Goal: Task Accomplishment & Management: Manage account settings

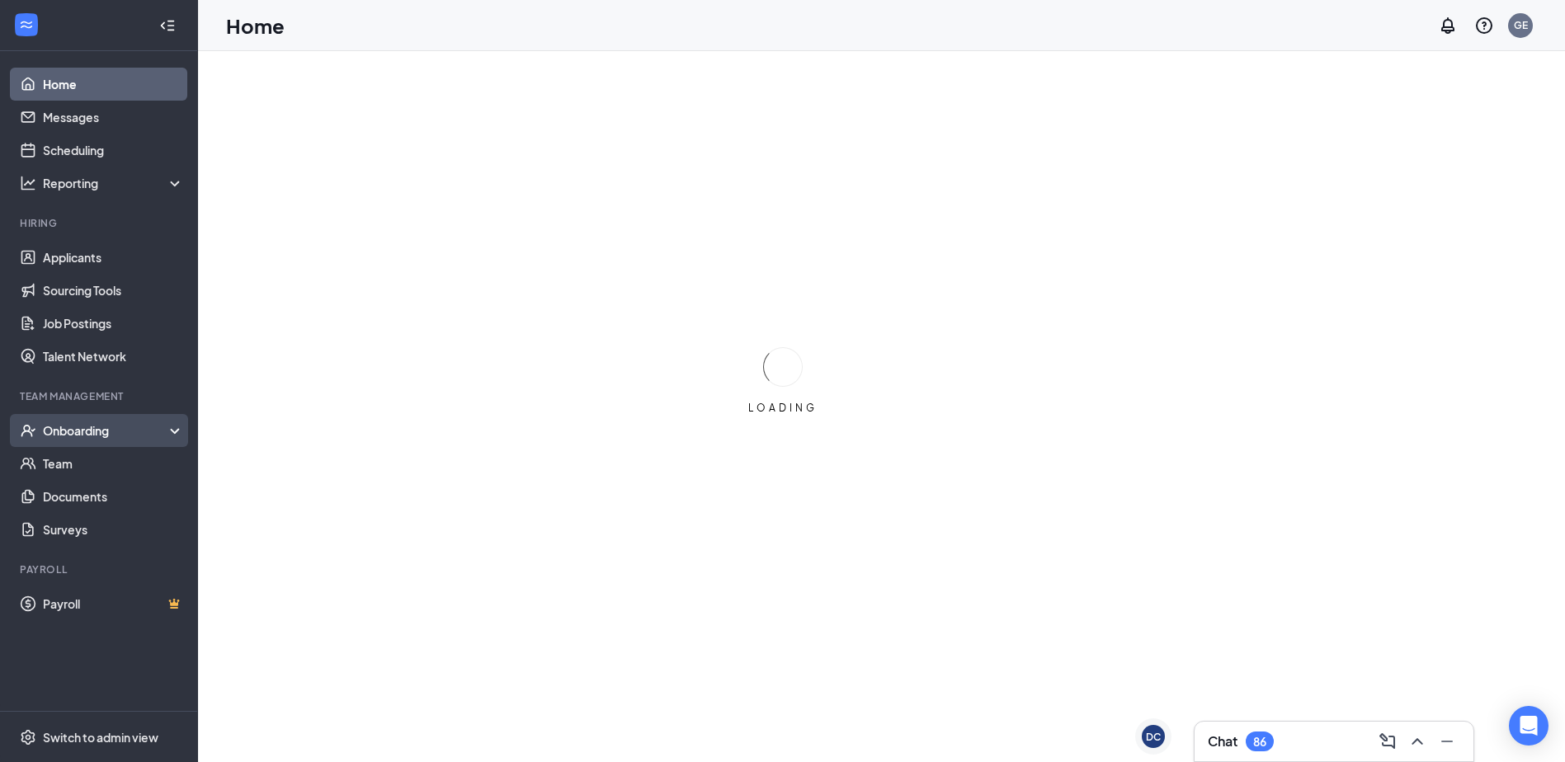
click at [153, 425] on div "Onboarding" at bounding box center [106, 430] width 127 height 16
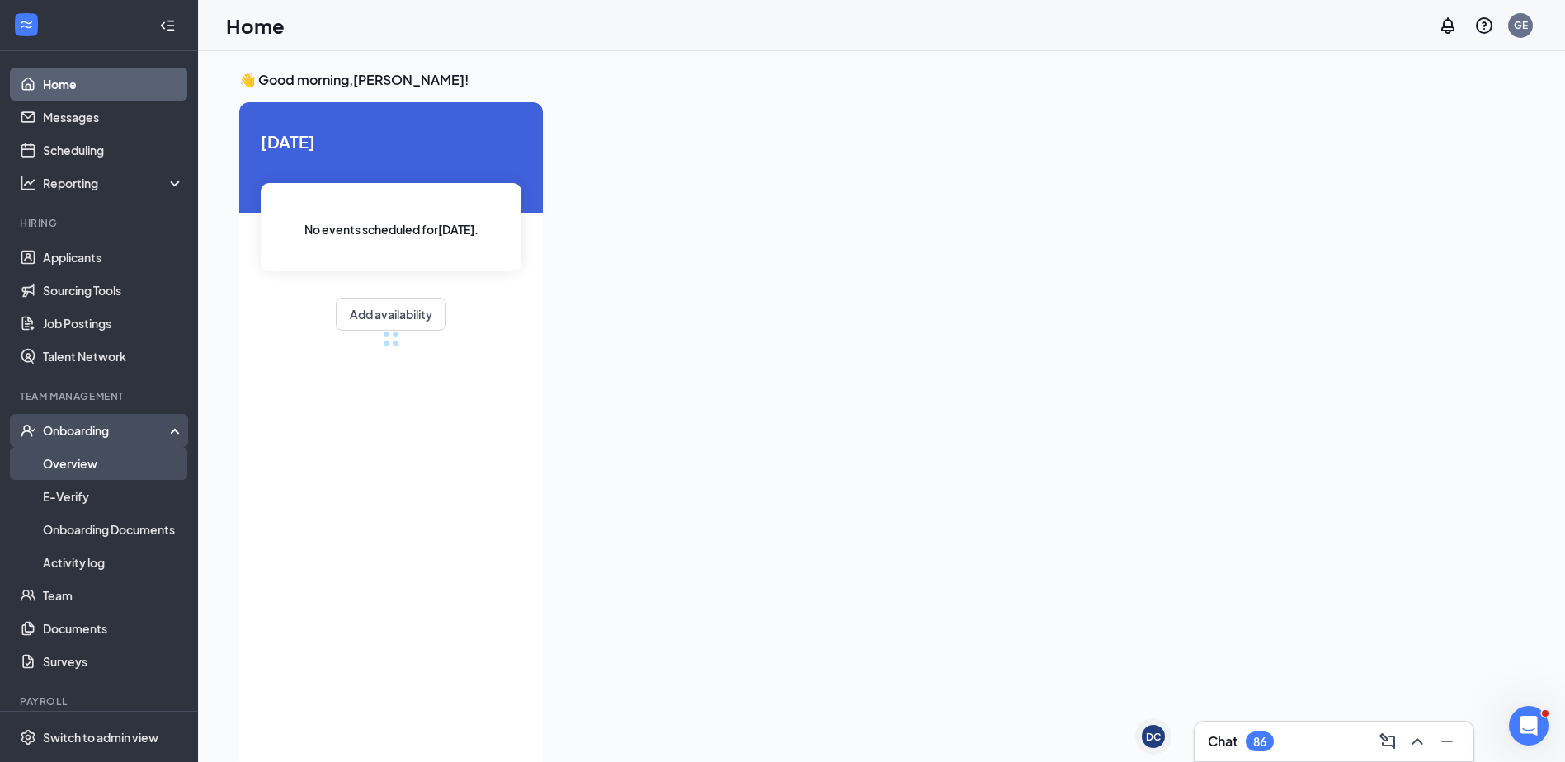
click at [153, 460] on link "Overview" at bounding box center [113, 463] width 141 height 33
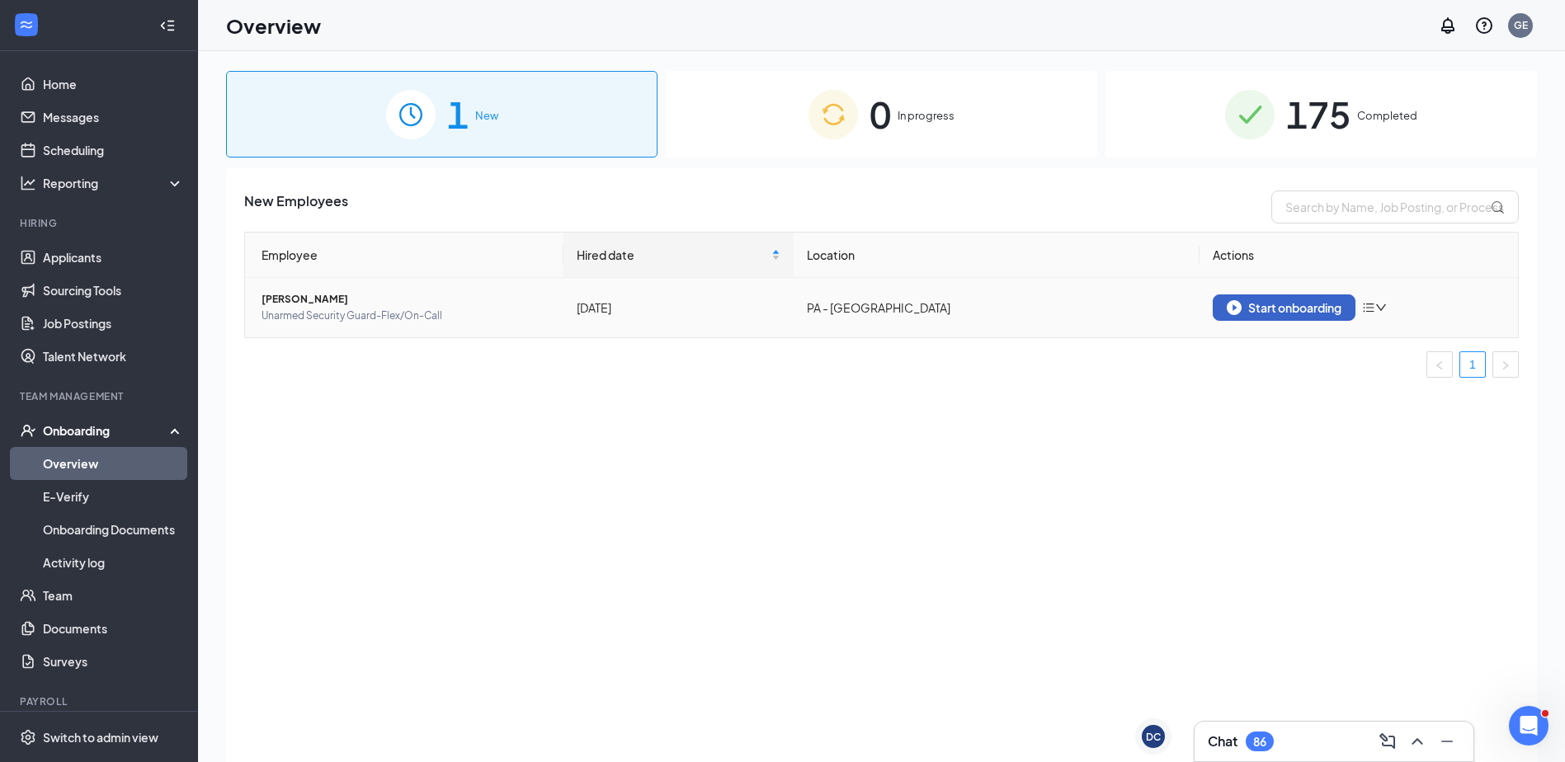
click at [1265, 309] on div "Start onboarding" at bounding box center [1283, 307] width 115 height 15
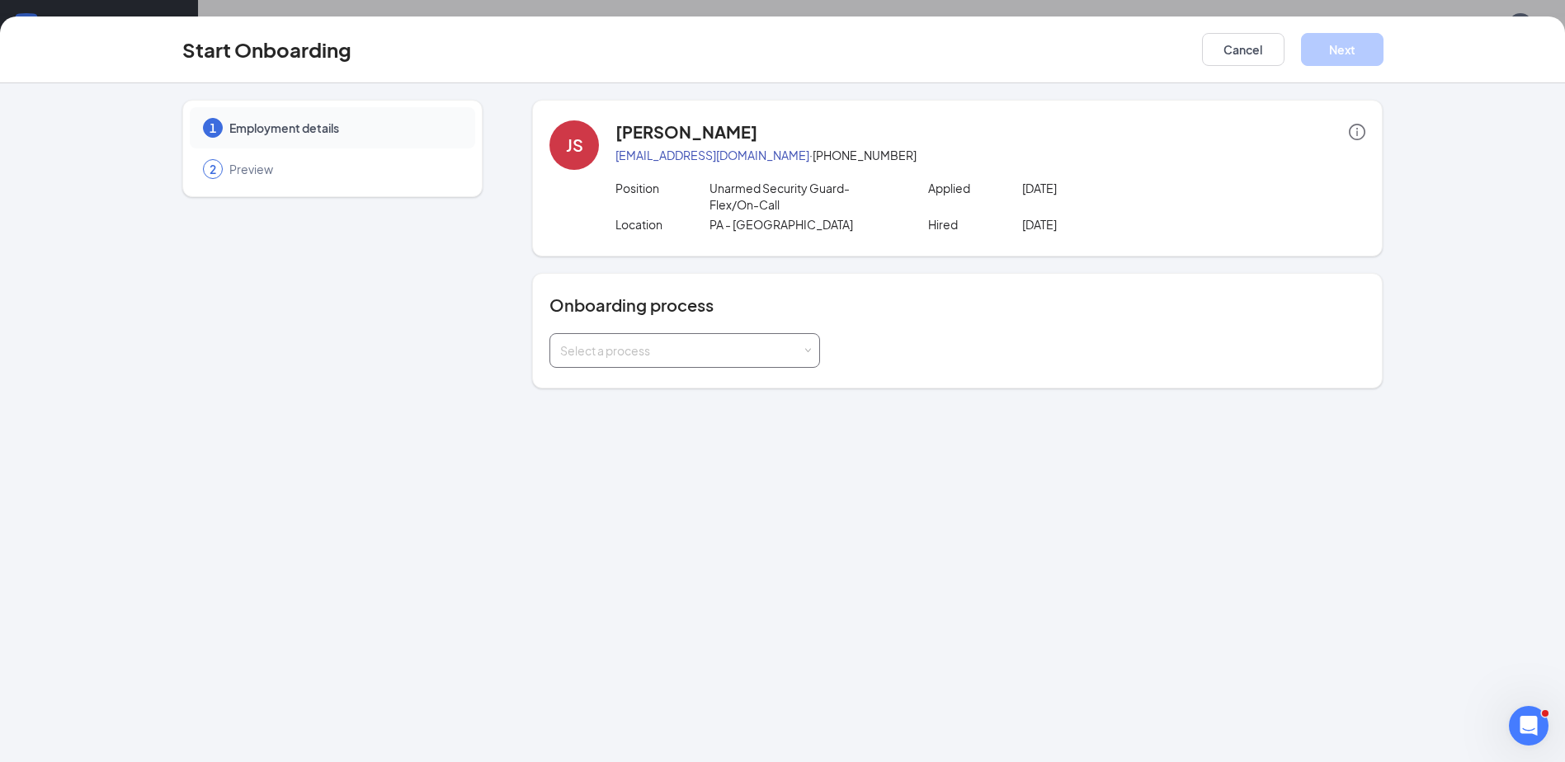
click at [639, 341] on div "Select a process" at bounding box center [684, 350] width 249 height 33
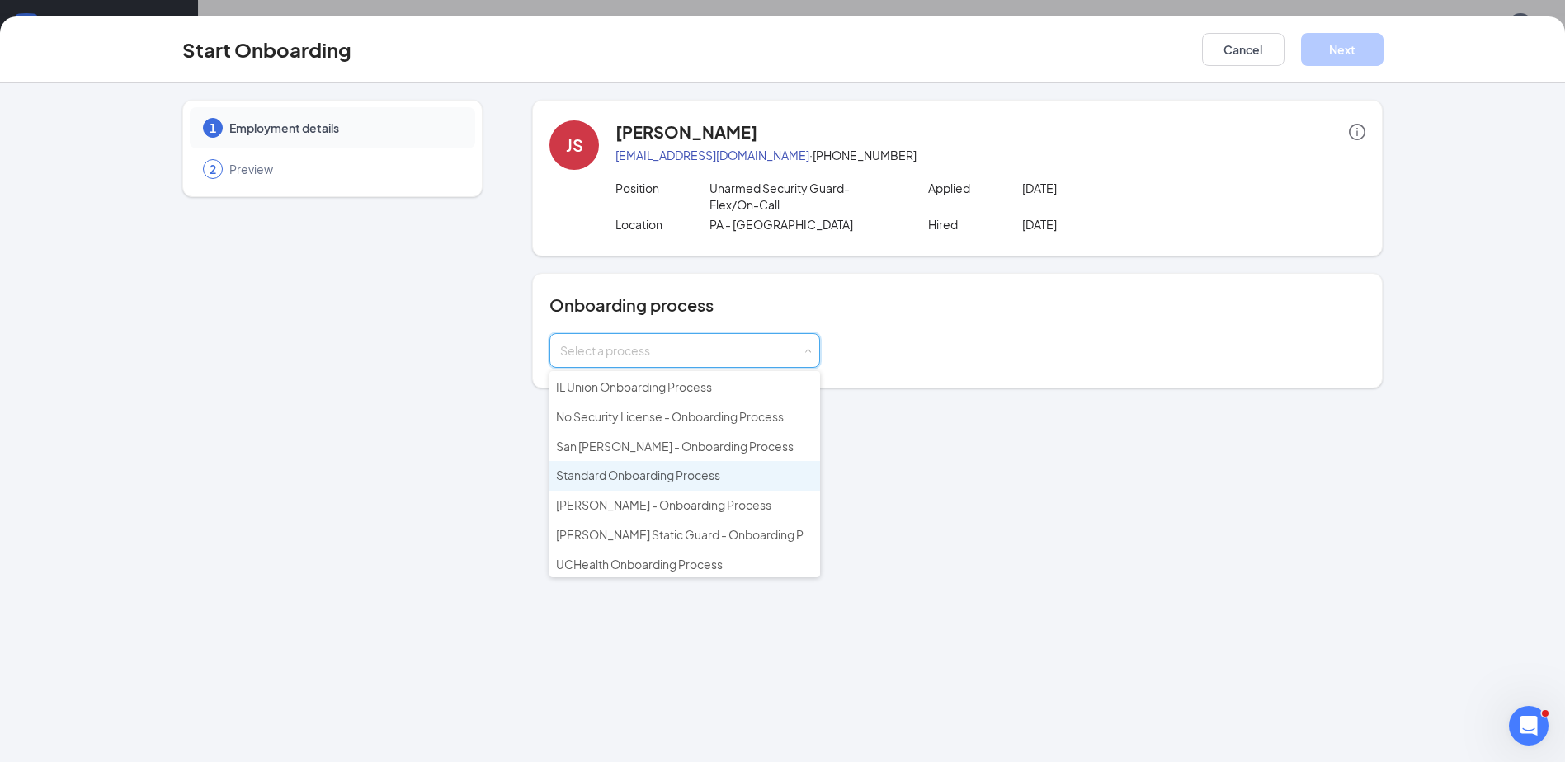
scroll to position [102, 0]
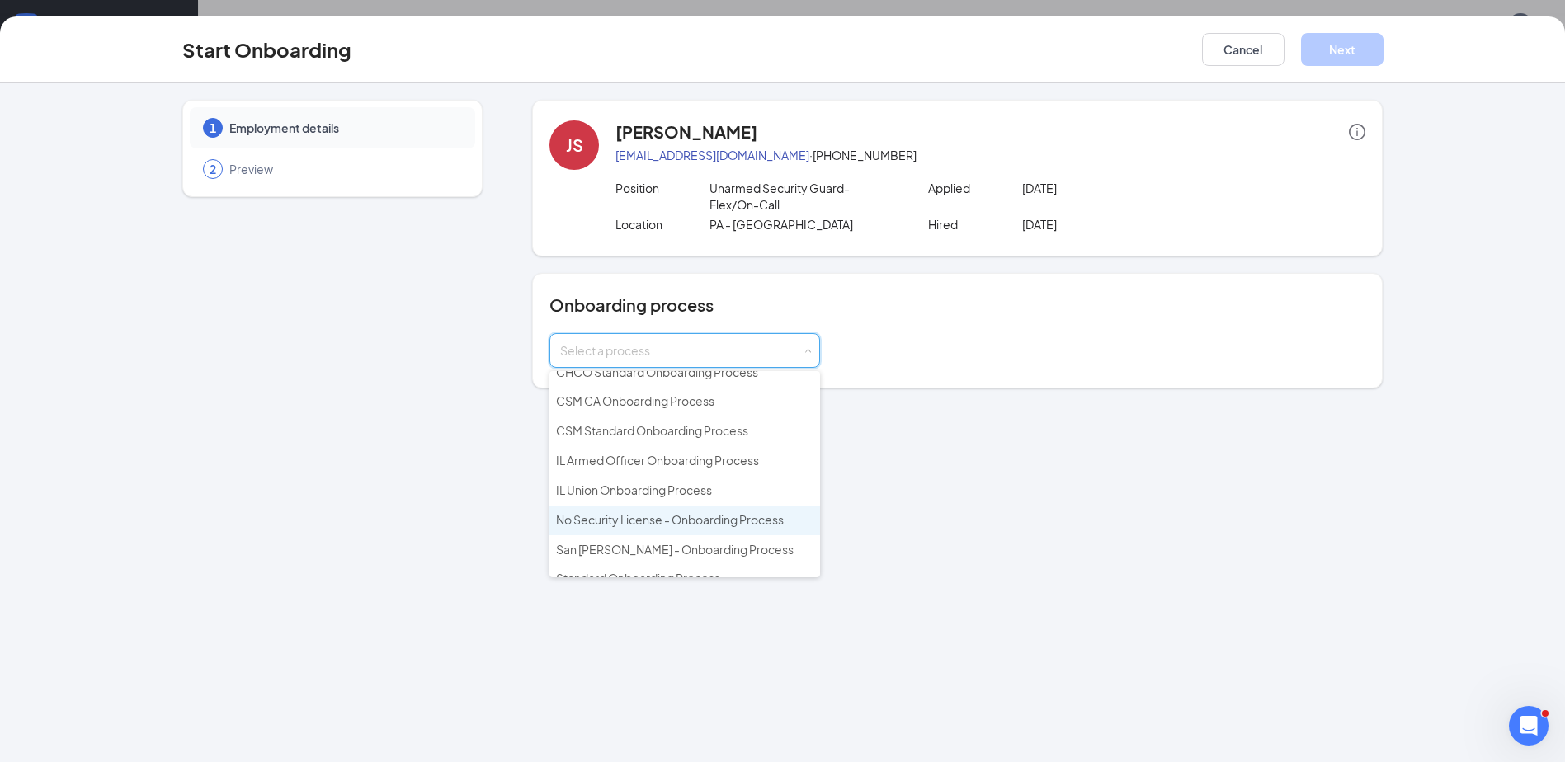
click at [622, 527] on li "No Security License - Onboarding Process" at bounding box center [684, 521] width 271 height 30
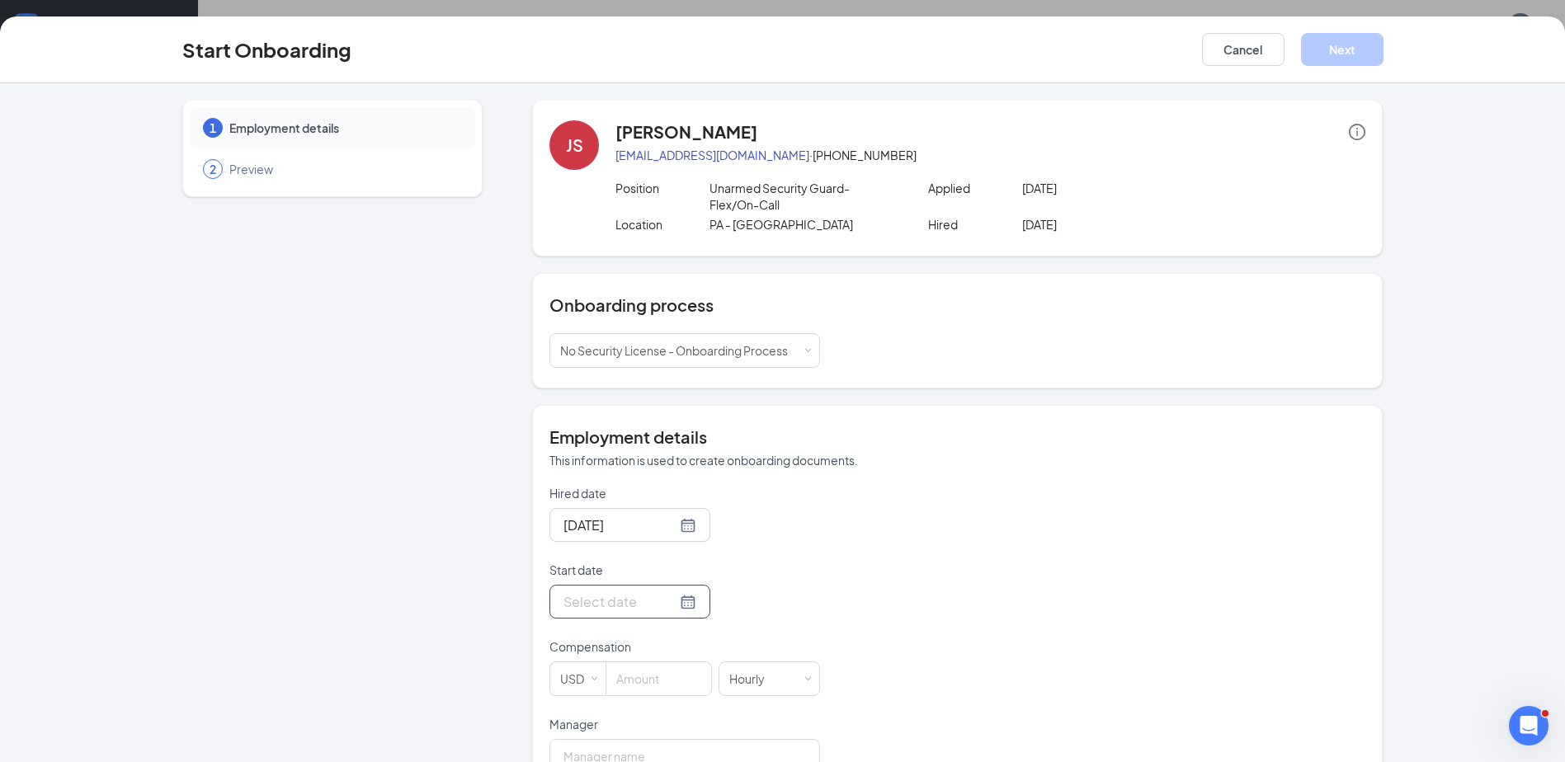
click at [666, 610] on div at bounding box center [629, 601] width 133 height 21
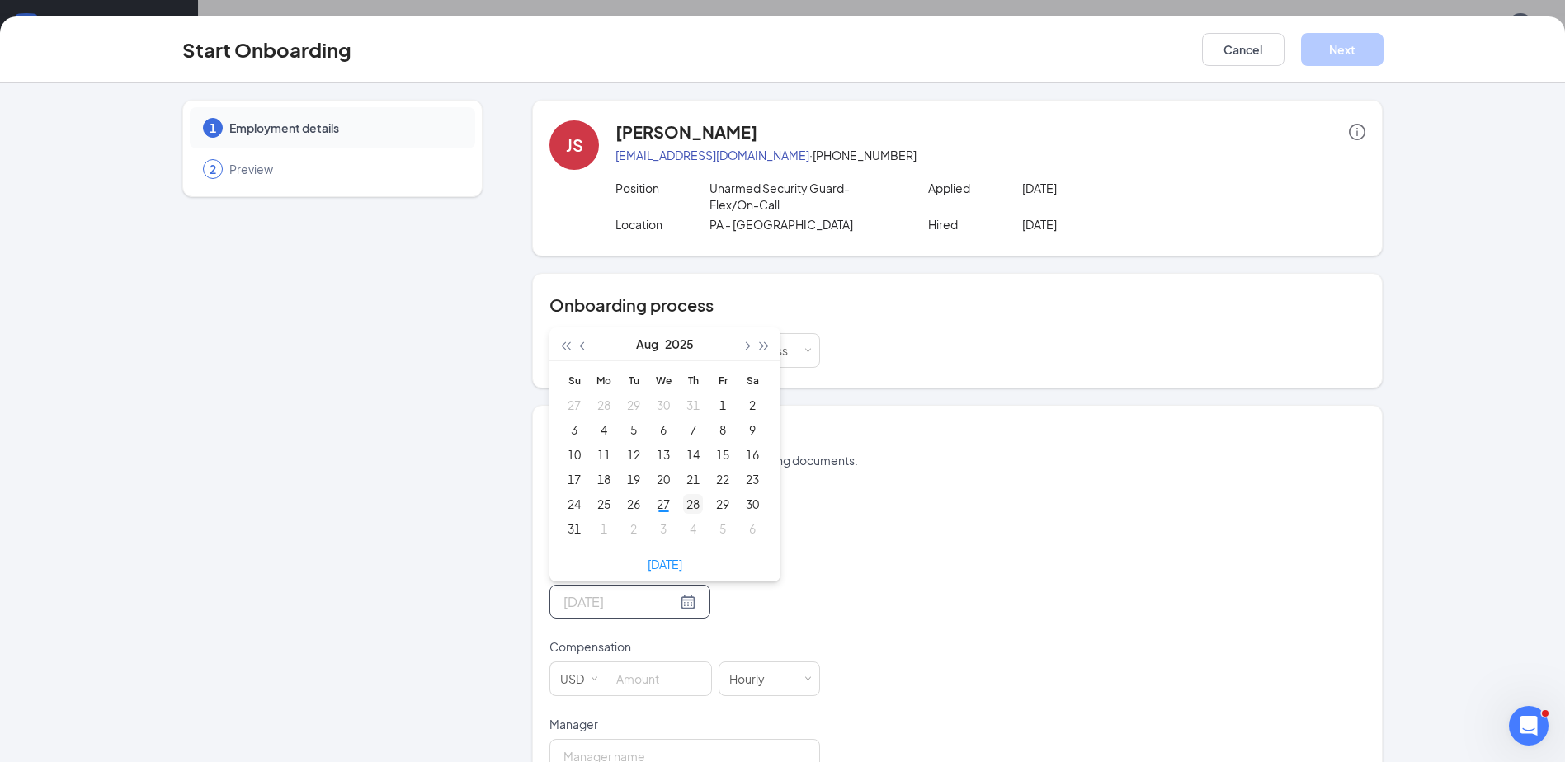
type input "[DATE]"
click at [691, 508] on div "28" at bounding box center [693, 504] width 20 height 20
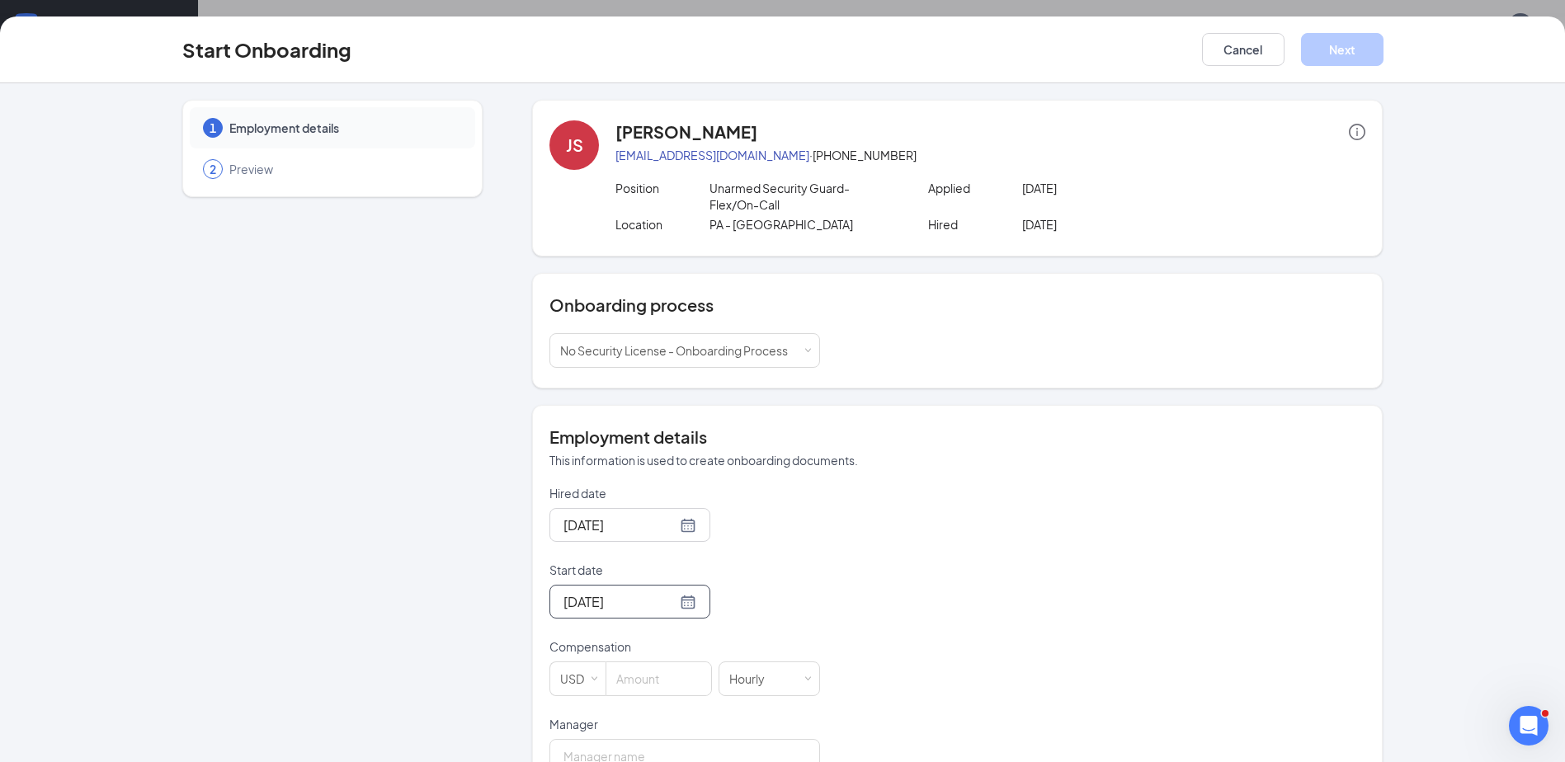
click at [891, 536] on div "Hired date [DATE] Start date [DATE] [DATE] Su Mo Tu We Th Fr Sa 27 28 29 30 31 …" at bounding box center [957, 754] width 816 height 539
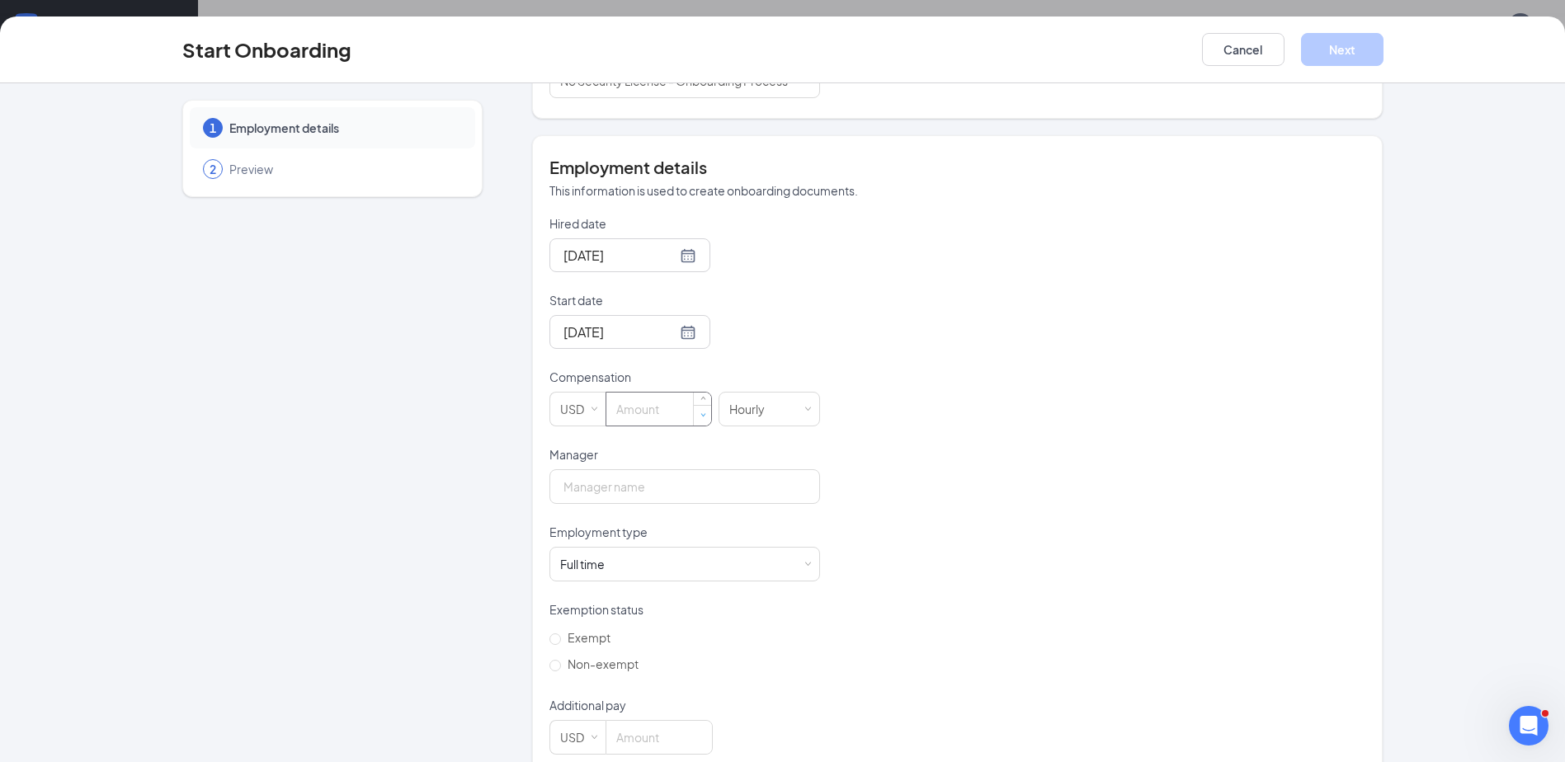
scroll to position [299, 0]
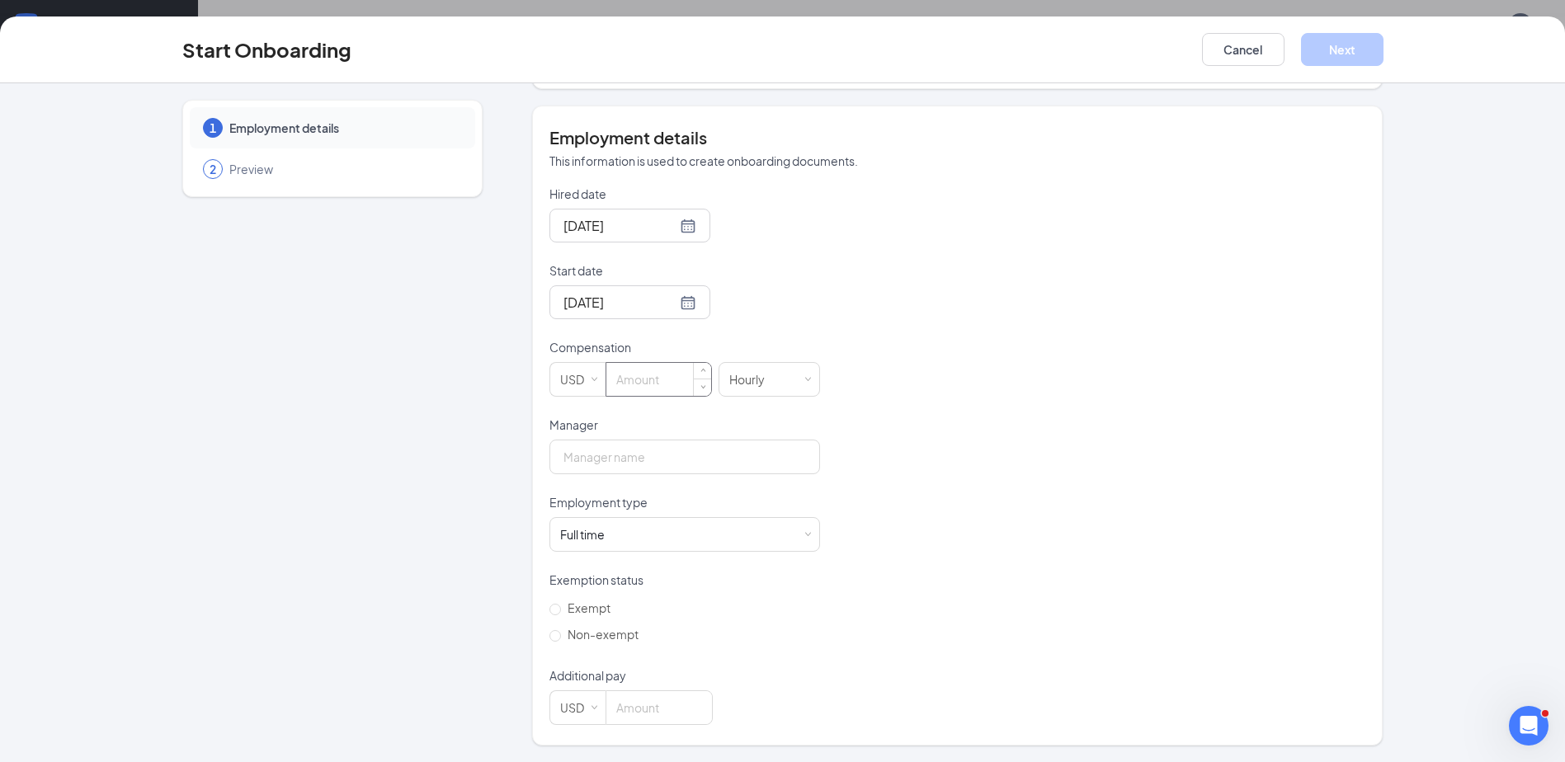
click at [628, 378] on input at bounding box center [658, 379] width 105 height 33
type input "19"
click at [616, 457] on input "Manager" at bounding box center [684, 457] width 271 height 35
type input "[PERSON_NAME]"
click at [624, 537] on div "Full time Works 30+ hours per week and is reasonably expected to work" at bounding box center [684, 534] width 249 height 33
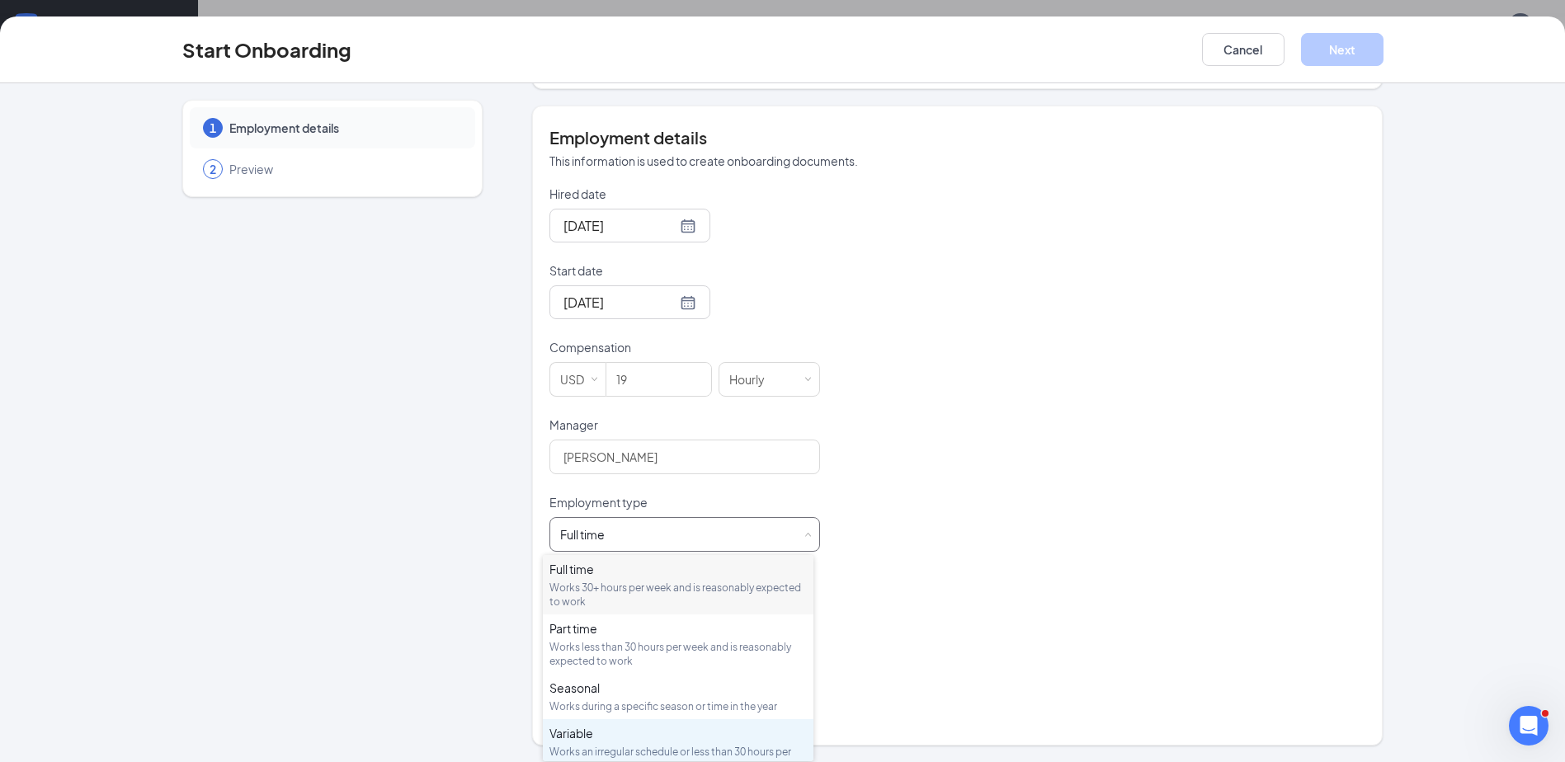
click at [596, 736] on div "Variable" at bounding box center [677, 733] width 257 height 16
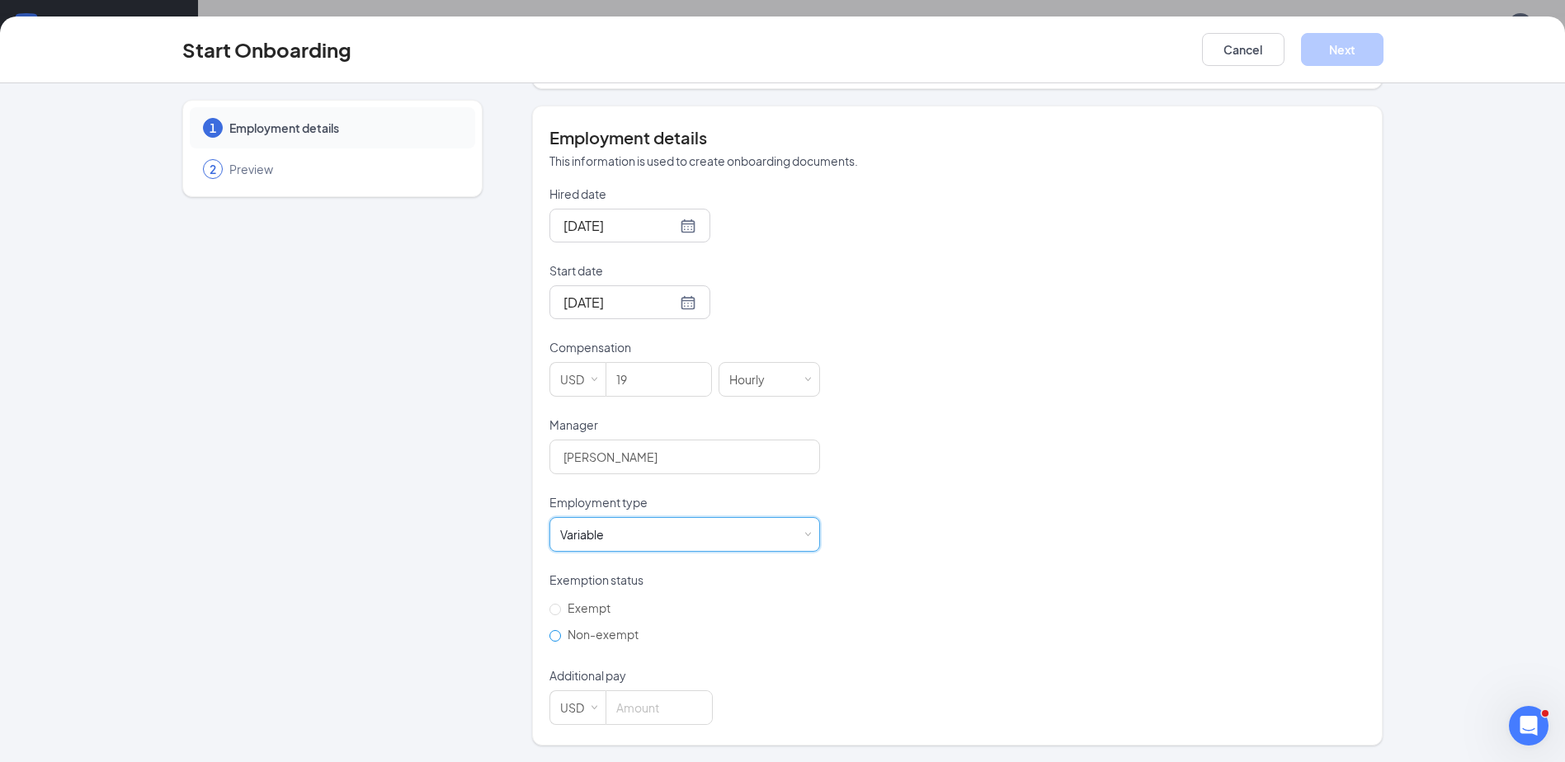
click at [593, 633] on span "Non-exempt" at bounding box center [603, 634] width 84 height 15
click at [561, 633] on input "Non-exempt" at bounding box center [555, 636] width 12 height 12
radio input "true"
click at [682, 716] on input at bounding box center [659, 707] width 106 height 33
type input "0"
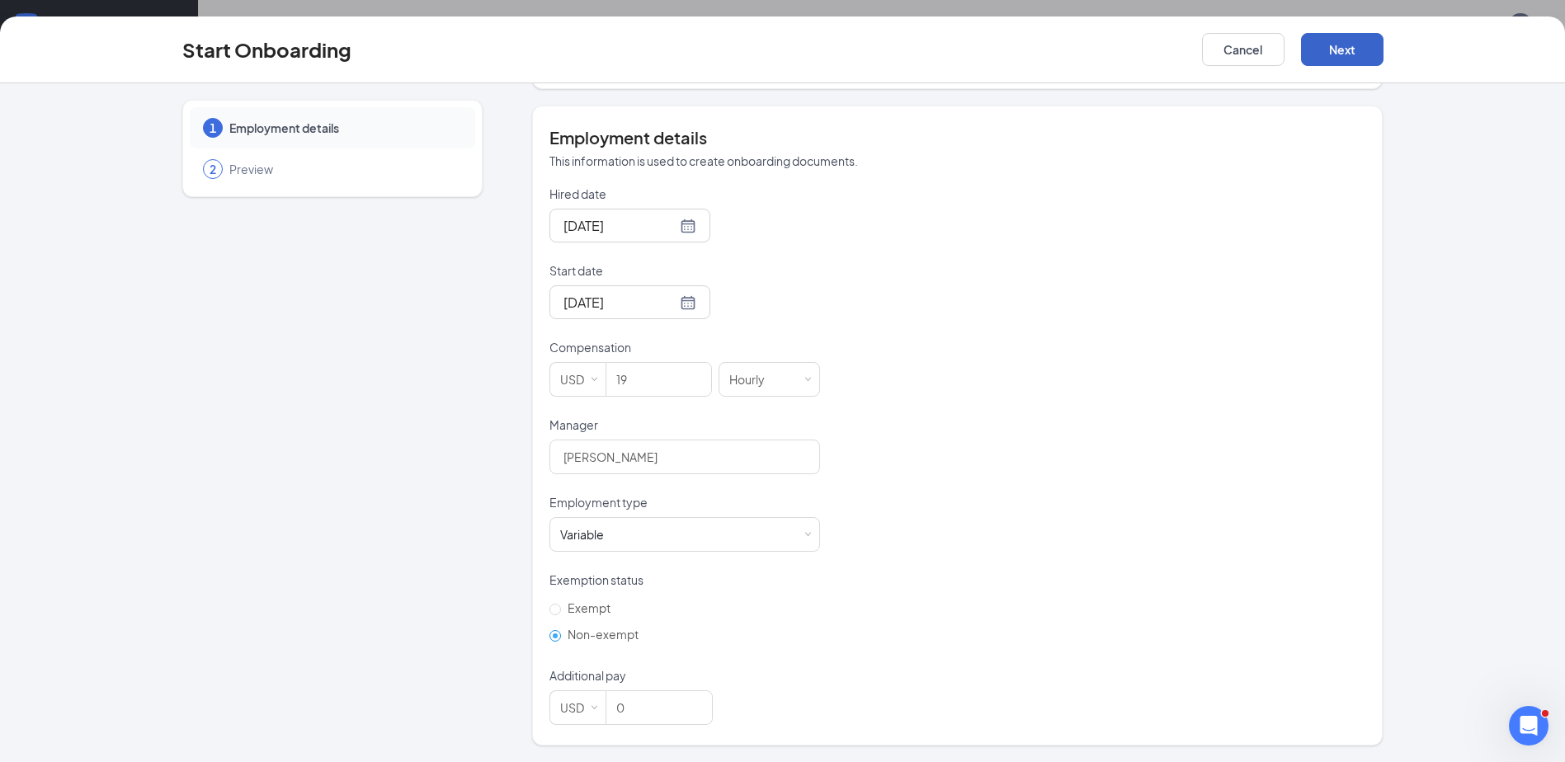
click at [1353, 49] on button "Next" at bounding box center [1342, 49] width 82 height 33
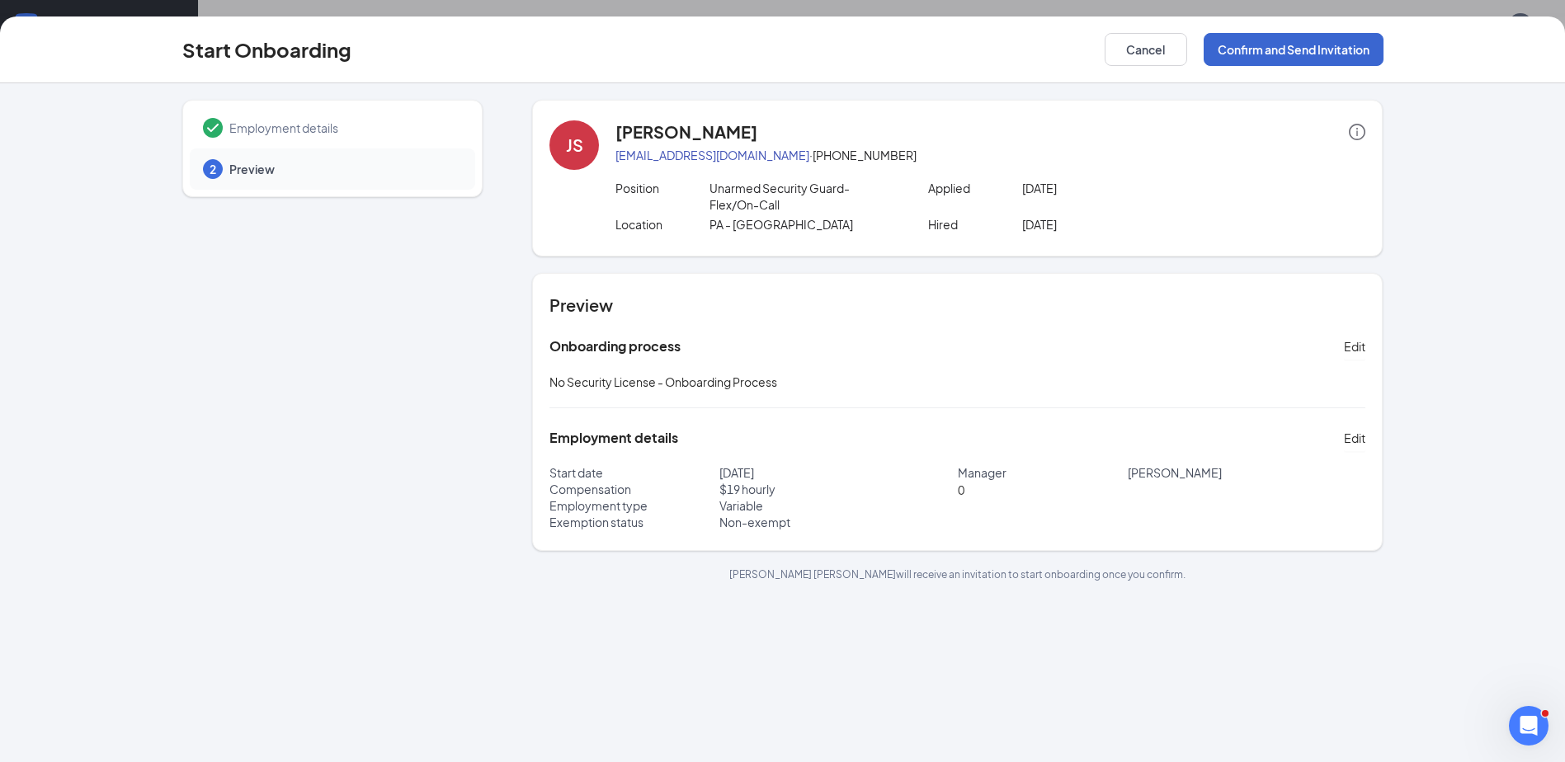
scroll to position [0, 0]
click at [1347, 71] on div "Start Onboarding Cancel Confirm and Send Invitation" at bounding box center [782, 49] width 1565 height 67
click at [1356, 56] on button "Confirm and Send Invitation" at bounding box center [1293, 49] width 180 height 33
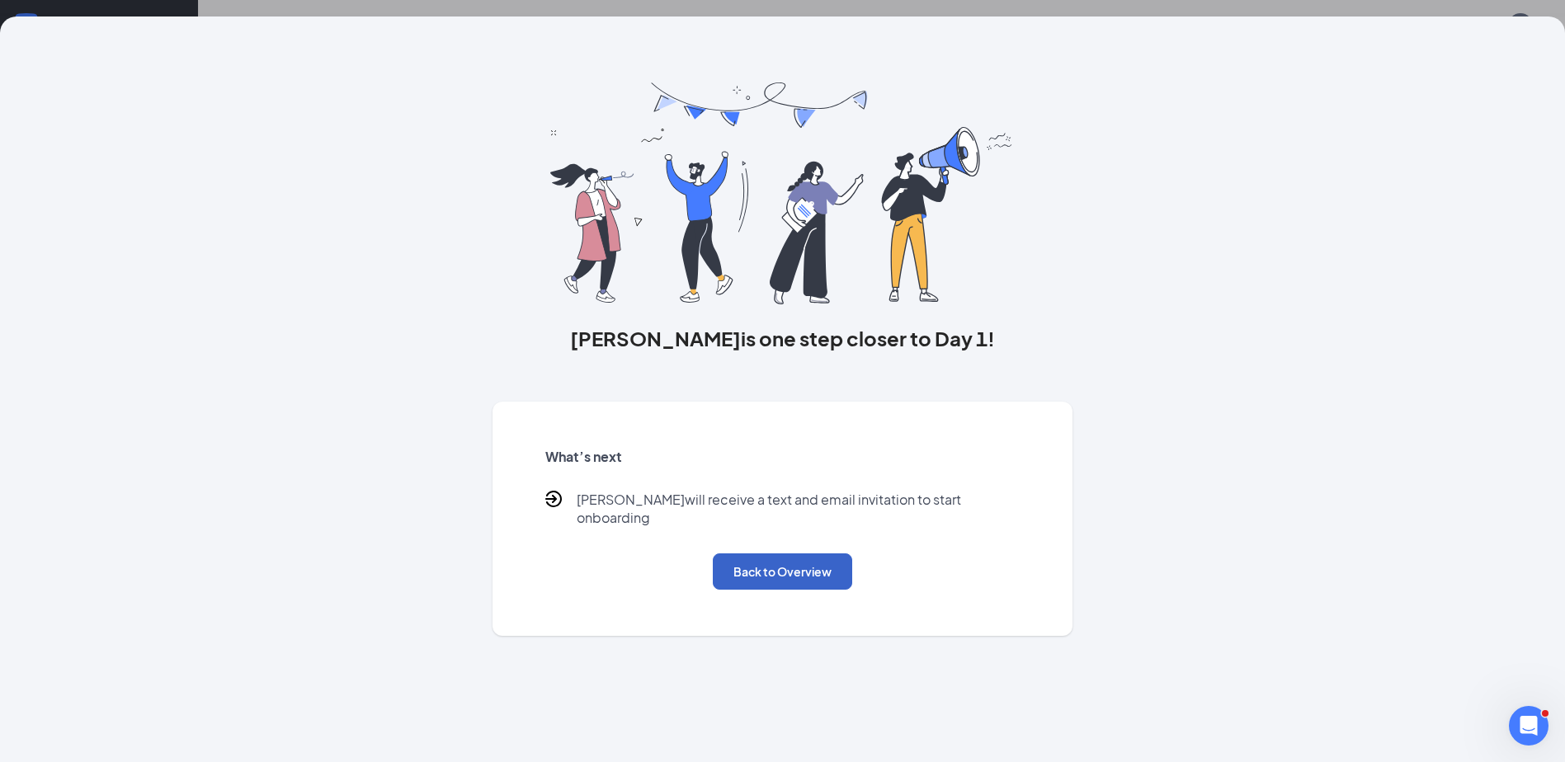
click at [720, 556] on button "Back to Overview" at bounding box center [782, 571] width 139 height 36
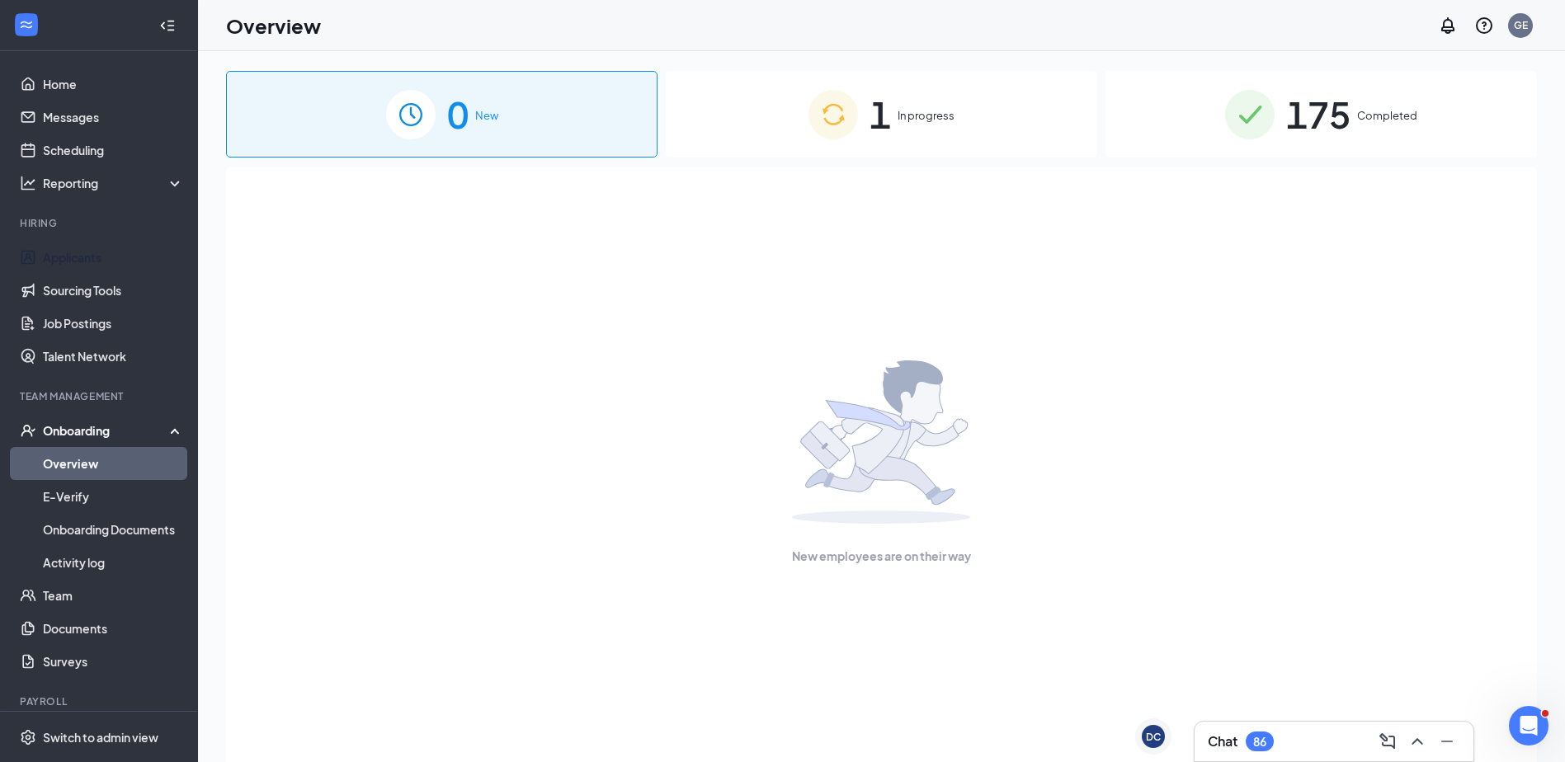
click at [40, 234] on li "Hiring Applicants Sourcing Tools Job Postings Talent Network" at bounding box center [98, 294] width 197 height 157
click at [49, 251] on link "Applicants" at bounding box center [113, 257] width 141 height 33
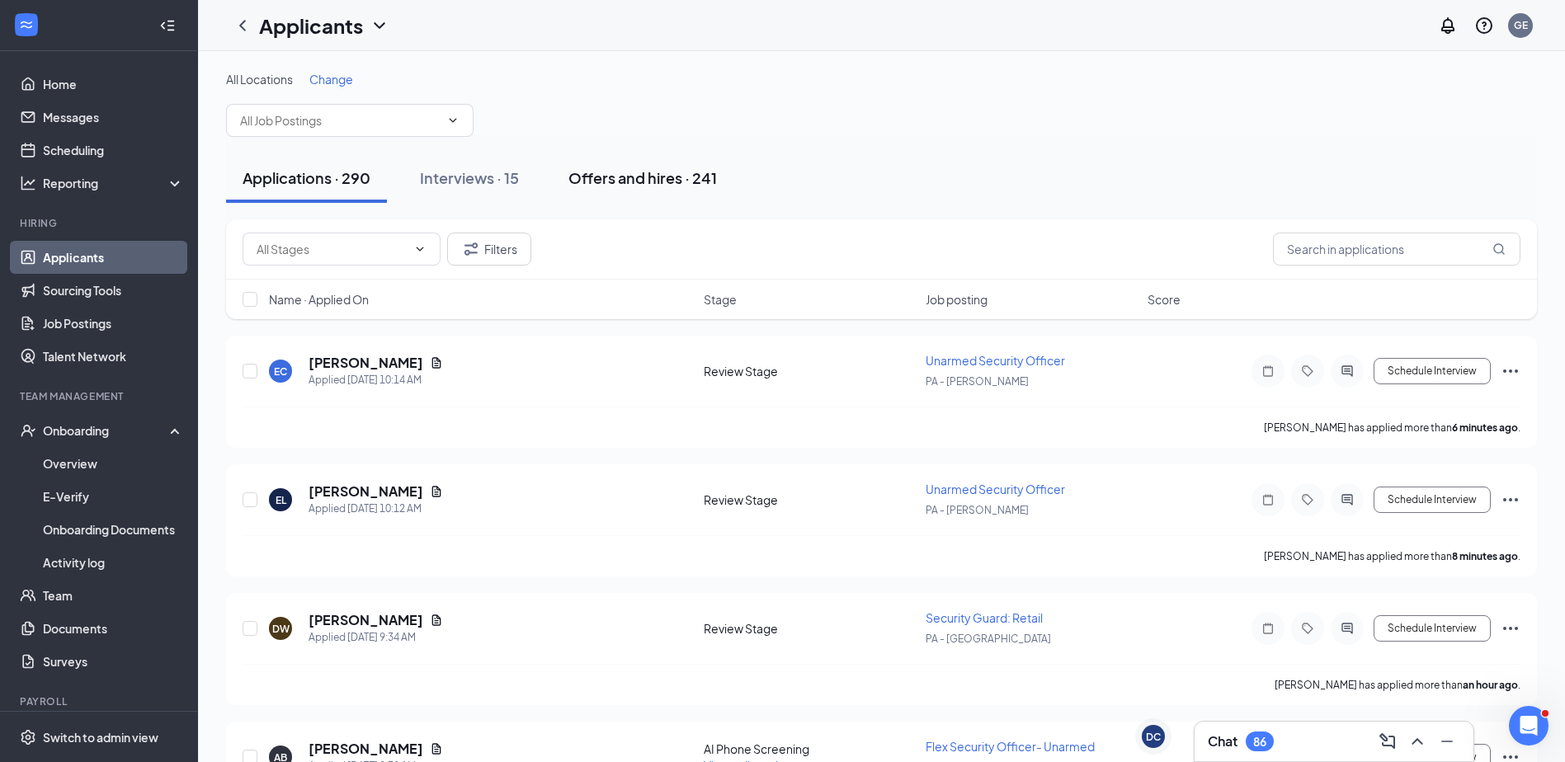
click at [648, 169] on div "Offers and hires · 241" at bounding box center [642, 177] width 148 height 21
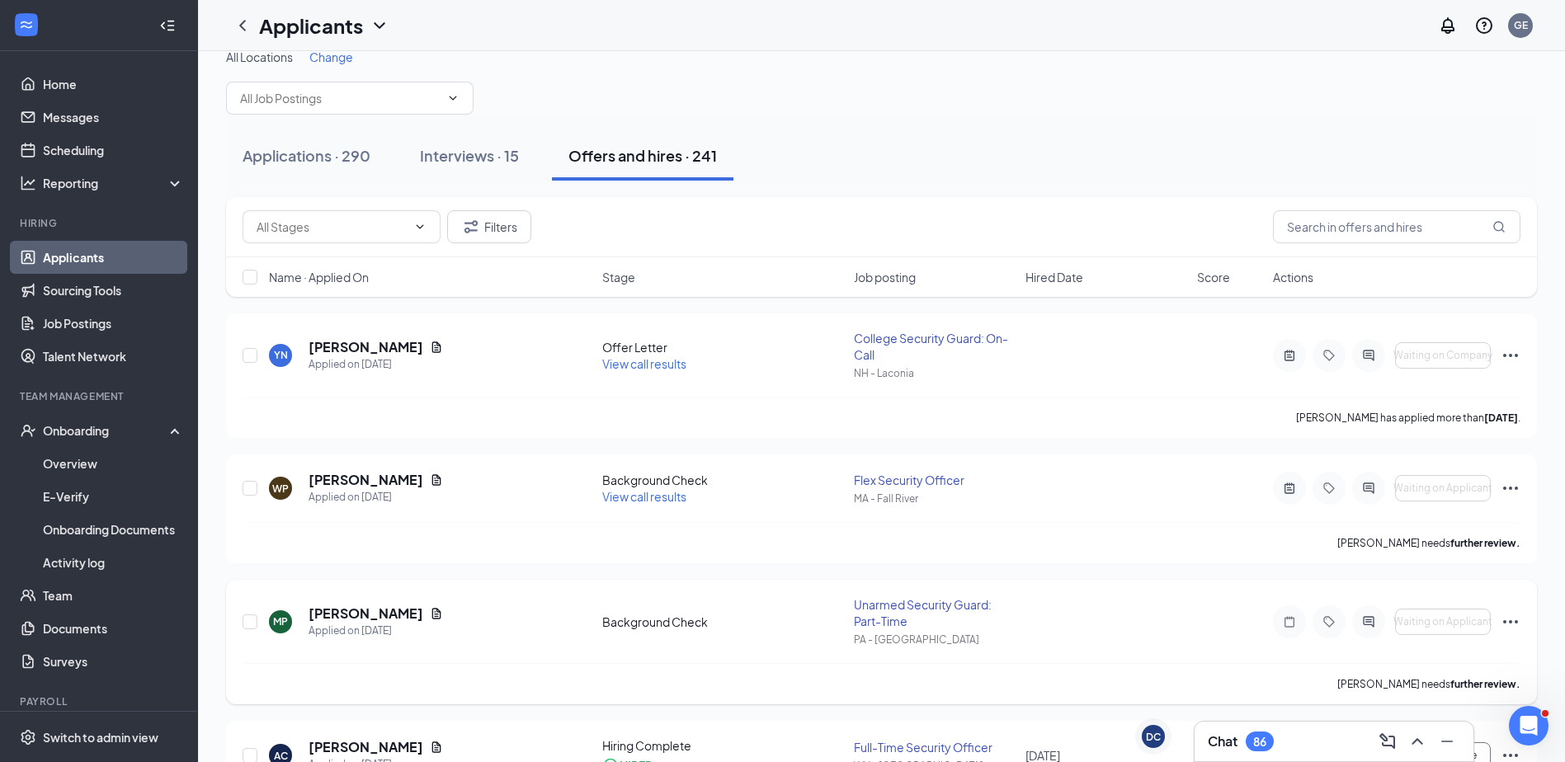
scroll to position [165, 0]
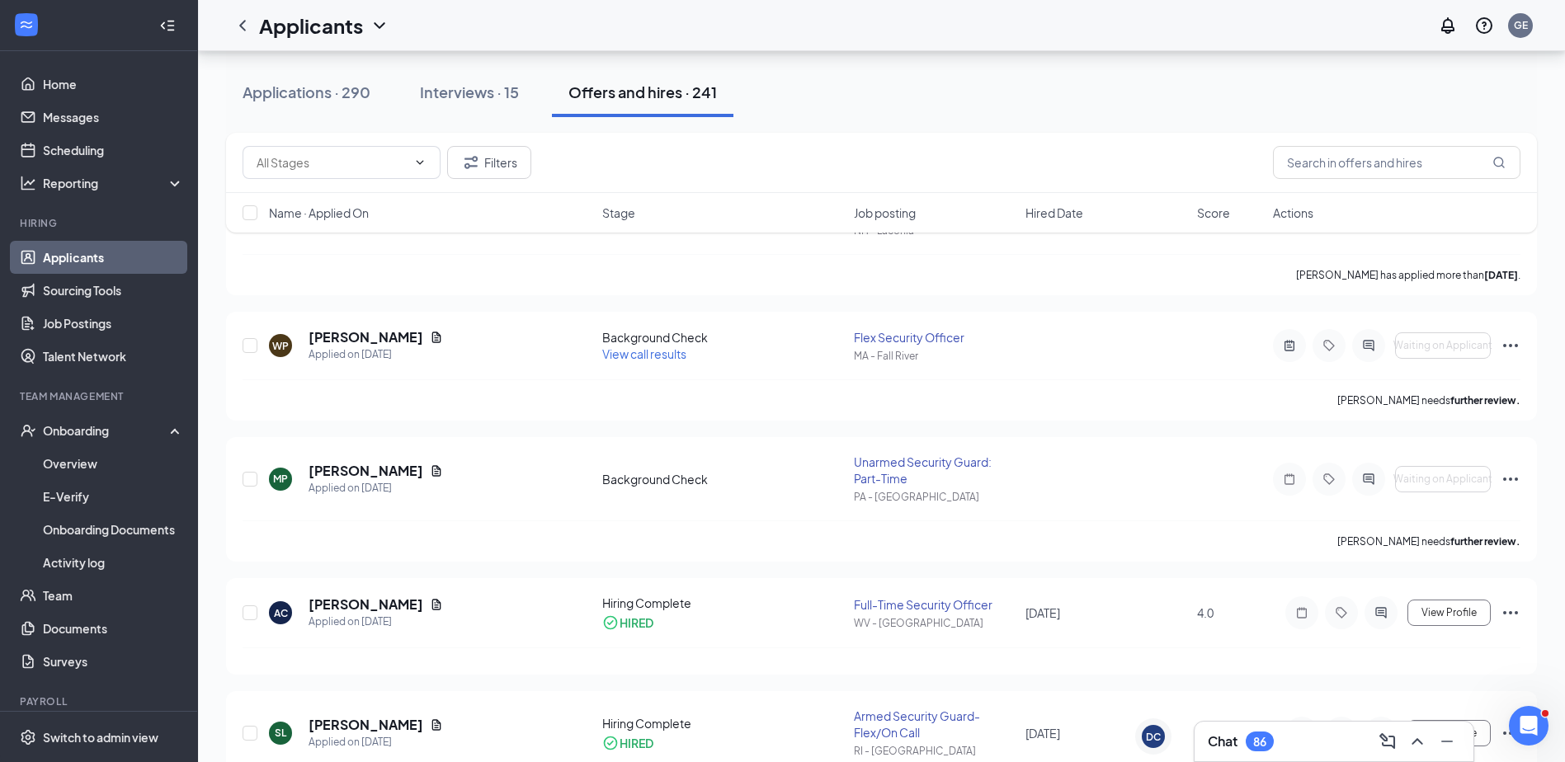
click at [628, 215] on span "Stage" at bounding box center [618, 213] width 33 height 16
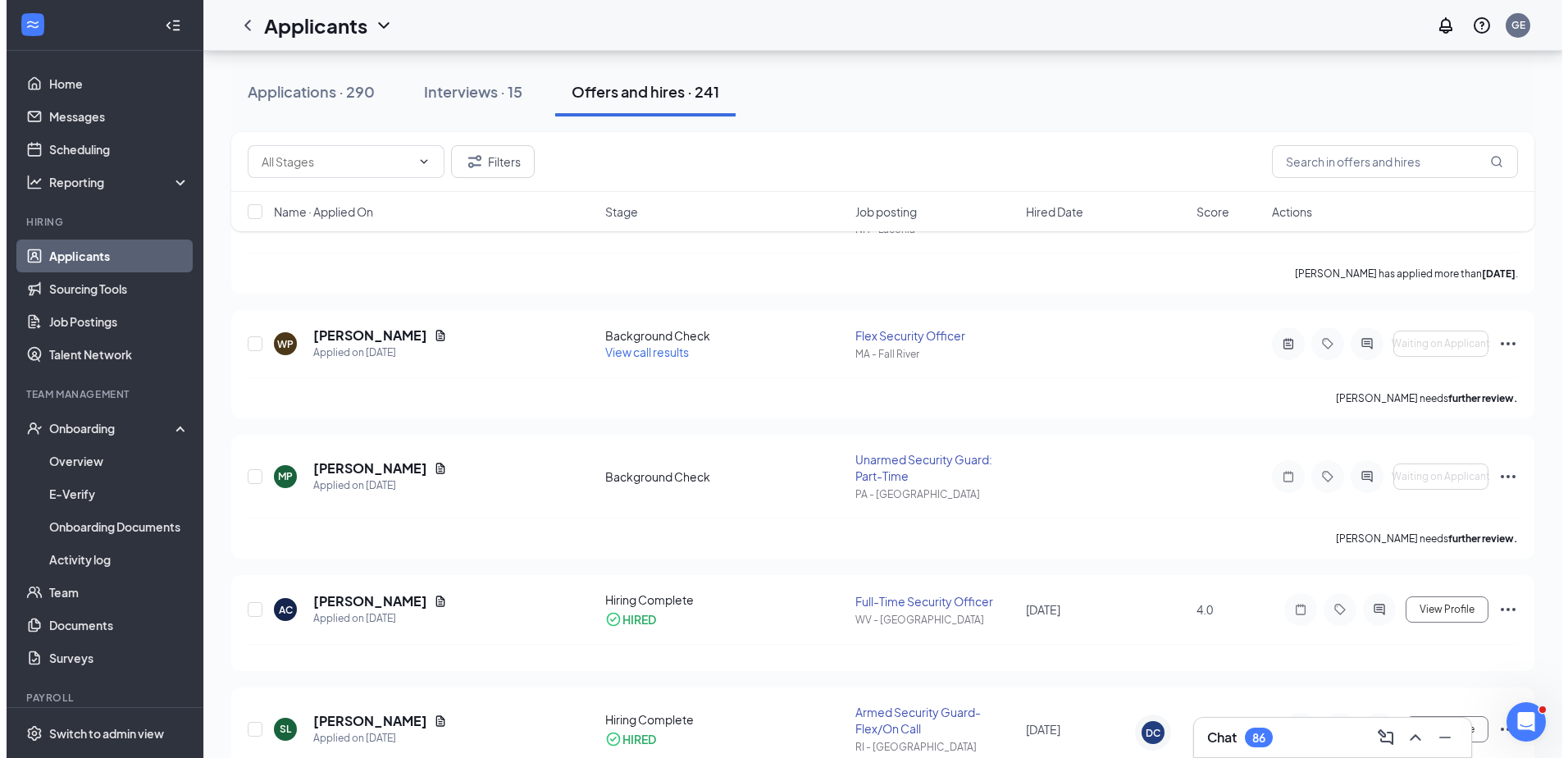
scroll to position [0, 0]
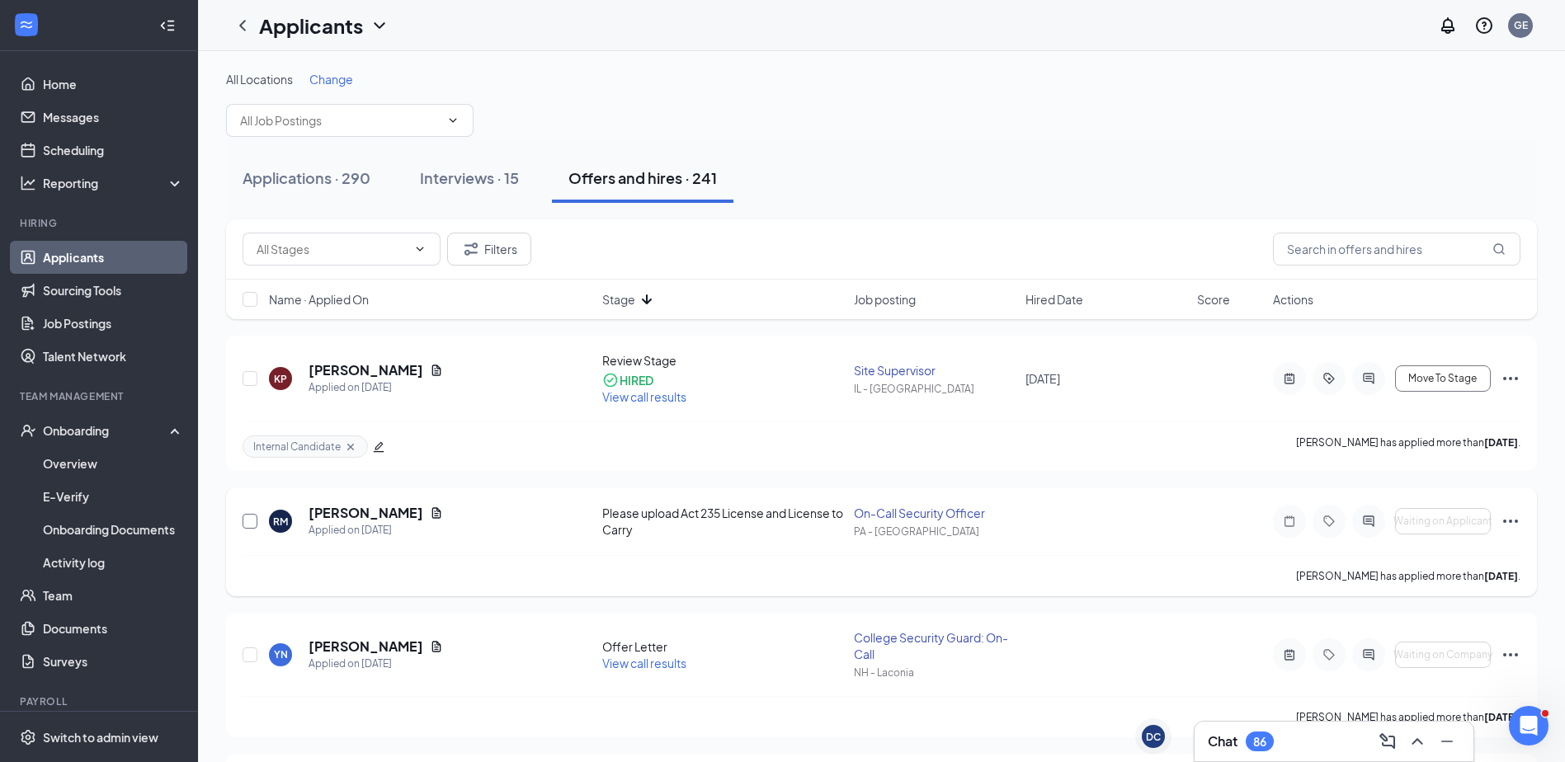
click at [242, 521] on input "checkbox" at bounding box center [249, 521] width 15 height 15
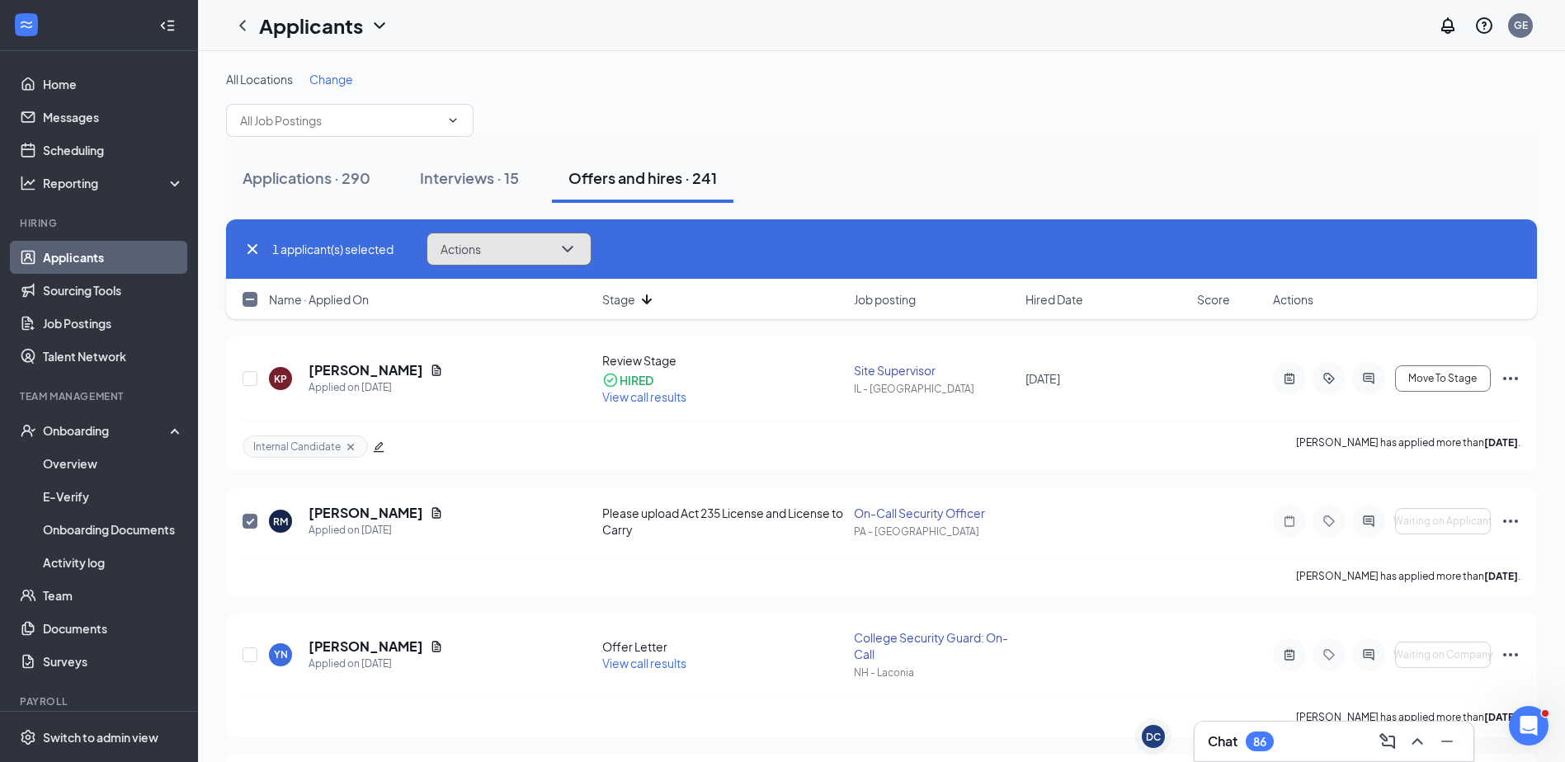
click at [496, 260] on button "Actions" at bounding box center [508, 249] width 165 height 33
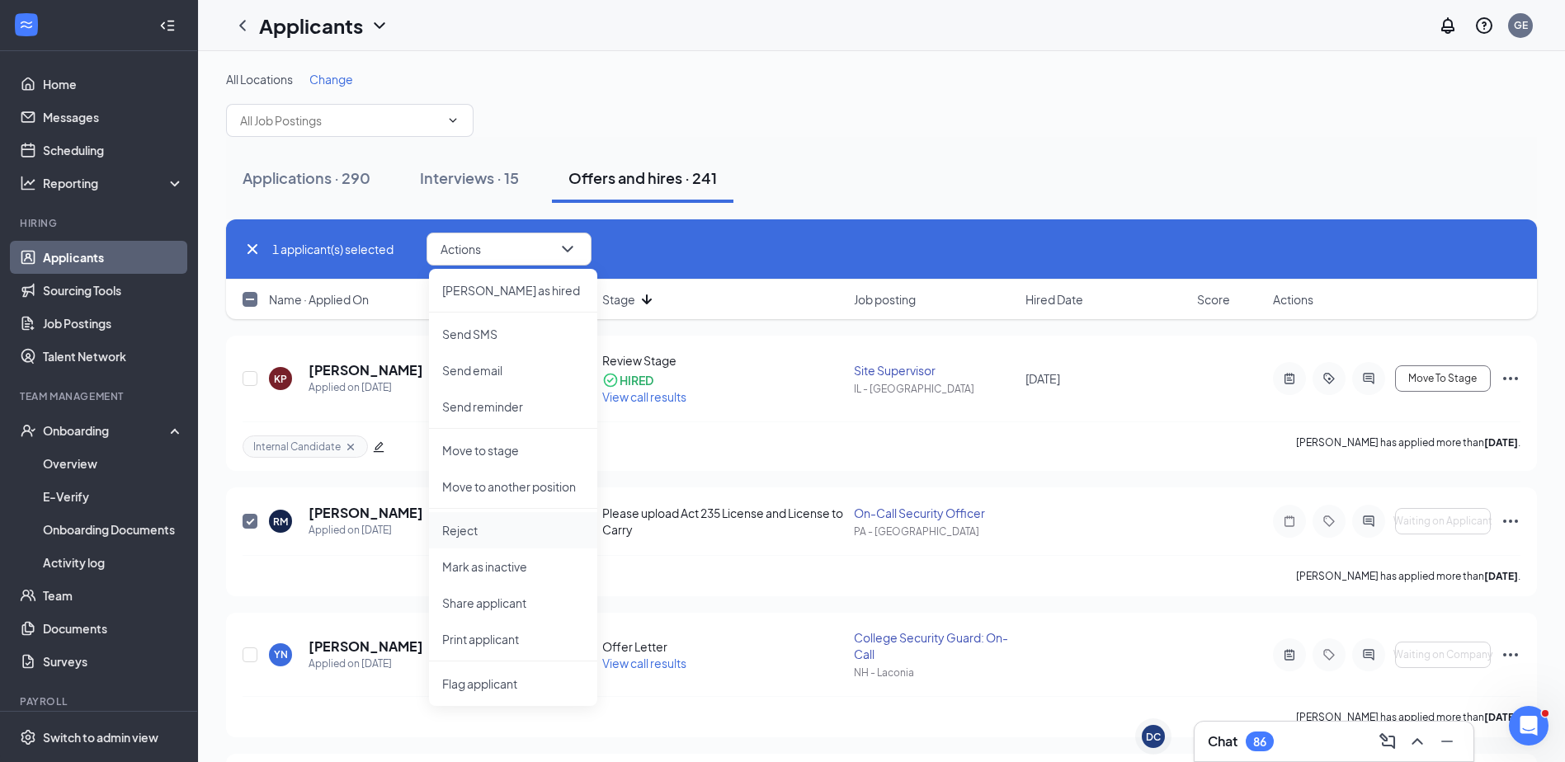
click at [491, 530] on p "Reject" at bounding box center [513, 530] width 142 height 16
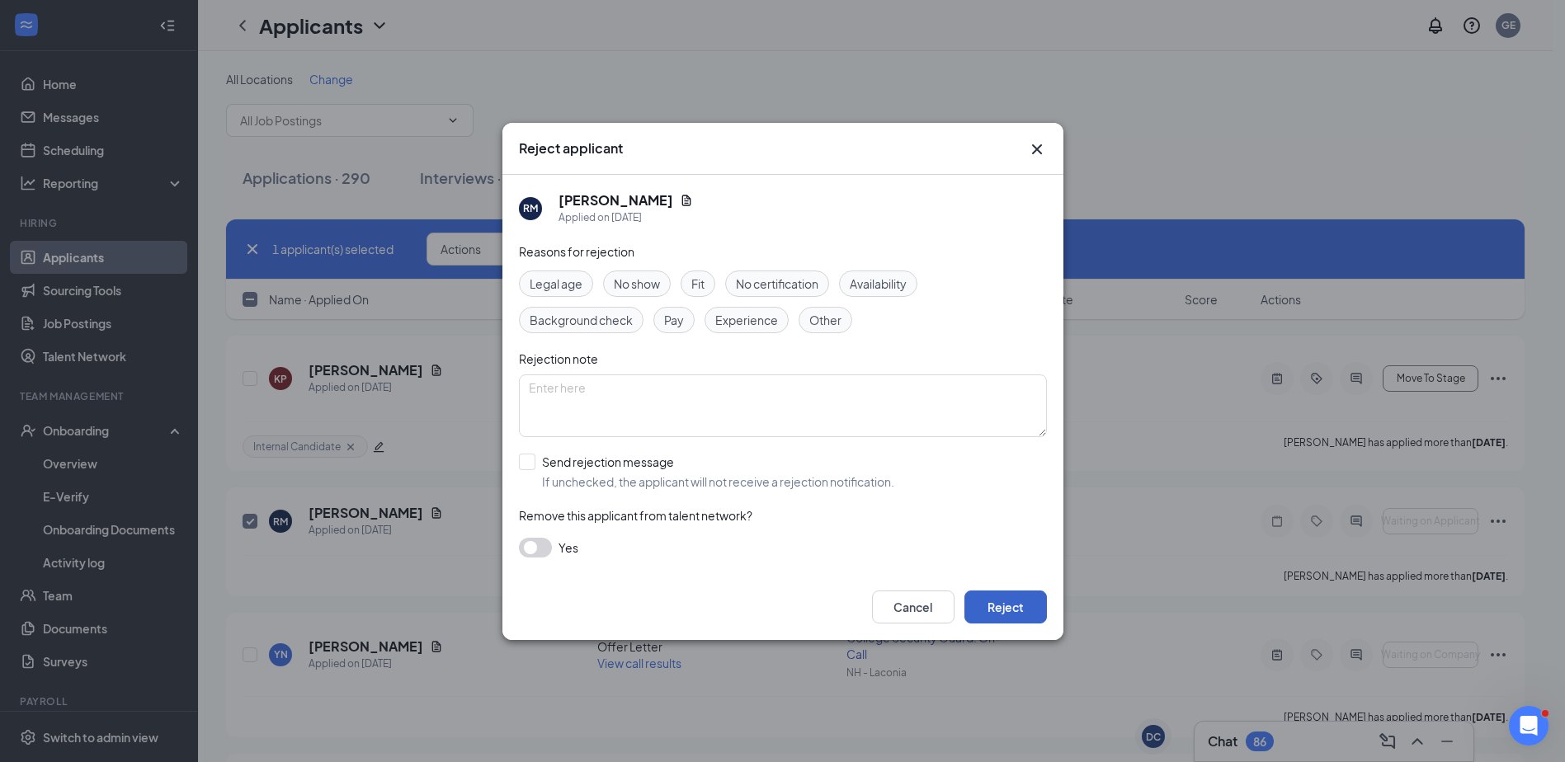
click at [988, 603] on button "Reject" at bounding box center [1005, 607] width 82 height 33
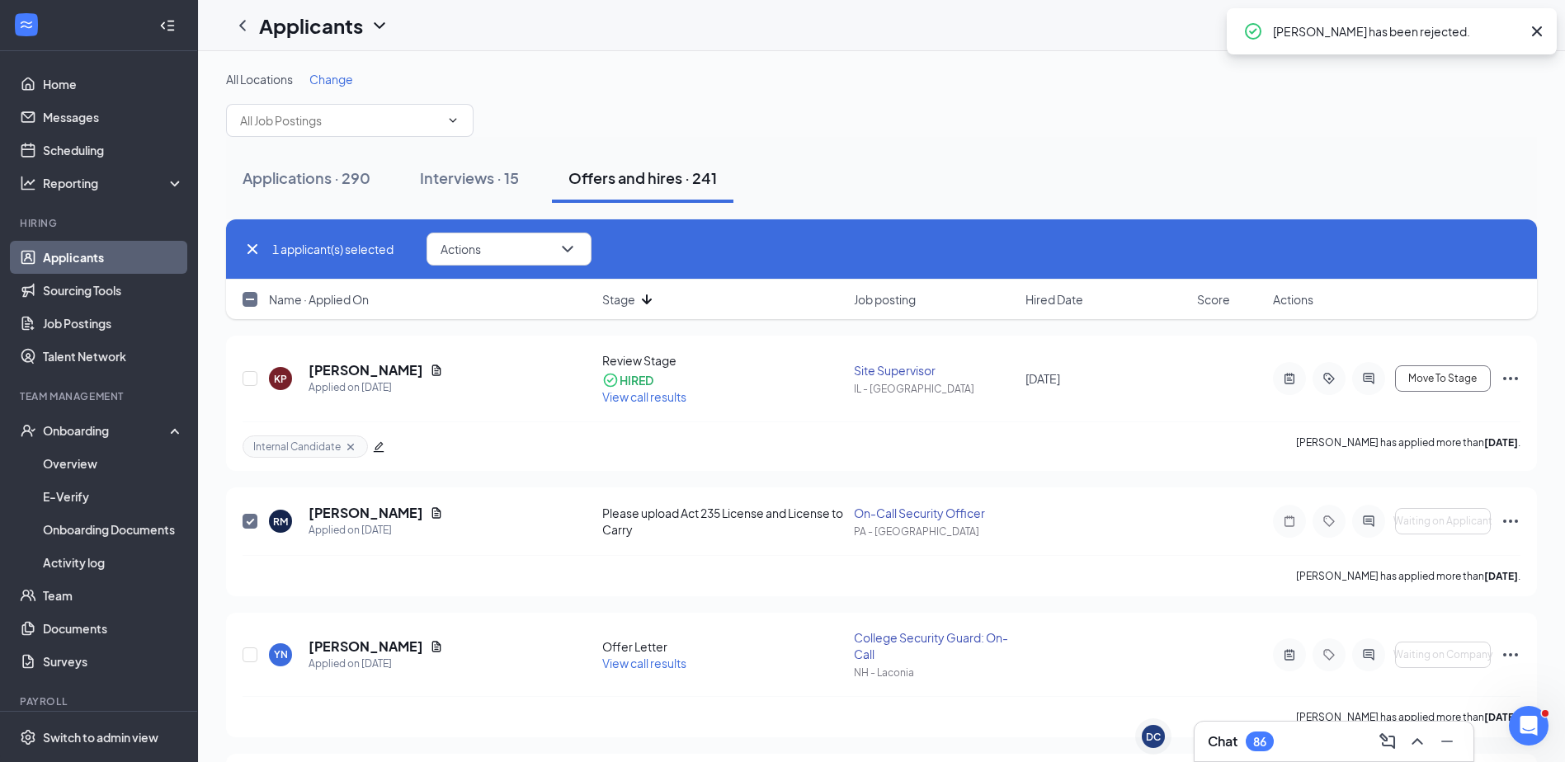
checkbox input "false"
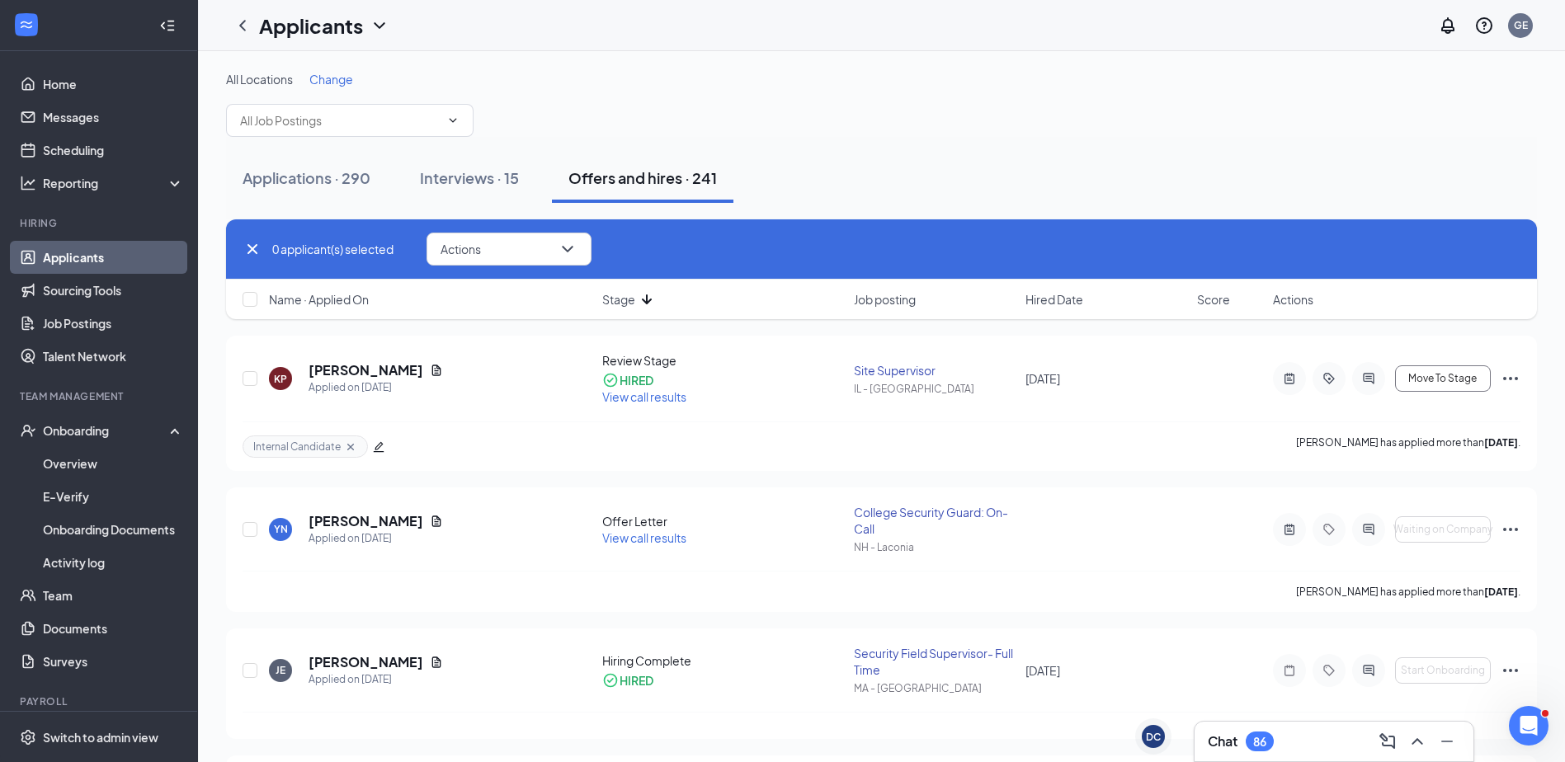
click at [250, 247] on icon "Cross" at bounding box center [252, 249] width 10 height 10
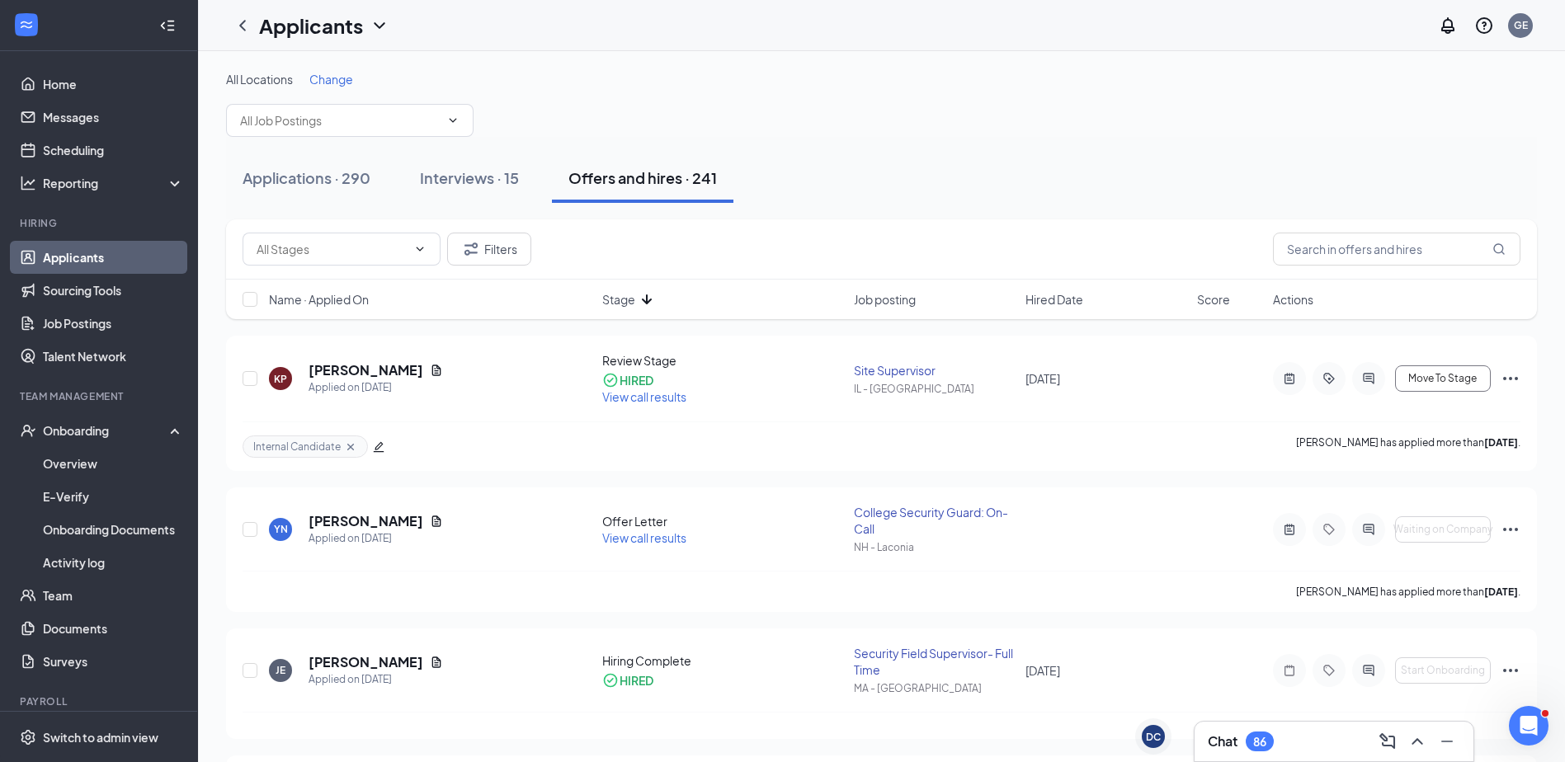
click at [615, 294] on span "Stage" at bounding box center [618, 299] width 33 height 16
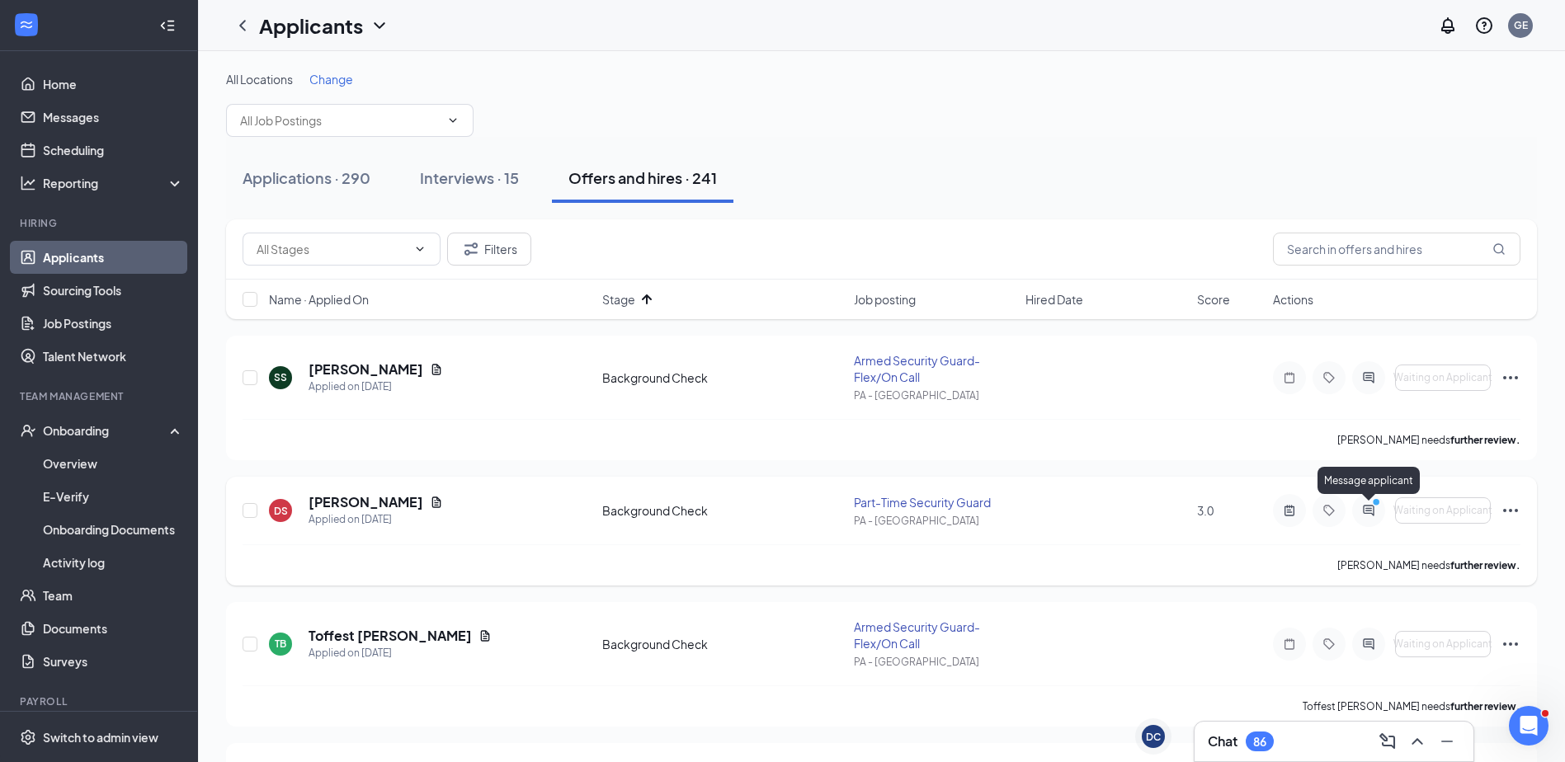
click at [1374, 510] on icon "PrimaryDot" at bounding box center [1378, 503] width 20 height 13
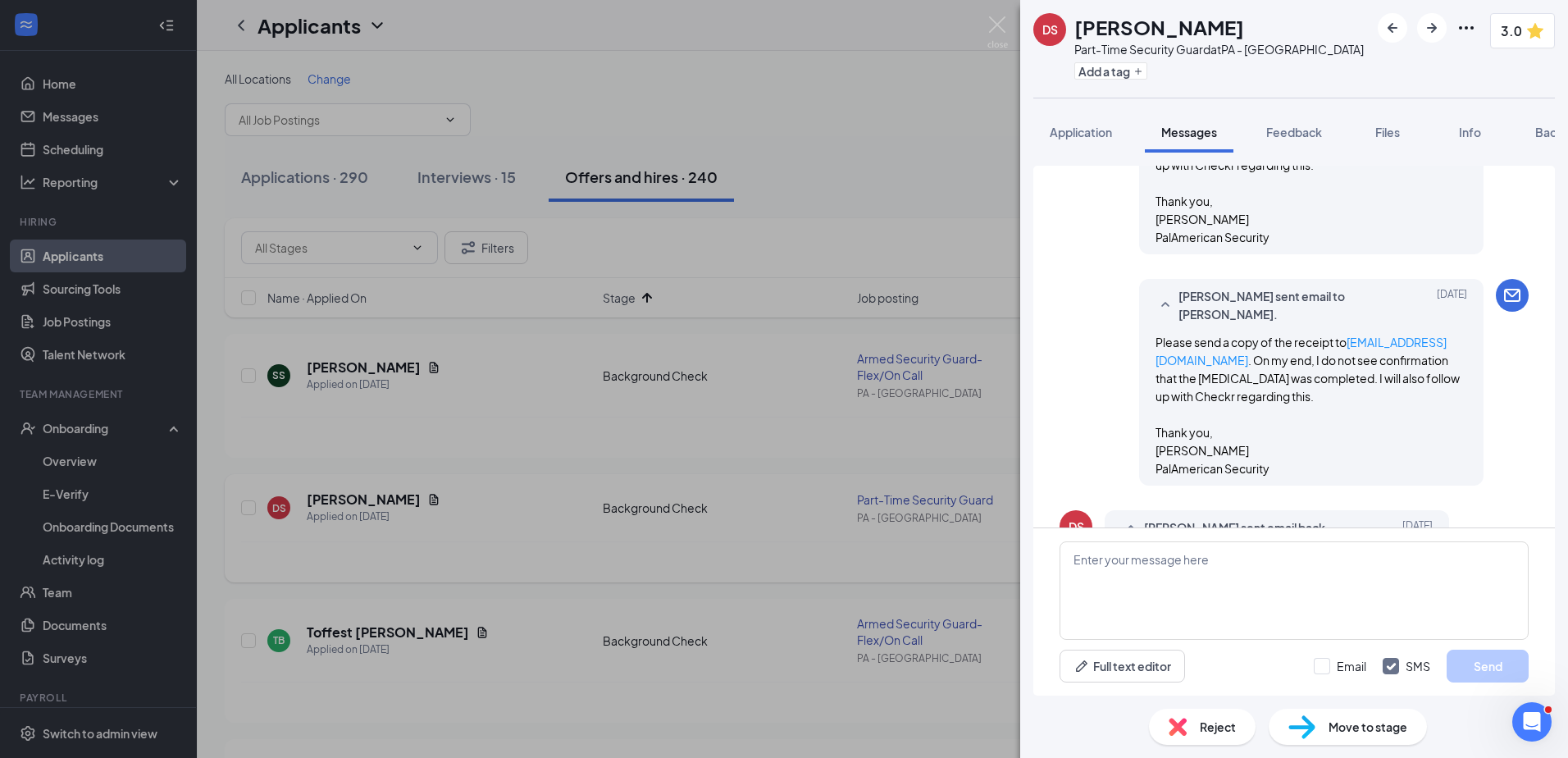
scroll to position [1537, 0]
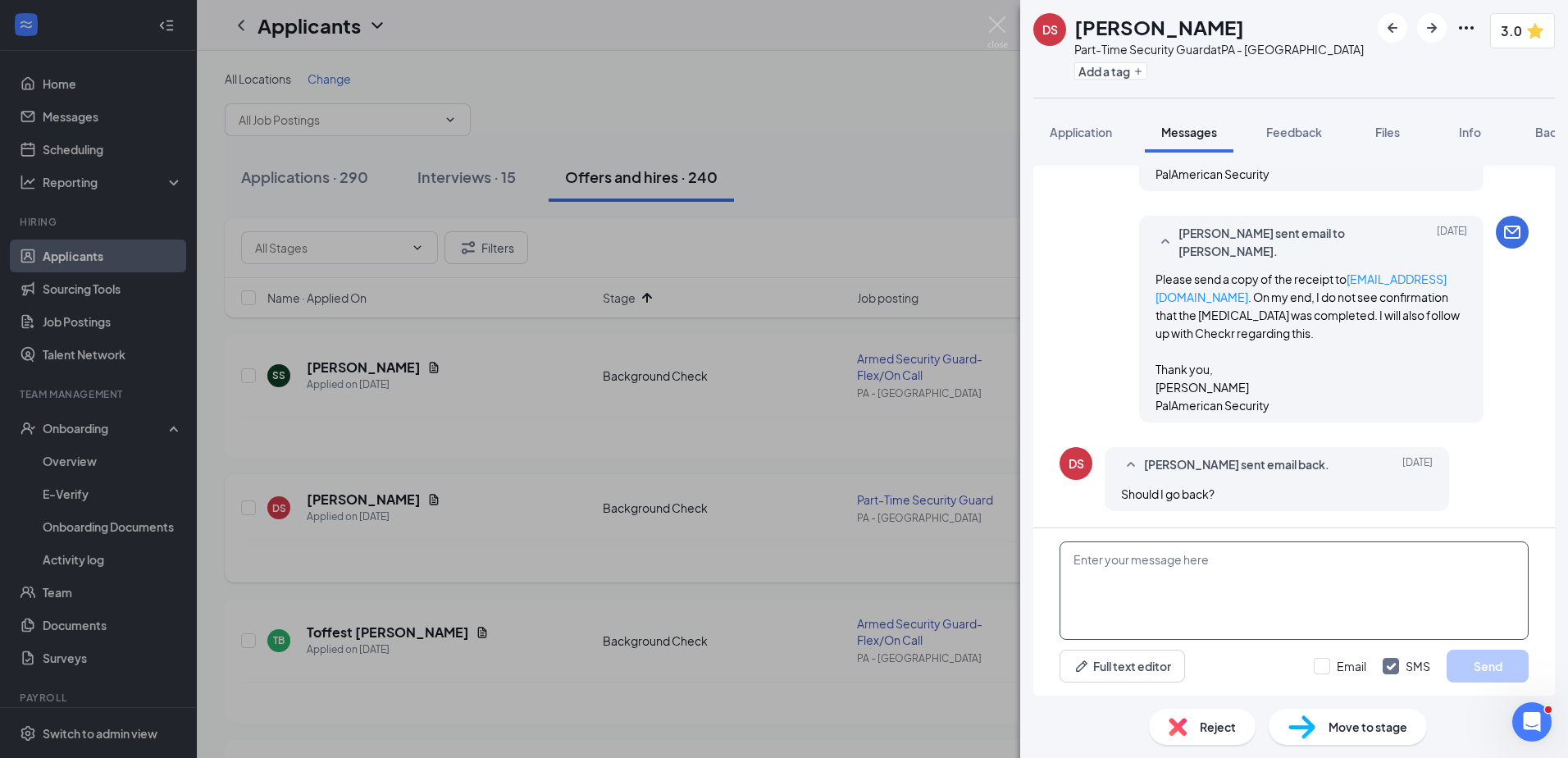
click at [1158, 571] on textarea at bounding box center [1295, 590] width 469 height 98
drag, startPoint x: 1348, startPoint y: 593, endPoint x: 1236, endPoint y: 599, distance: 112.2
click at [1236, 599] on textarea "Hello, Did the facility provide you a confirmation letter" at bounding box center [1295, 590] width 469 height 98
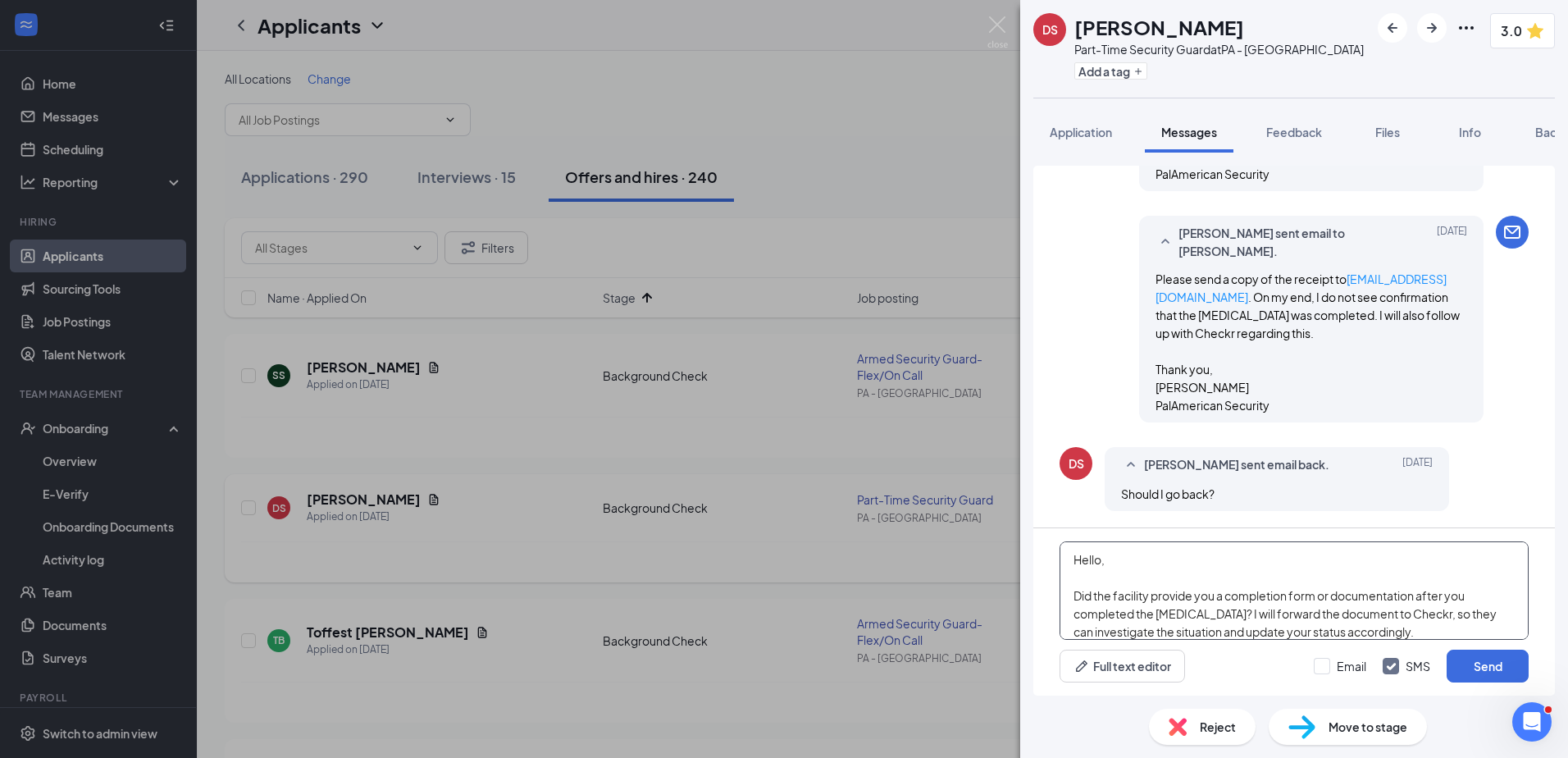
scroll to position [2, 0]
drag, startPoint x: 1458, startPoint y: 629, endPoint x: 966, endPoint y: 595, distance: 493.2
click at [966, 595] on div "DS [PERSON_NAME] Part-Time Security Guard at [GEOGRAPHIC_DATA] - Coraopolis Add…" at bounding box center [784, 379] width 1568 height 758
paste textarea "Were you provided with a completion form or any documentation after finishing y…"
drag, startPoint x: 1453, startPoint y: 626, endPoint x: 1070, endPoint y: 591, distance: 384.6
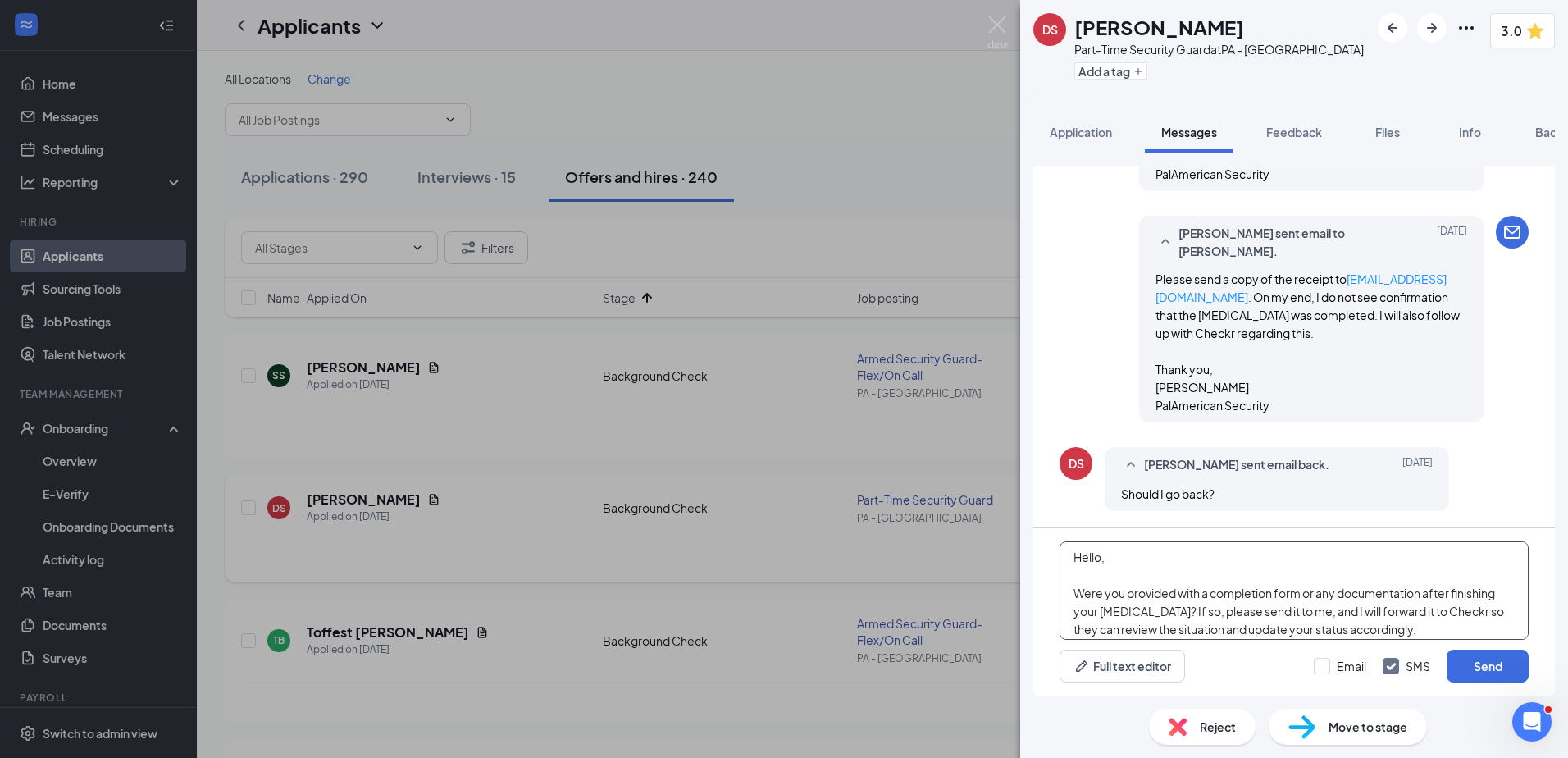
click at [1070, 591] on textarea "Hello, Were you provided with a completion form or any documentation after fini…" at bounding box center [1295, 590] width 469 height 98
paste textarea
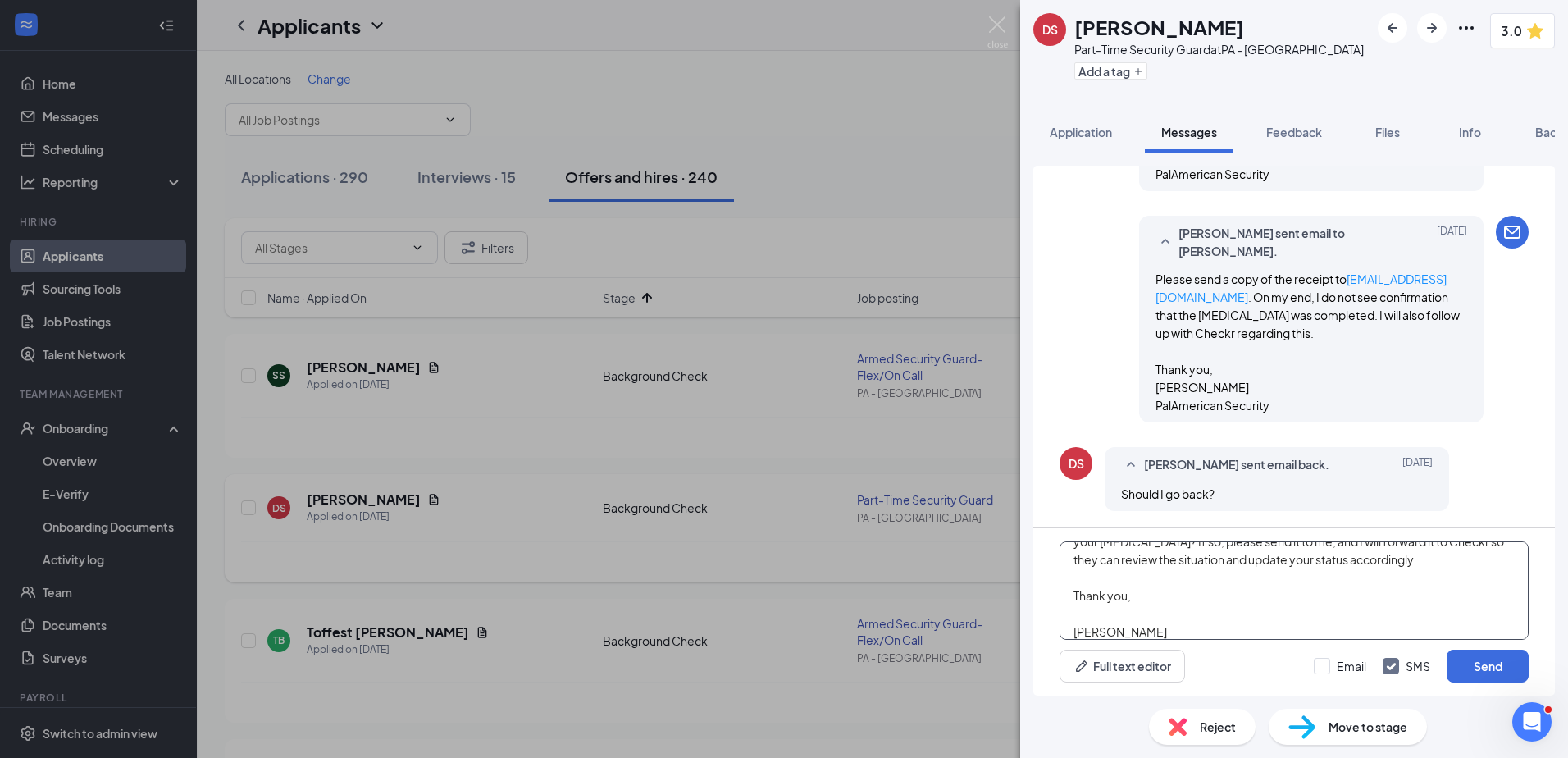
scroll to position [91, 0]
type textarea "Hello, Were you provided with a completion form or any documentation after fini…"
drag, startPoint x: 1344, startPoint y: 672, endPoint x: 1370, endPoint y: 672, distance: 26.0
click at [1345, 672] on input "Email" at bounding box center [1339, 665] width 53 height 16
checkbox input "true"
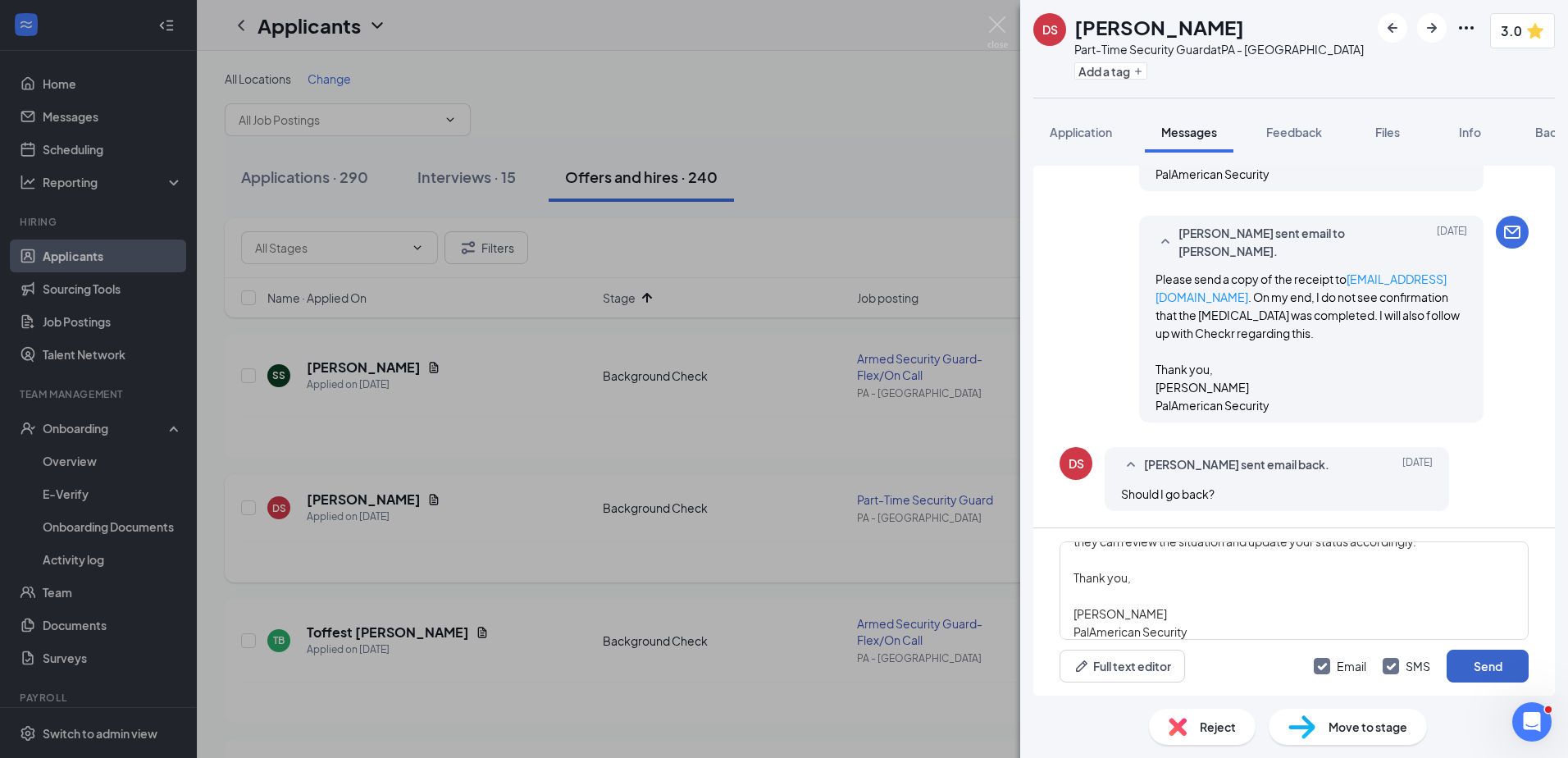
click at [1521, 665] on button "Send" at bounding box center [1487, 665] width 82 height 33
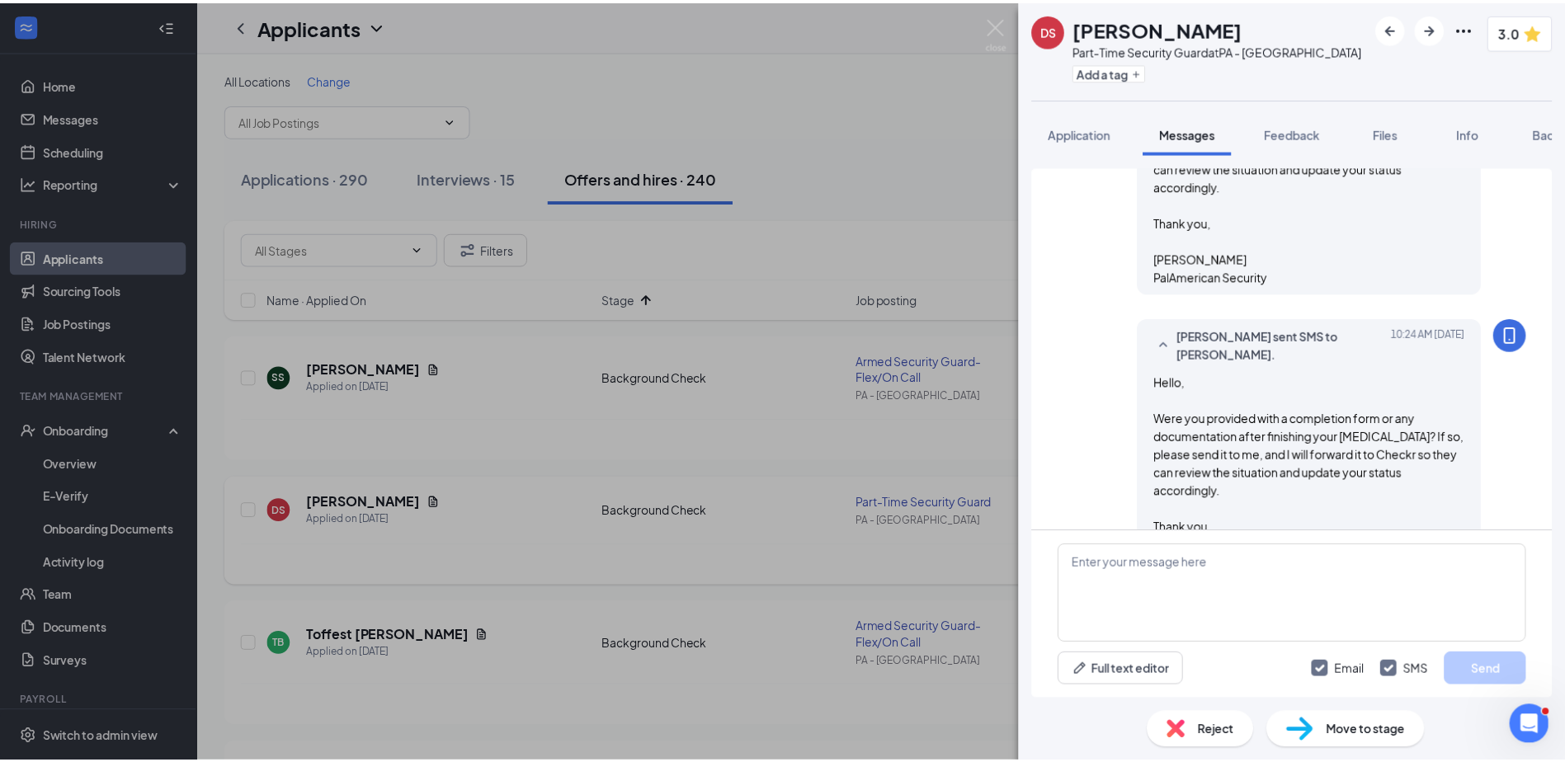
scroll to position [2119, 0]
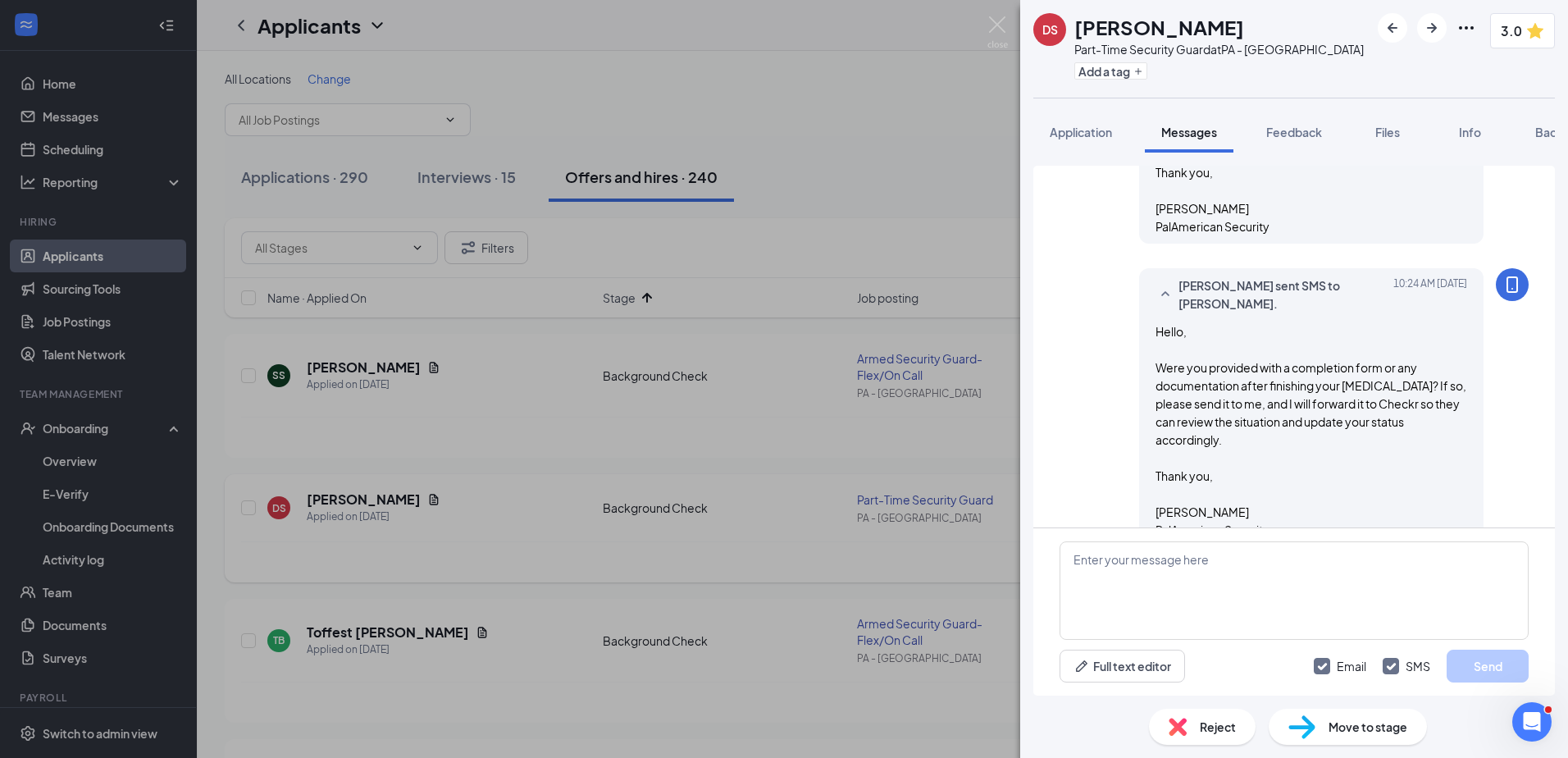
click at [528, 436] on div "DS [PERSON_NAME] Part-Time Security Guard at [GEOGRAPHIC_DATA] - Coraopolis Add…" at bounding box center [784, 379] width 1568 height 758
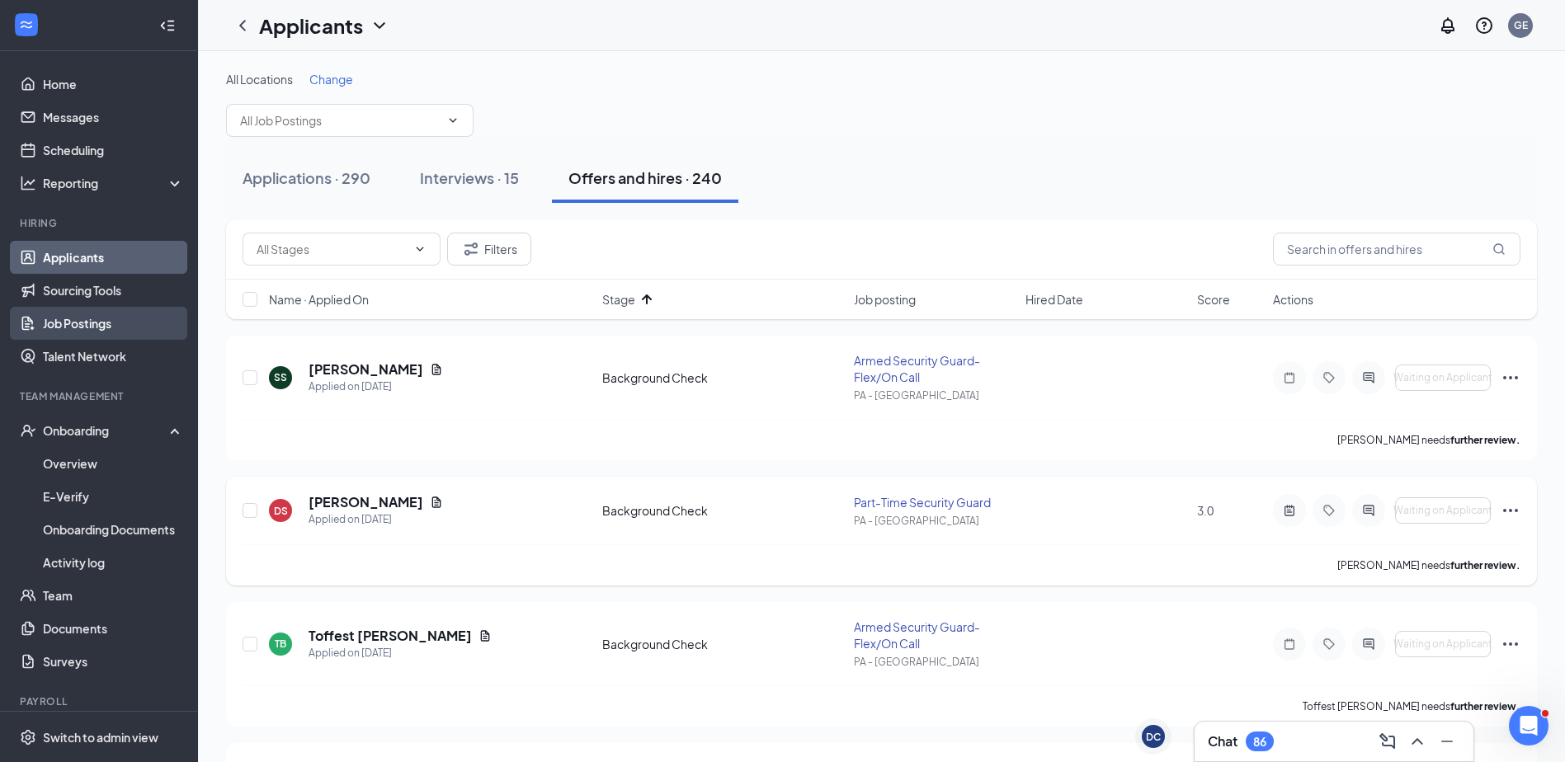
click at [120, 322] on link "Job Postings" at bounding box center [113, 323] width 141 height 33
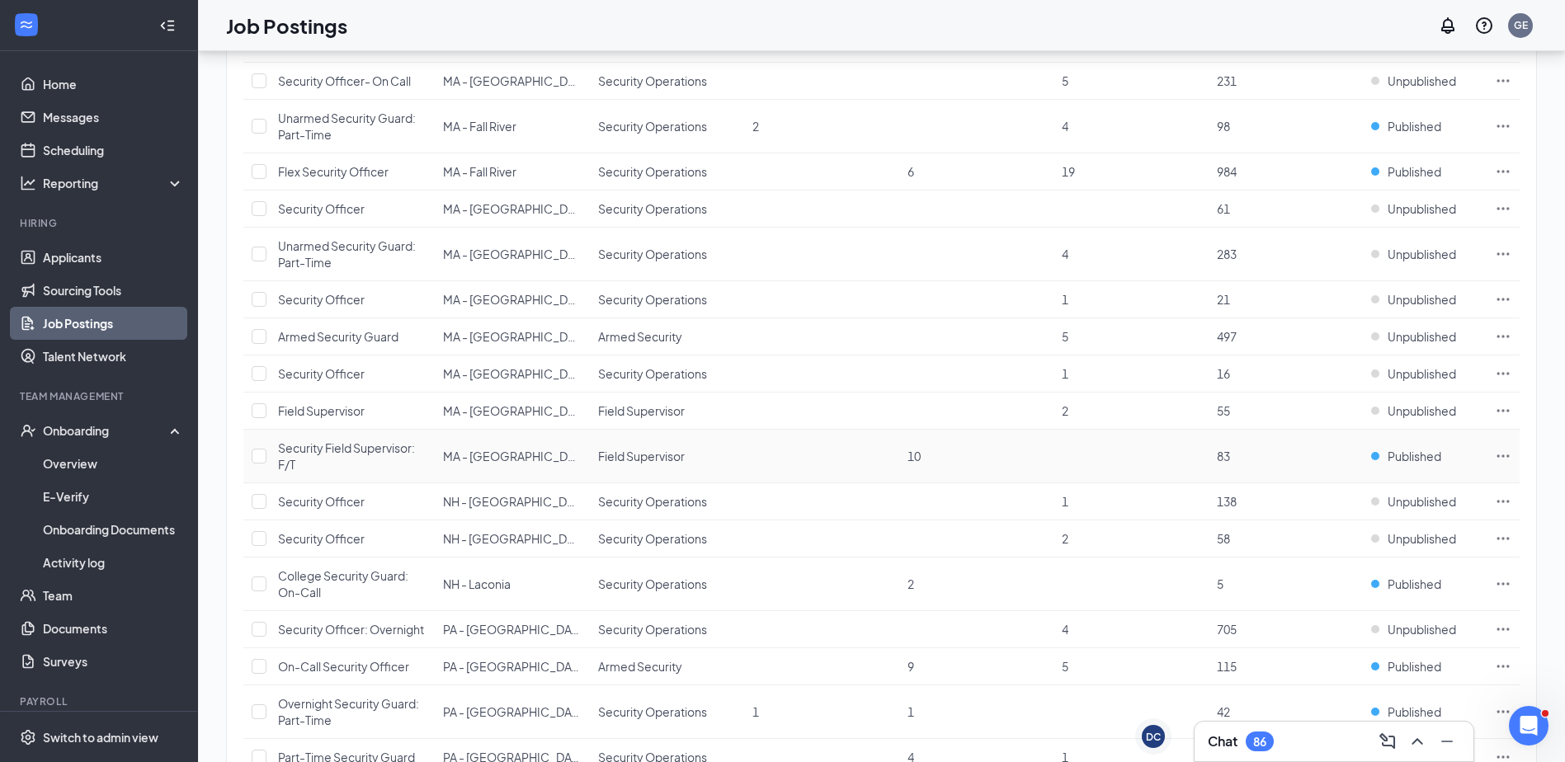
scroll to position [1978, 0]
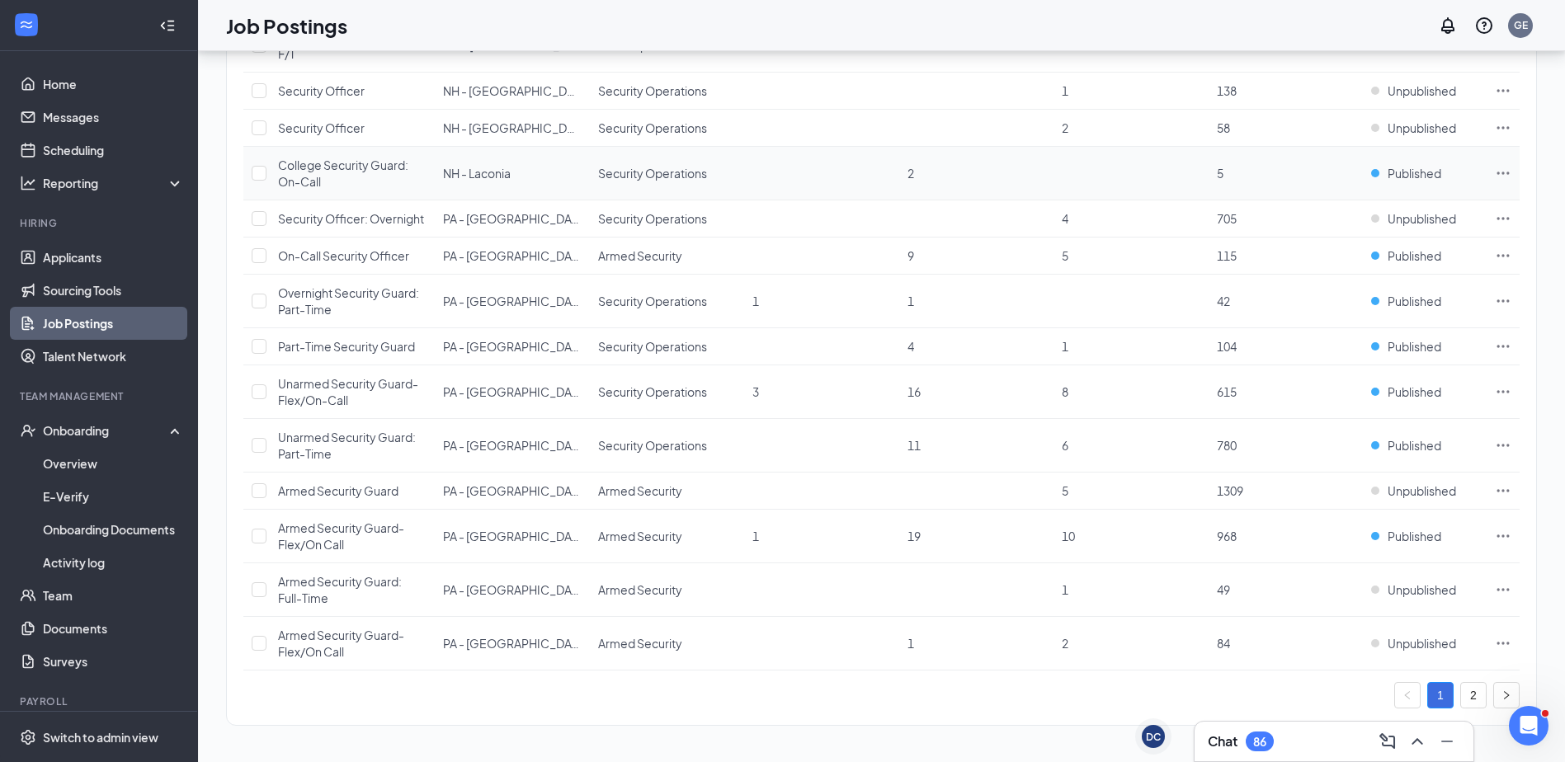
click at [646, 167] on span "Security Operations" at bounding box center [652, 173] width 109 height 15
click at [1503, 172] on icon "Ellipses" at bounding box center [1503, 173] width 16 height 16
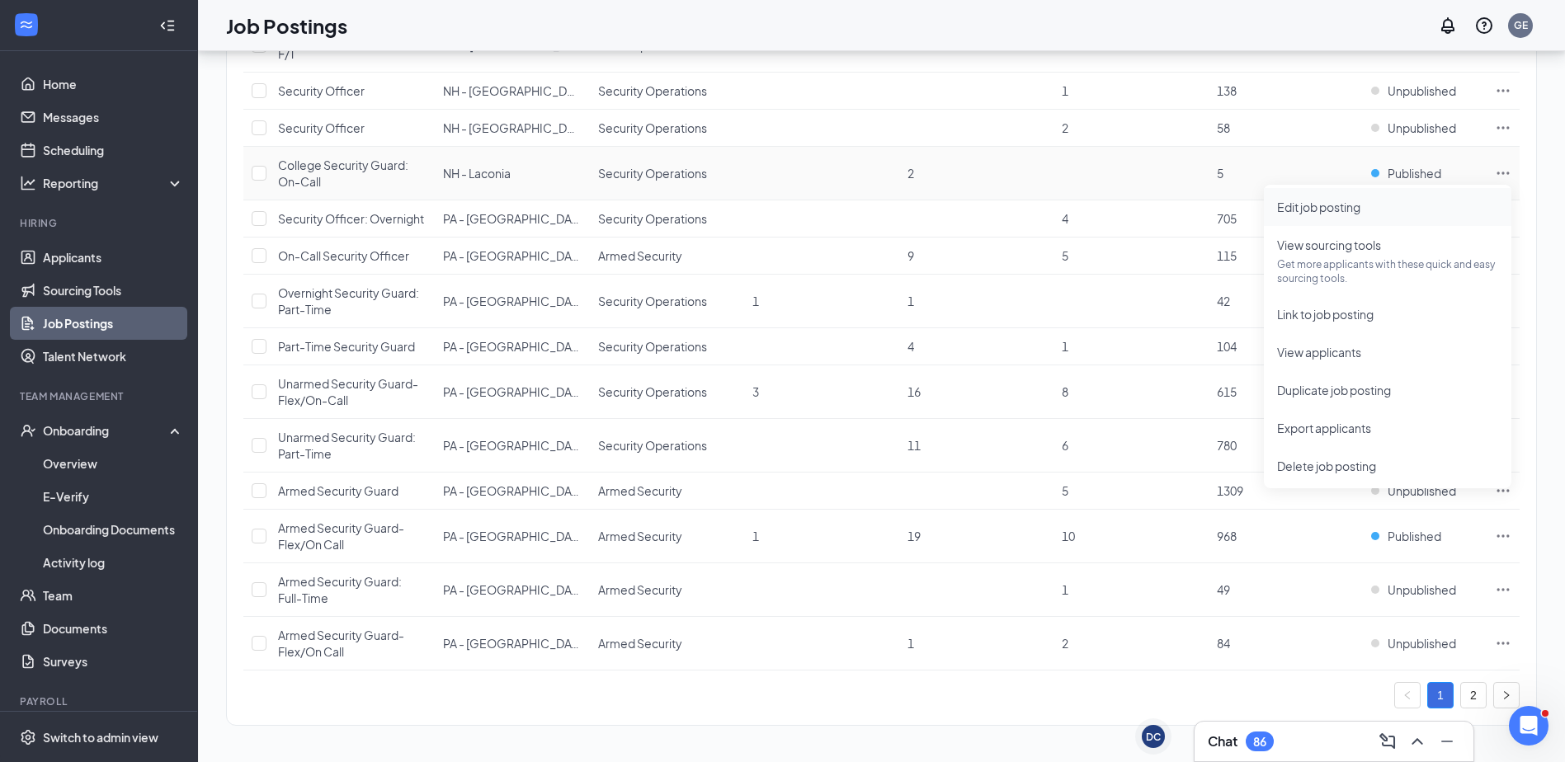
click at [1437, 214] on span "Edit job posting" at bounding box center [1387, 207] width 221 height 18
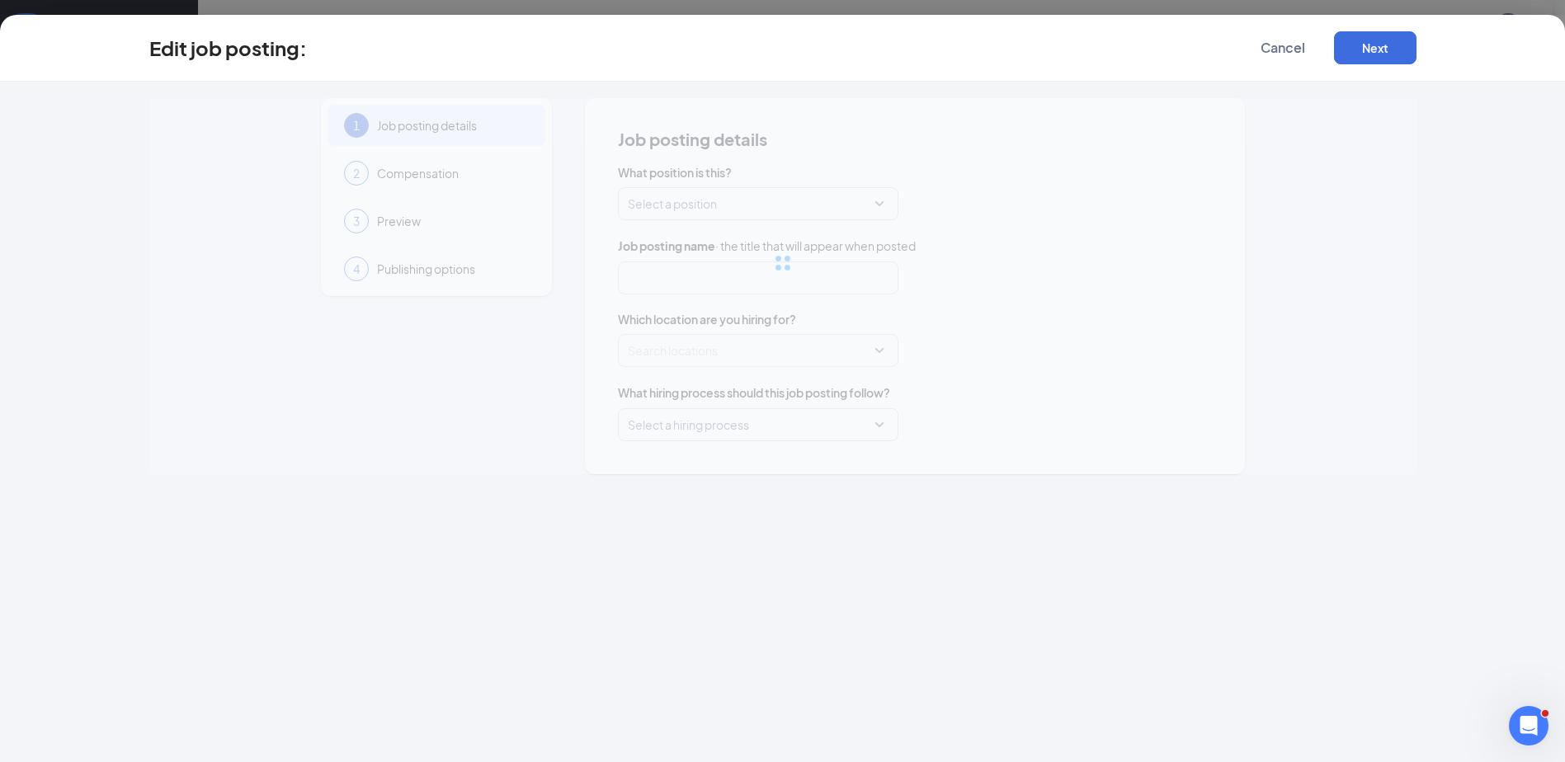
type input "College Security Guard: On-Call"
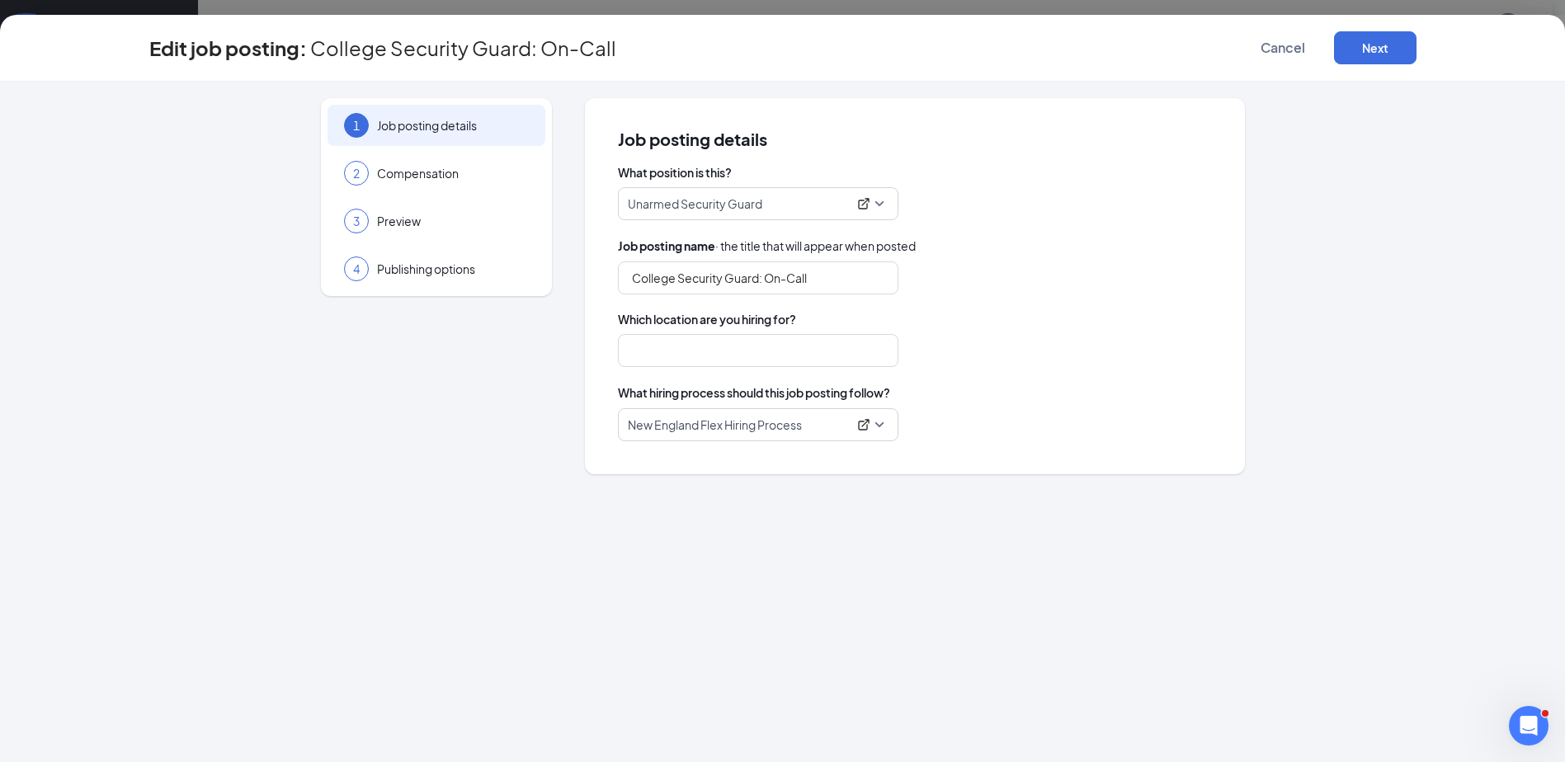
type input "NH - Laconia"
click at [380, 167] on span "Compensation" at bounding box center [453, 173] width 152 height 16
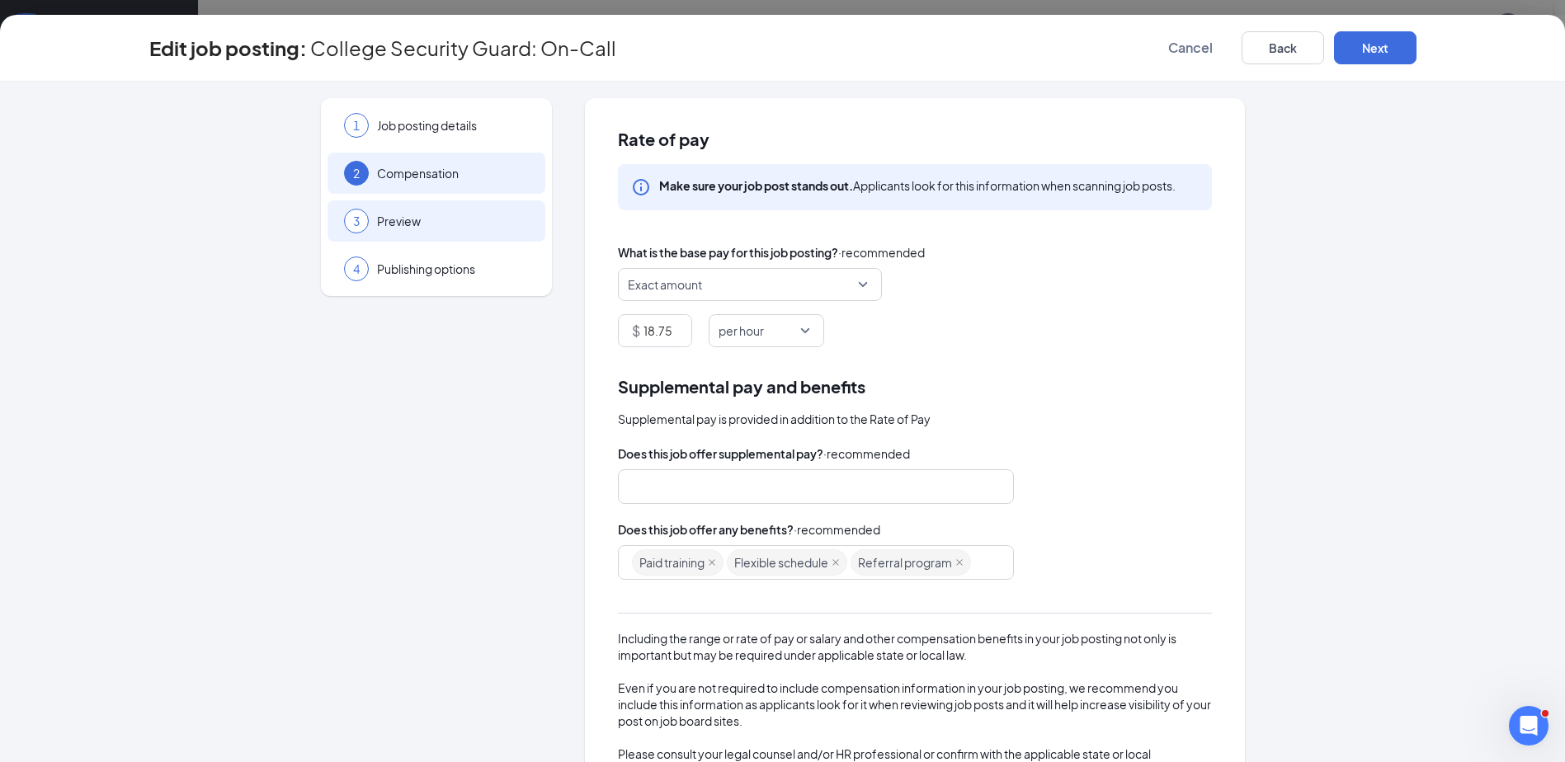
click at [391, 219] on span "Preview" at bounding box center [453, 221] width 152 height 16
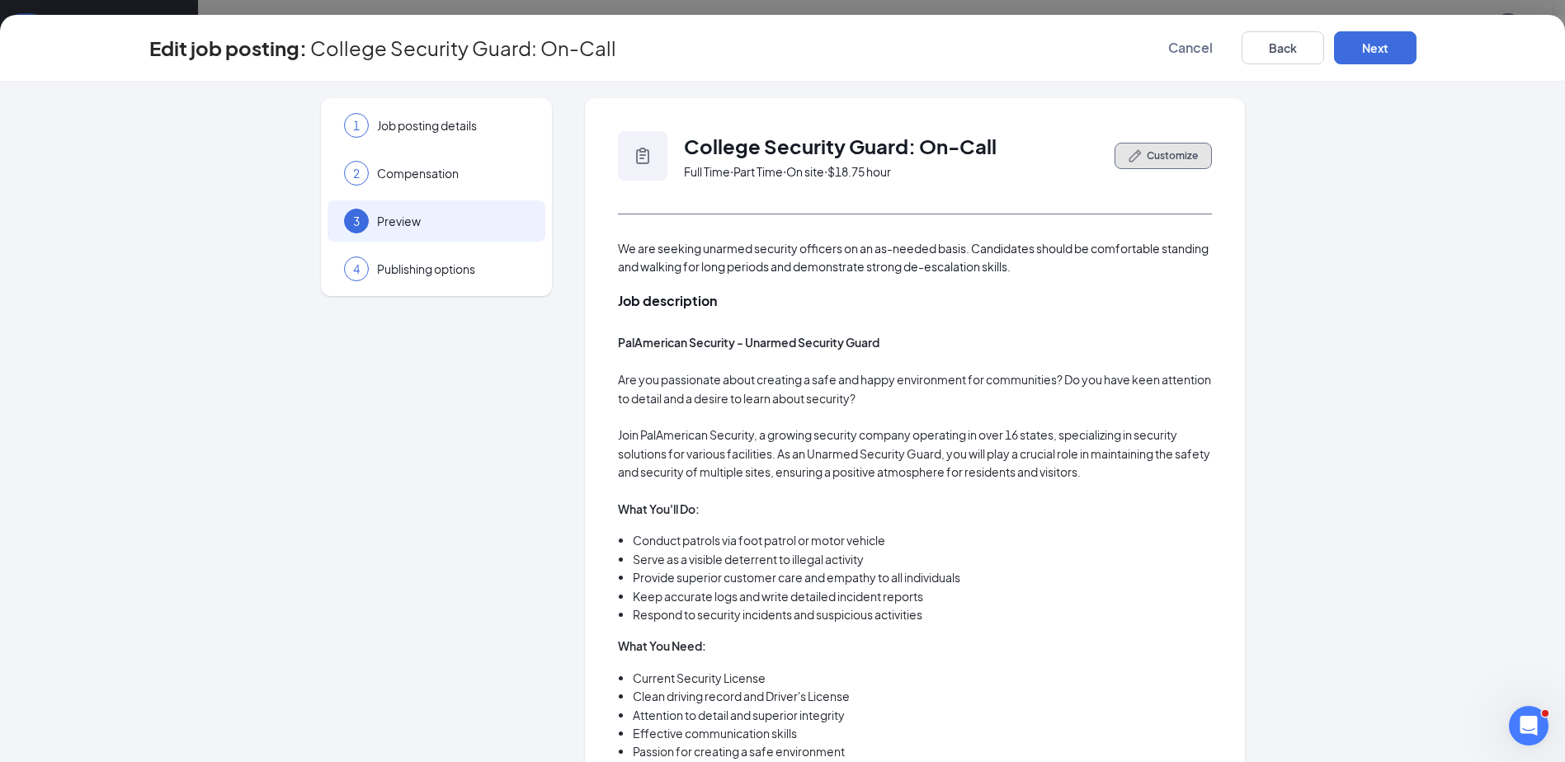
click at [1185, 145] on button "Customize" at bounding box center [1162, 156] width 97 height 26
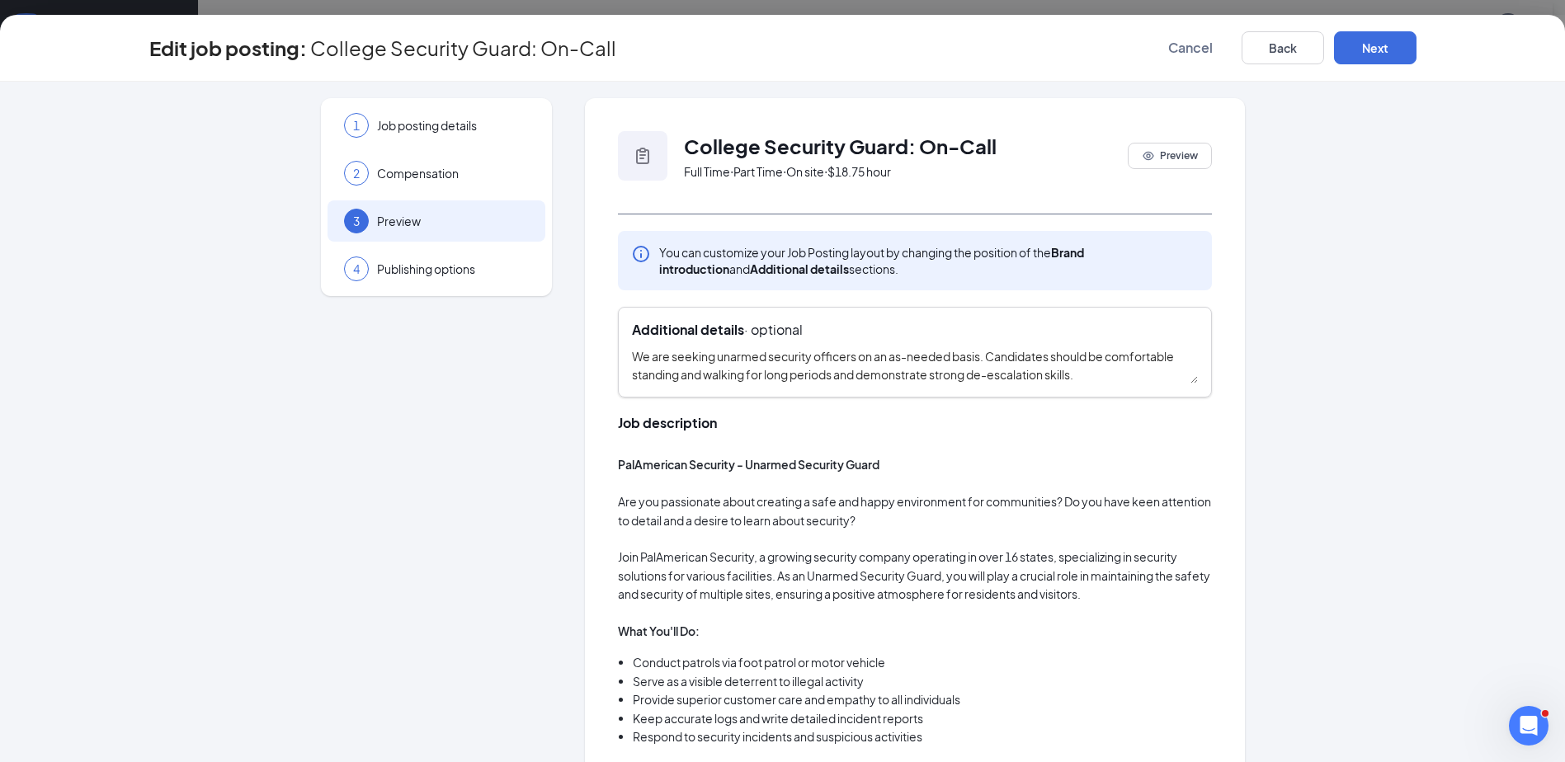
click at [887, 363] on textarea "We are seeking unarmed security officers on an as-needed basis. Candidates shou…" at bounding box center [915, 365] width 566 height 36
click at [478, 111] on div "1 Job posting details" at bounding box center [436, 125] width 218 height 41
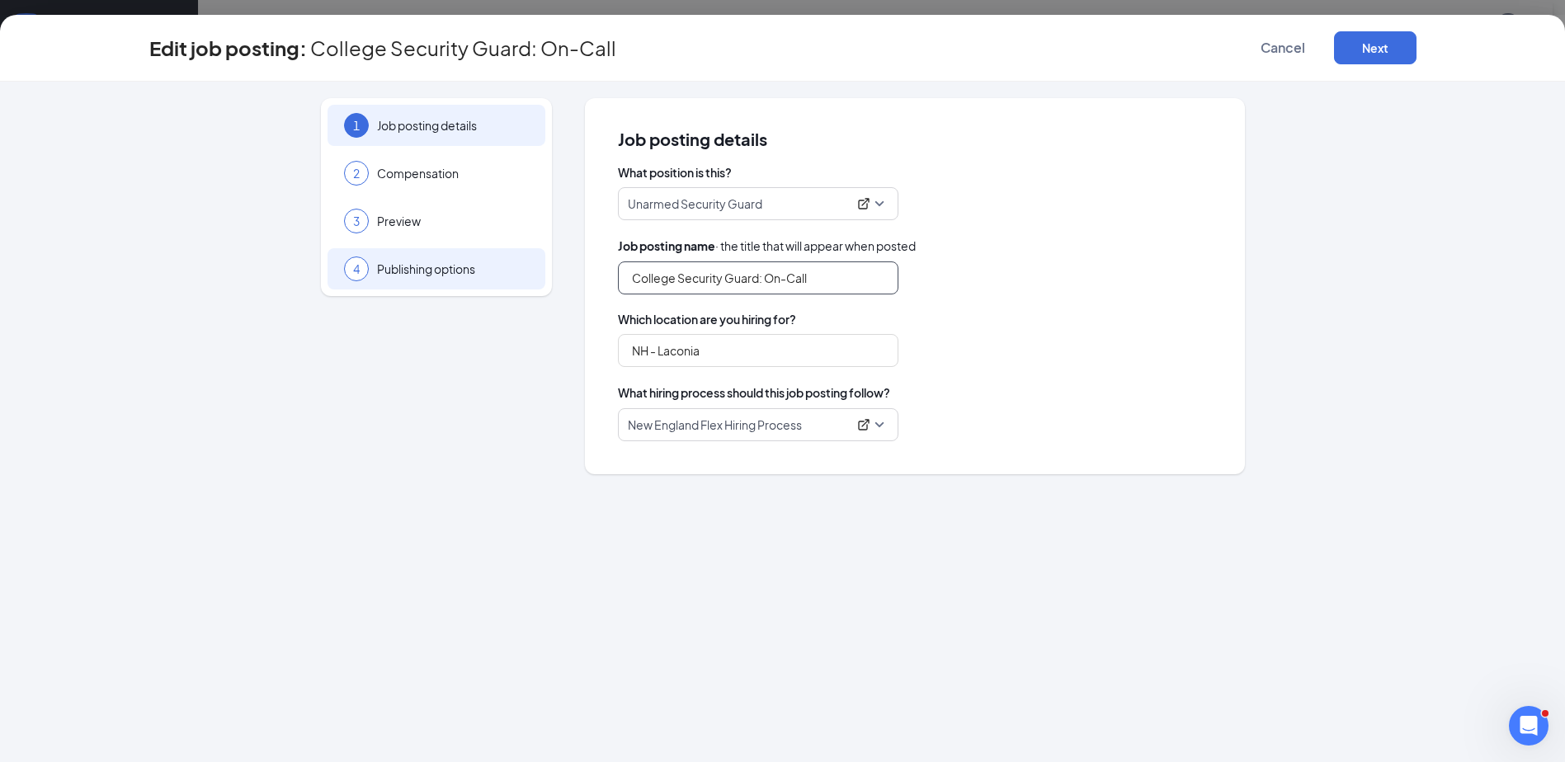
drag, startPoint x: 836, startPoint y: 275, endPoint x: 389, endPoint y: 263, distance: 447.2
click at [389, 263] on div "1 Job posting details 2 Compensation 3 Preview 4 Publishing options Job posting…" at bounding box center [782, 286] width 1267 height 376
drag, startPoint x: 702, startPoint y: 280, endPoint x: 683, endPoint y: 281, distance: 19.0
click at [701, 280] on input "College Security Guard: On-Call" at bounding box center [758, 277] width 280 height 33
click at [672, 280] on input "College Security Guard: On-Call" at bounding box center [758, 277] width 280 height 33
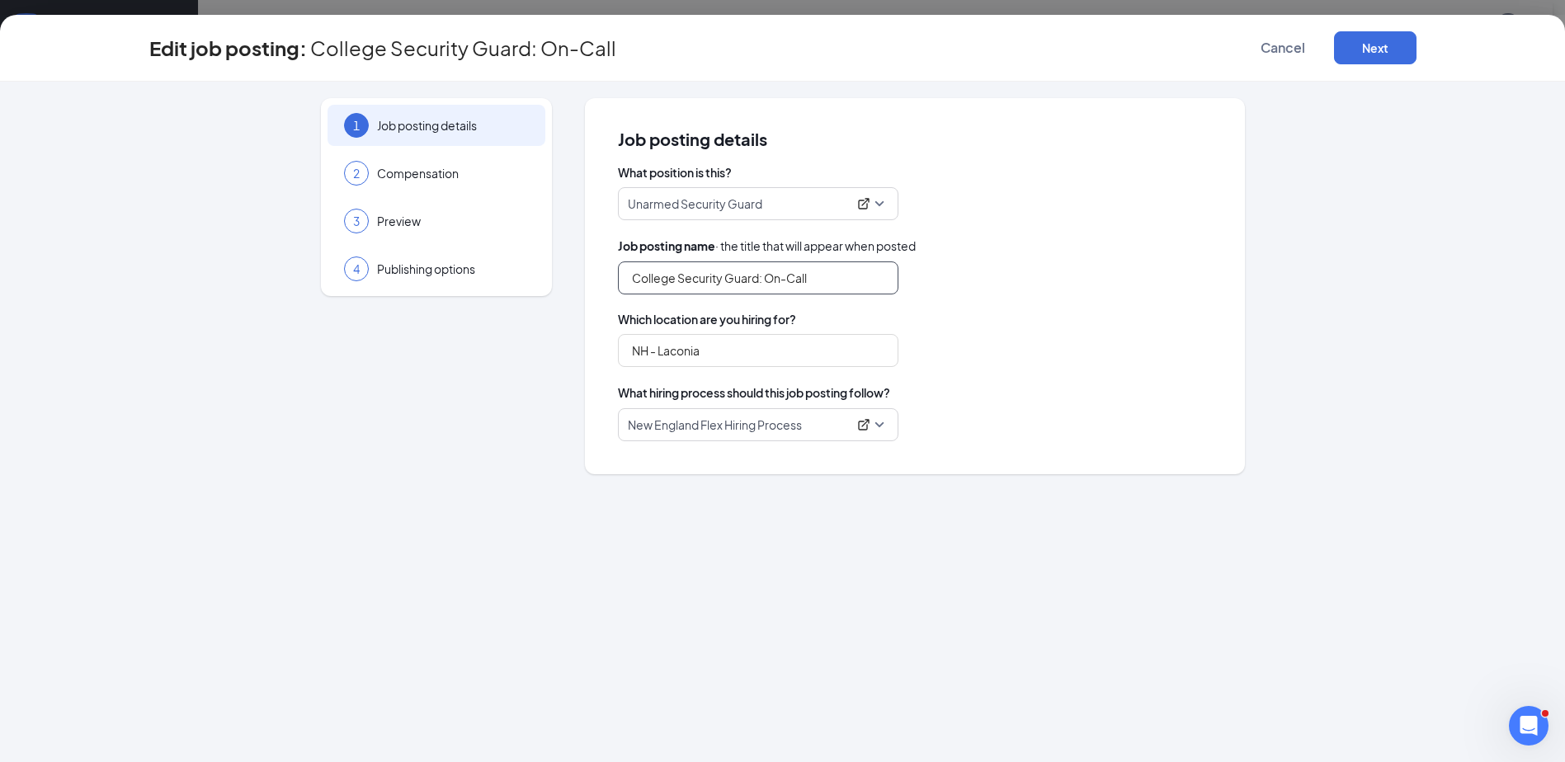
drag, startPoint x: 672, startPoint y: 280, endPoint x: 643, endPoint y: 283, distance: 29.9
click at [643, 283] on input "College Security Guard: On-Call" at bounding box center [758, 277] width 280 height 33
drag, startPoint x: 641, startPoint y: 275, endPoint x: 676, endPoint y: 281, distance: 35.1
click at [641, 275] on input "College Security Guard: On-Call" at bounding box center [758, 277] width 280 height 33
drag, startPoint x: 676, startPoint y: 281, endPoint x: 641, endPoint y: 275, distance: 35.1
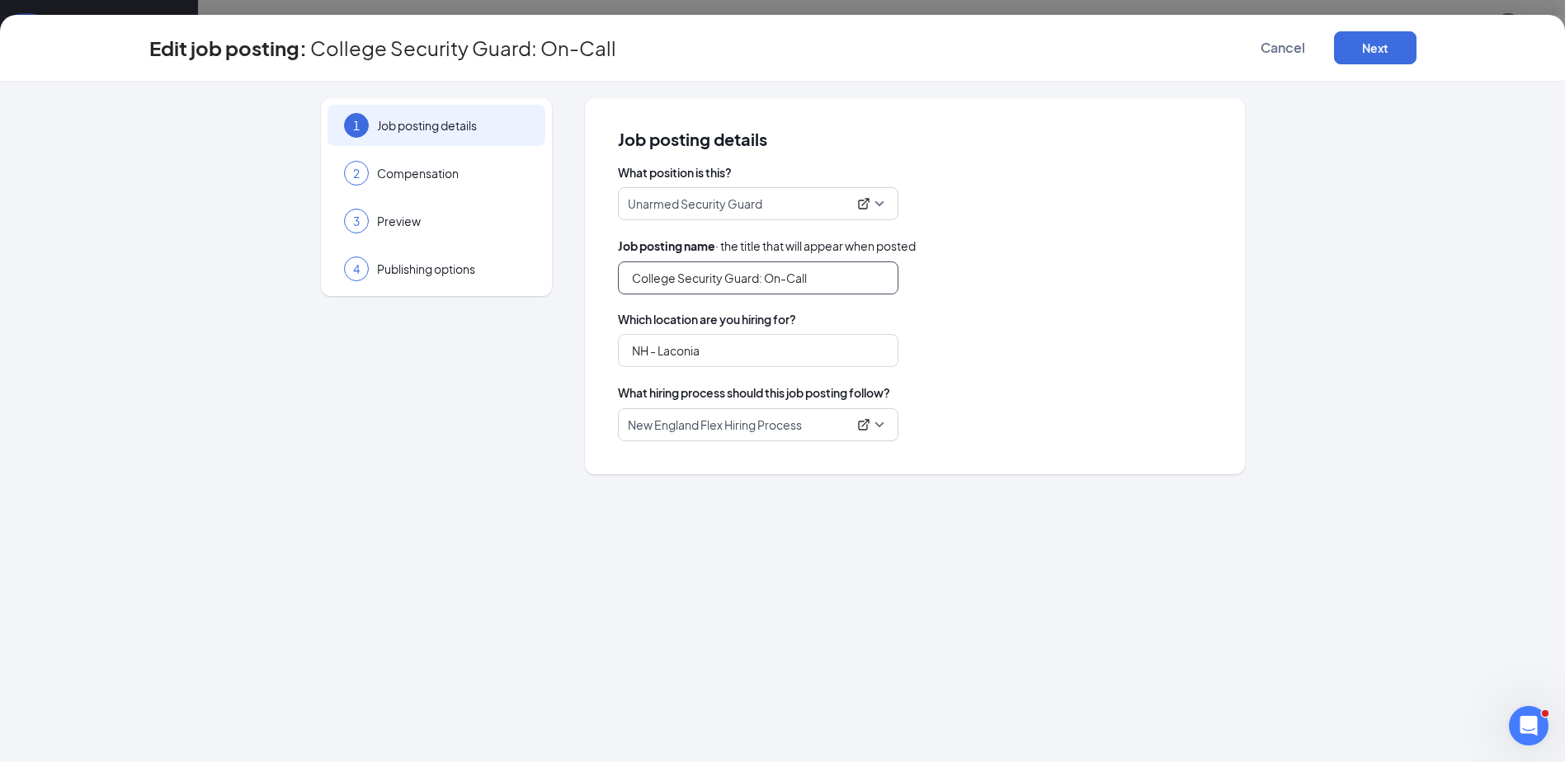
click at [641, 275] on input "College Security Guard: On-Call" at bounding box center [758, 277] width 280 height 33
drag, startPoint x: 848, startPoint y: 273, endPoint x: 763, endPoint y: 271, distance: 85.0
click at [763, 271] on input "Campus Security Guard: On-Call" at bounding box center [758, 277] width 280 height 33
paste input "(Temporary – 2 to 3 Months)"
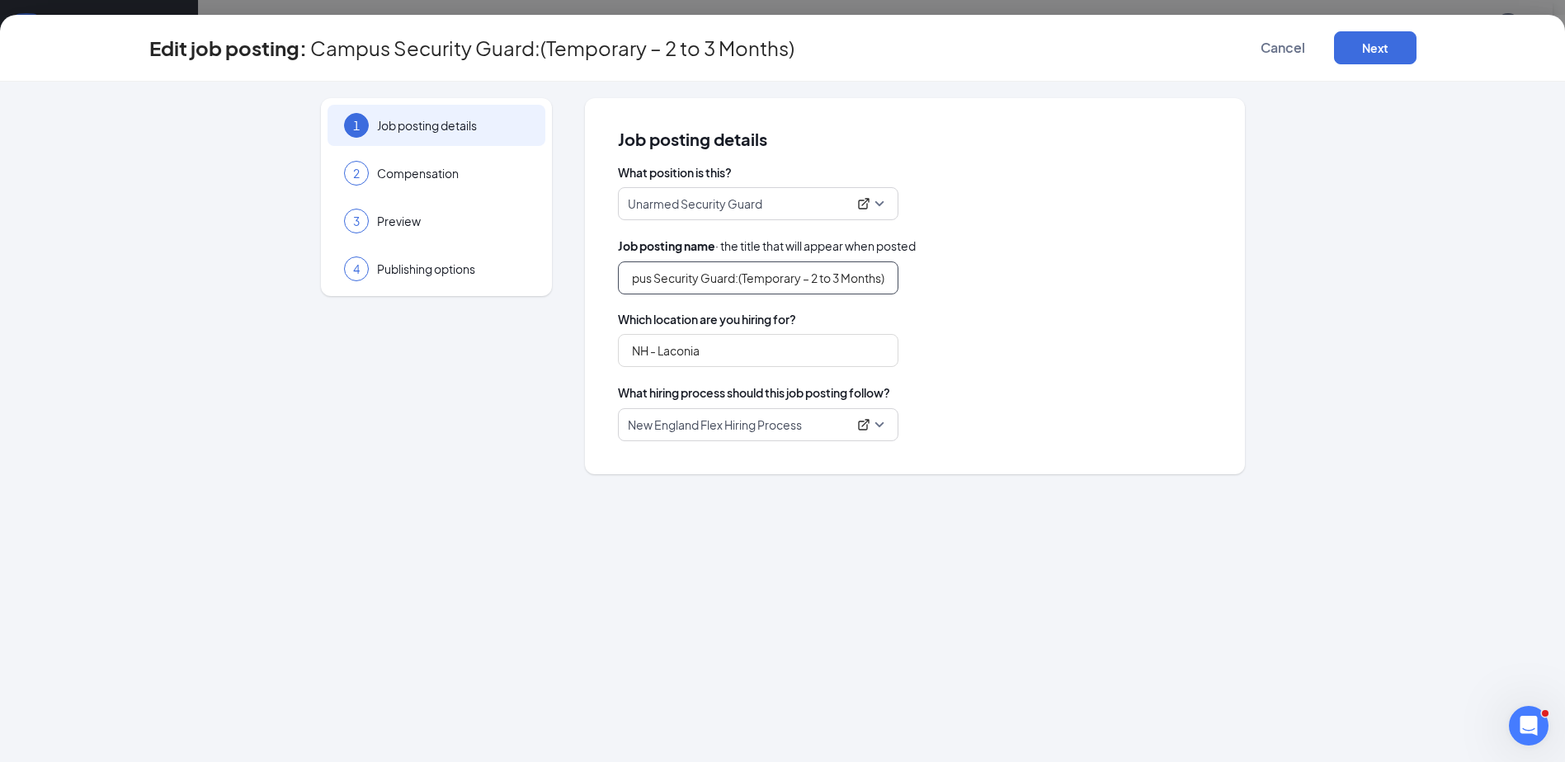
drag, startPoint x: 726, startPoint y: 279, endPoint x: 867, endPoint y: 280, distance: 141.0
click at [855, 280] on input "Campus Security Guard:(Temporary – 2 to 3 Months)" at bounding box center [758, 277] width 280 height 33
click at [887, 280] on input "Campus Security Guard:(Temporary – 2 to 3 Months)" at bounding box center [758, 277] width 280 height 33
drag, startPoint x: 892, startPoint y: 272, endPoint x: 732, endPoint y: 286, distance: 160.6
click at [732, 286] on input "Campus Security Guard:(Temporary – 2 to 3 Months)" at bounding box center [758, 277] width 280 height 33
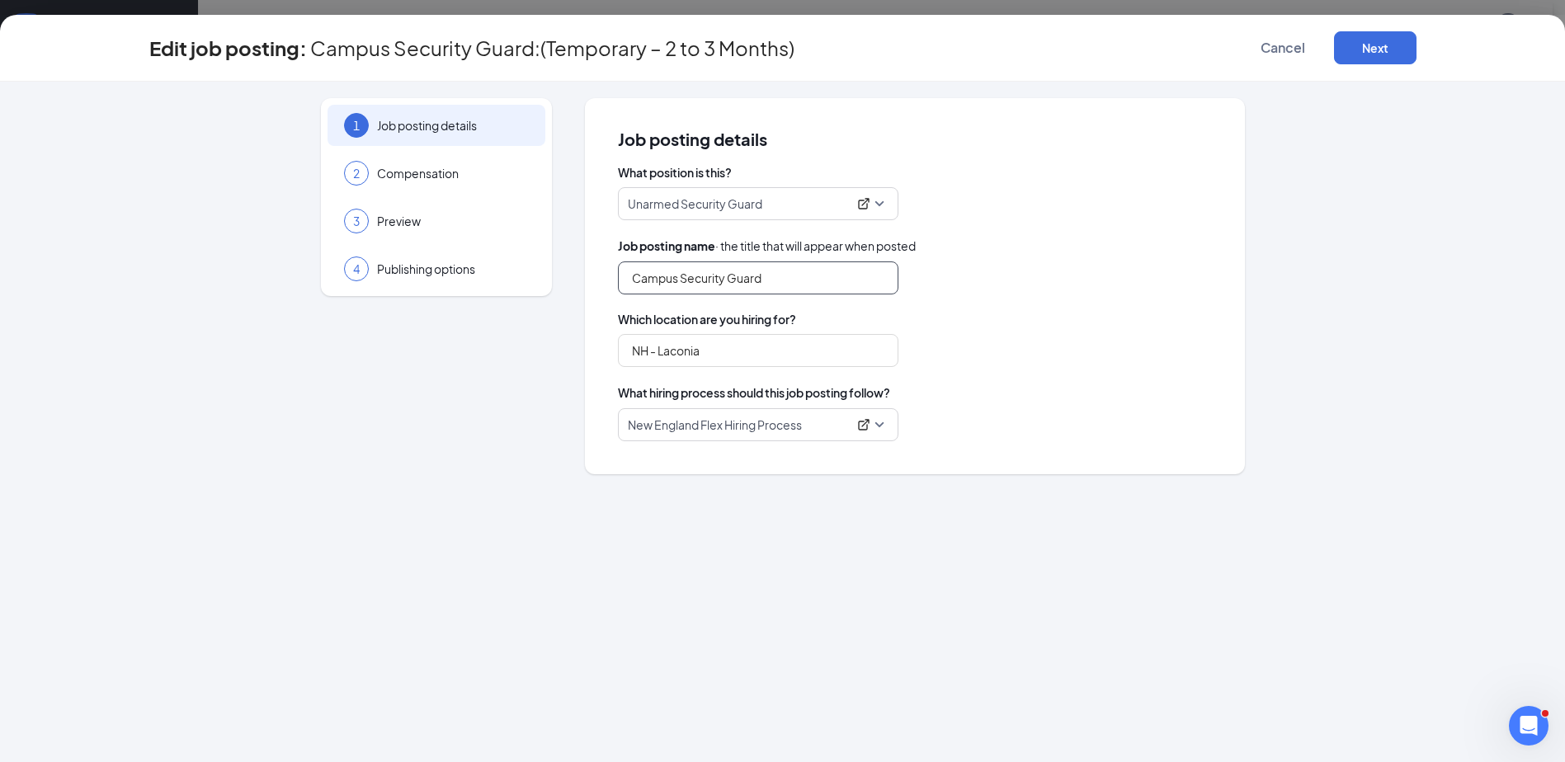
scroll to position [0, 0]
type input "Campus Security Guard"
click at [1419, 44] on div "Edit job posting: Campus Security Guard Cancel Next" at bounding box center [782, 47] width 1499 height 33
click at [1371, 47] on button "Next" at bounding box center [1375, 47] width 82 height 33
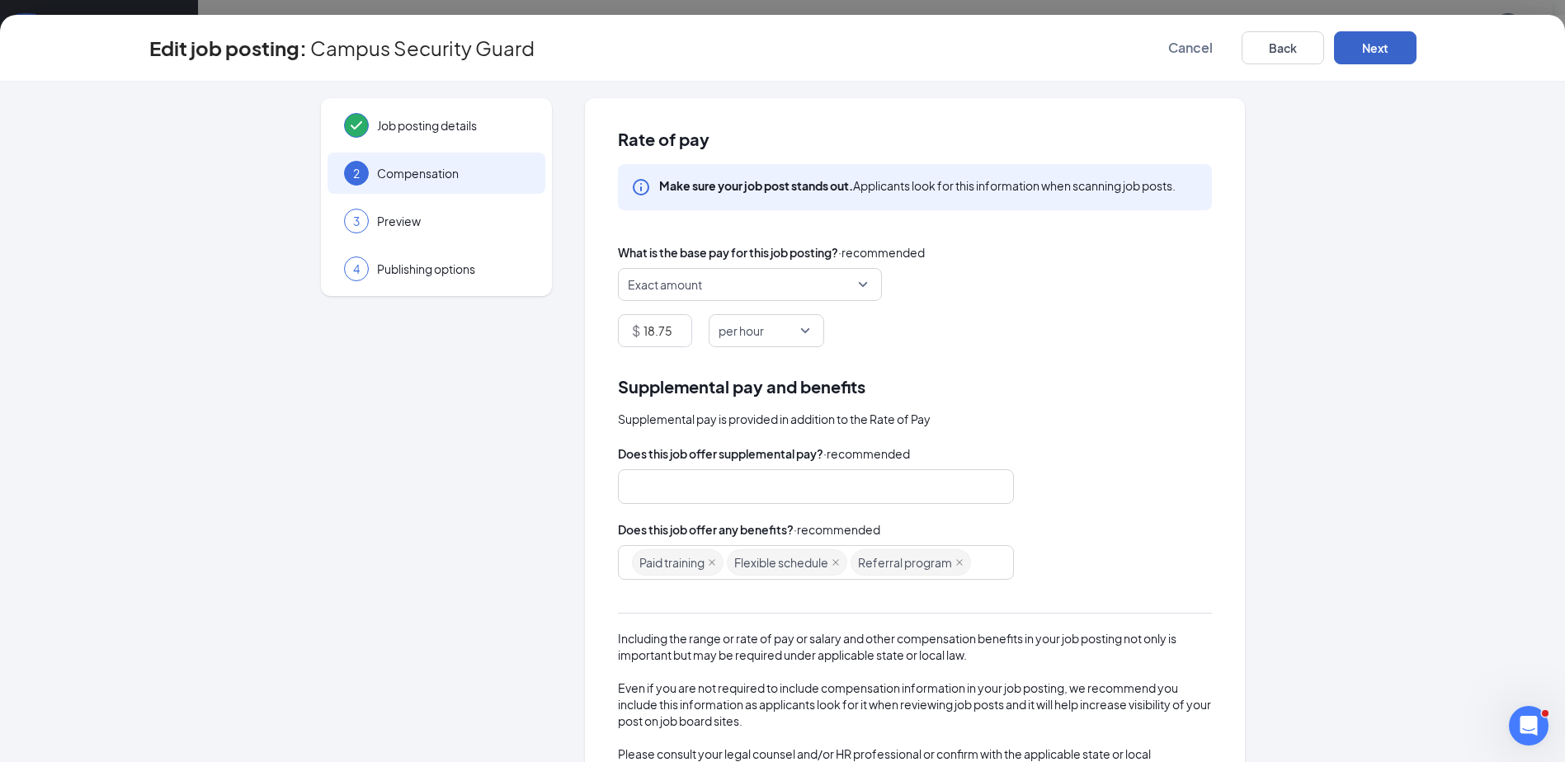
click at [1368, 35] on button "Next" at bounding box center [1375, 47] width 82 height 33
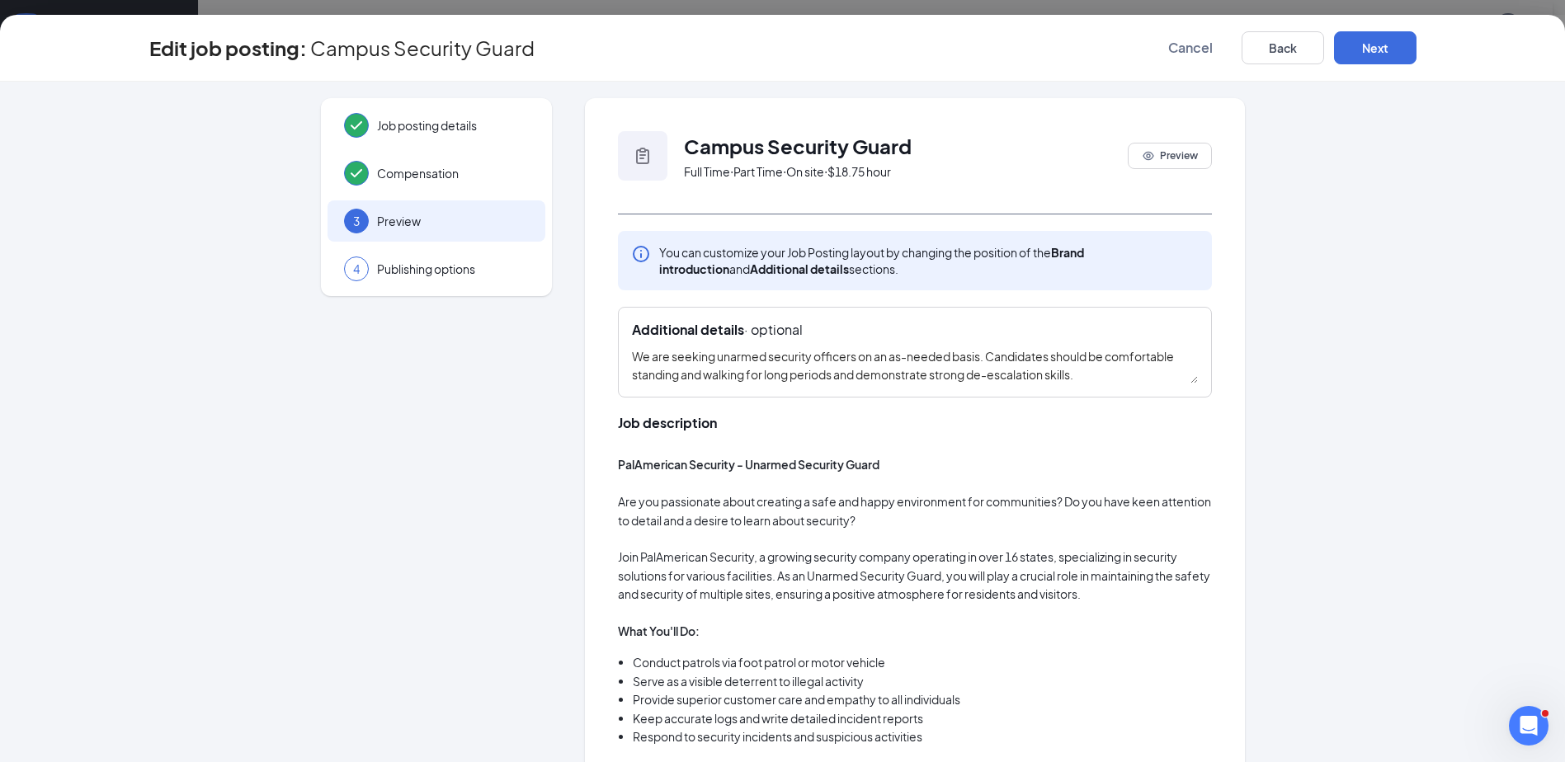
click at [857, 444] on div "Job description PalAmerican Security - Unarmed Security Guard Are you passionat…" at bounding box center [915, 773] width 594 height 719
click at [1052, 375] on textarea "We are seeking unarmed security officers on an as-needed basis. Candidates shou…" at bounding box center [915, 365] width 566 height 36
drag, startPoint x: 984, startPoint y: 355, endPoint x: 581, endPoint y: 363, distance: 402.6
paste textarea "looking for dependable and professional full-time Security Officers for a tempo…"
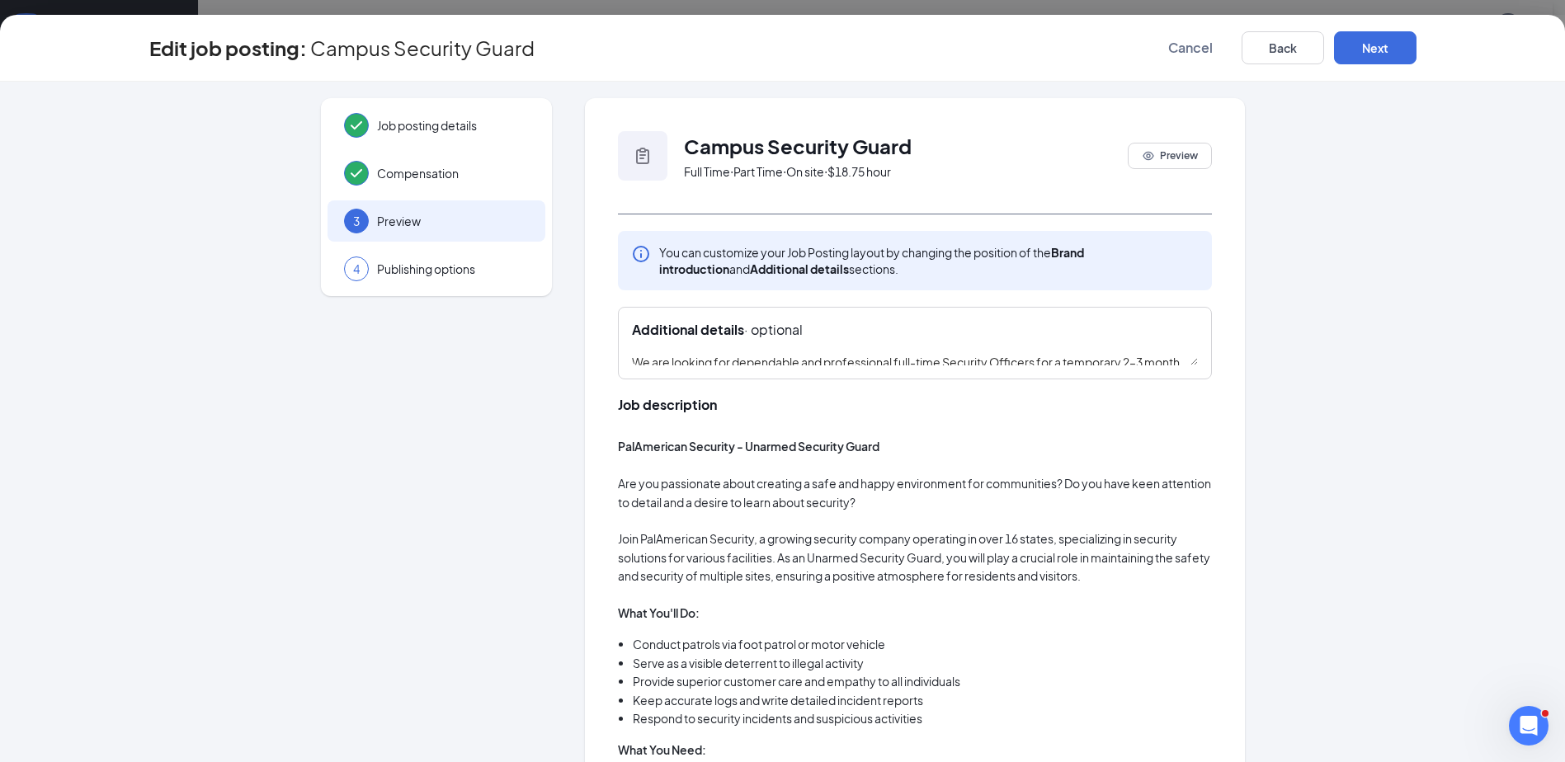
drag, startPoint x: 1186, startPoint y: 378, endPoint x: 1224, endPoint y: 97, distance: 283.8
type textarea "We are looking for dependable and professional full-time Security Officers for …"
click at [1341, 58] on button "Next" at bounding box center [1375, 47] width 82 height 33
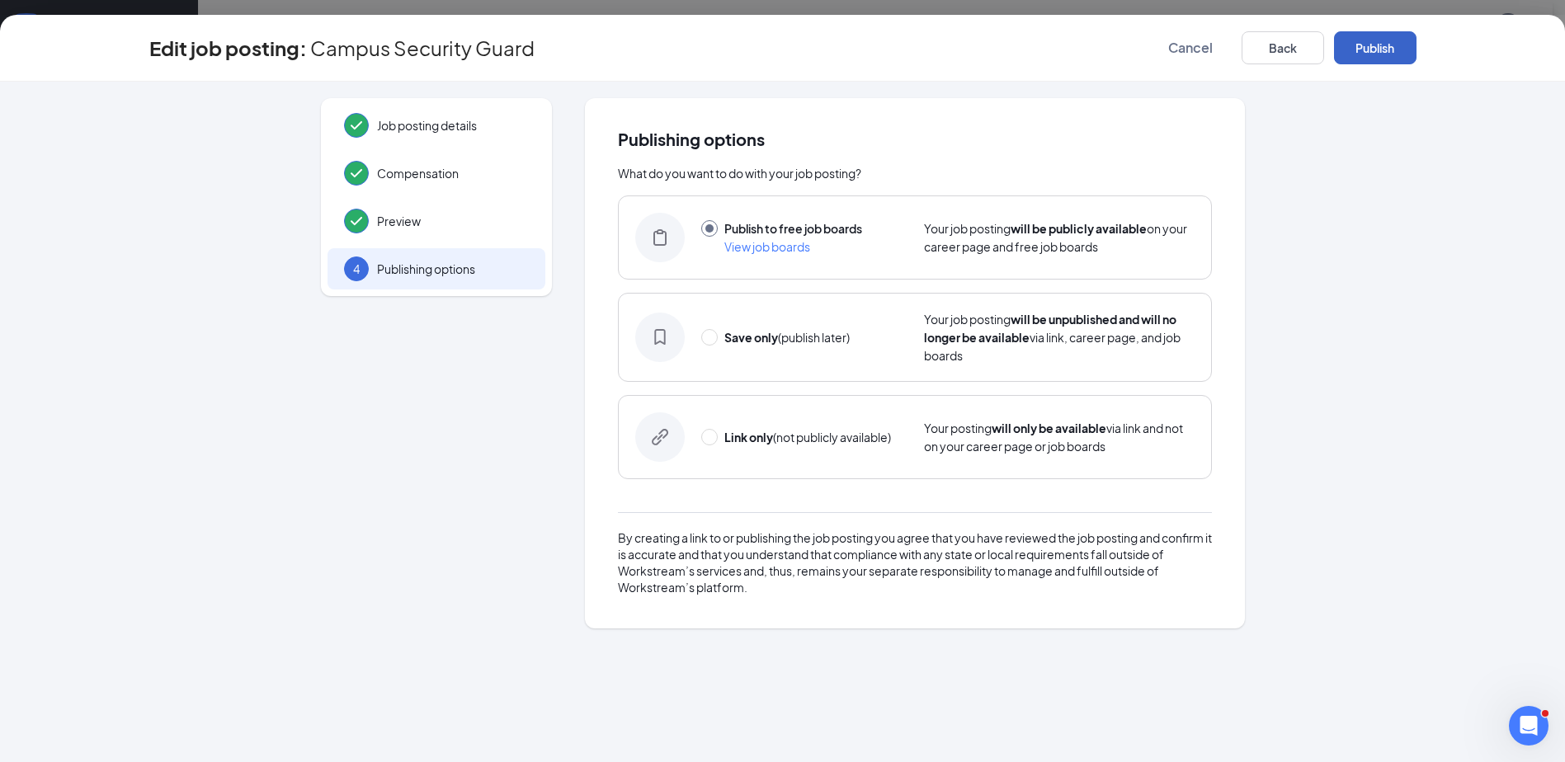
click at [1341, 58] on button "Publish" at bounding box center [1375, 47] width 82 height 33
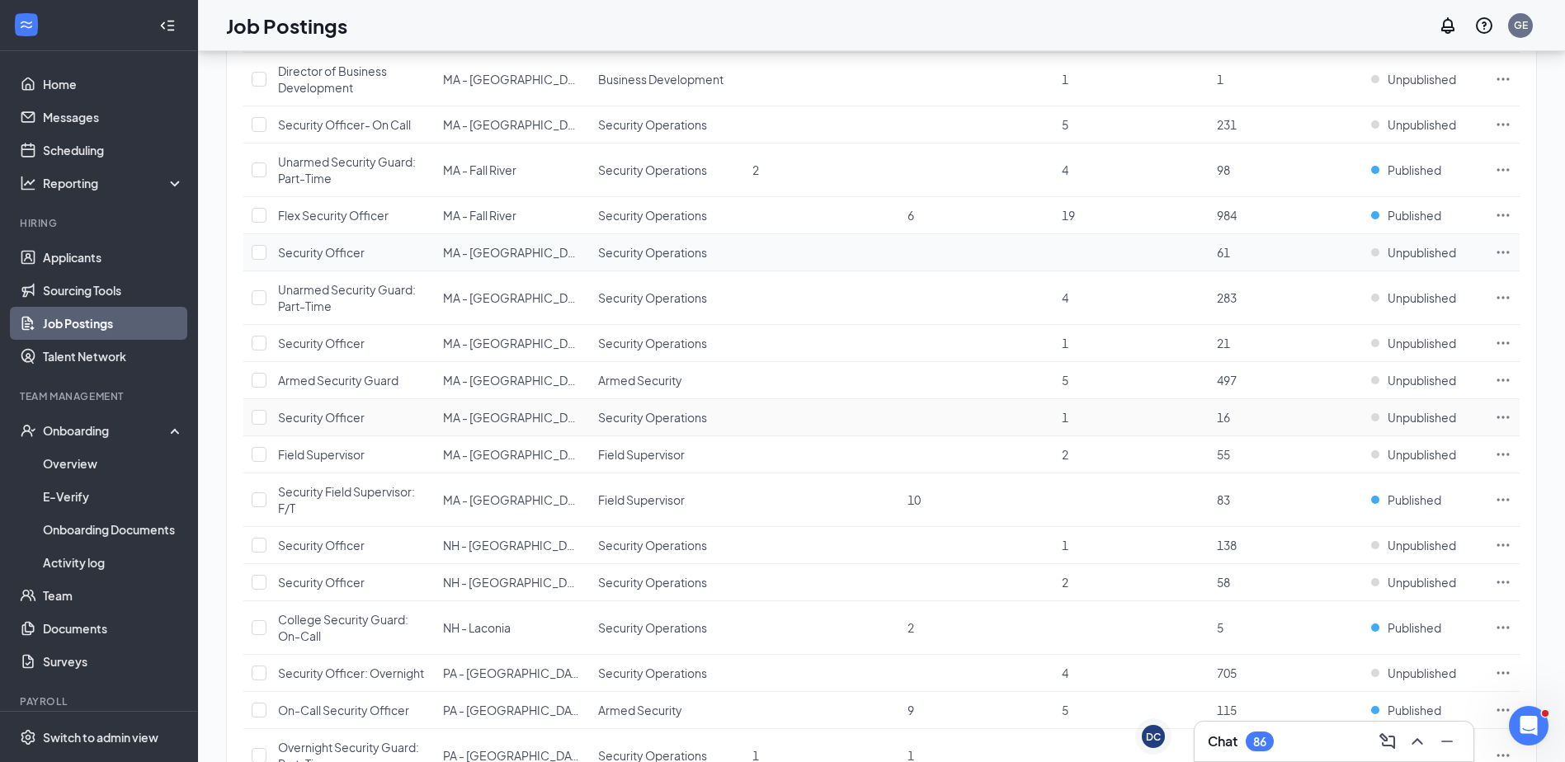
scroll to position [1483, 0]
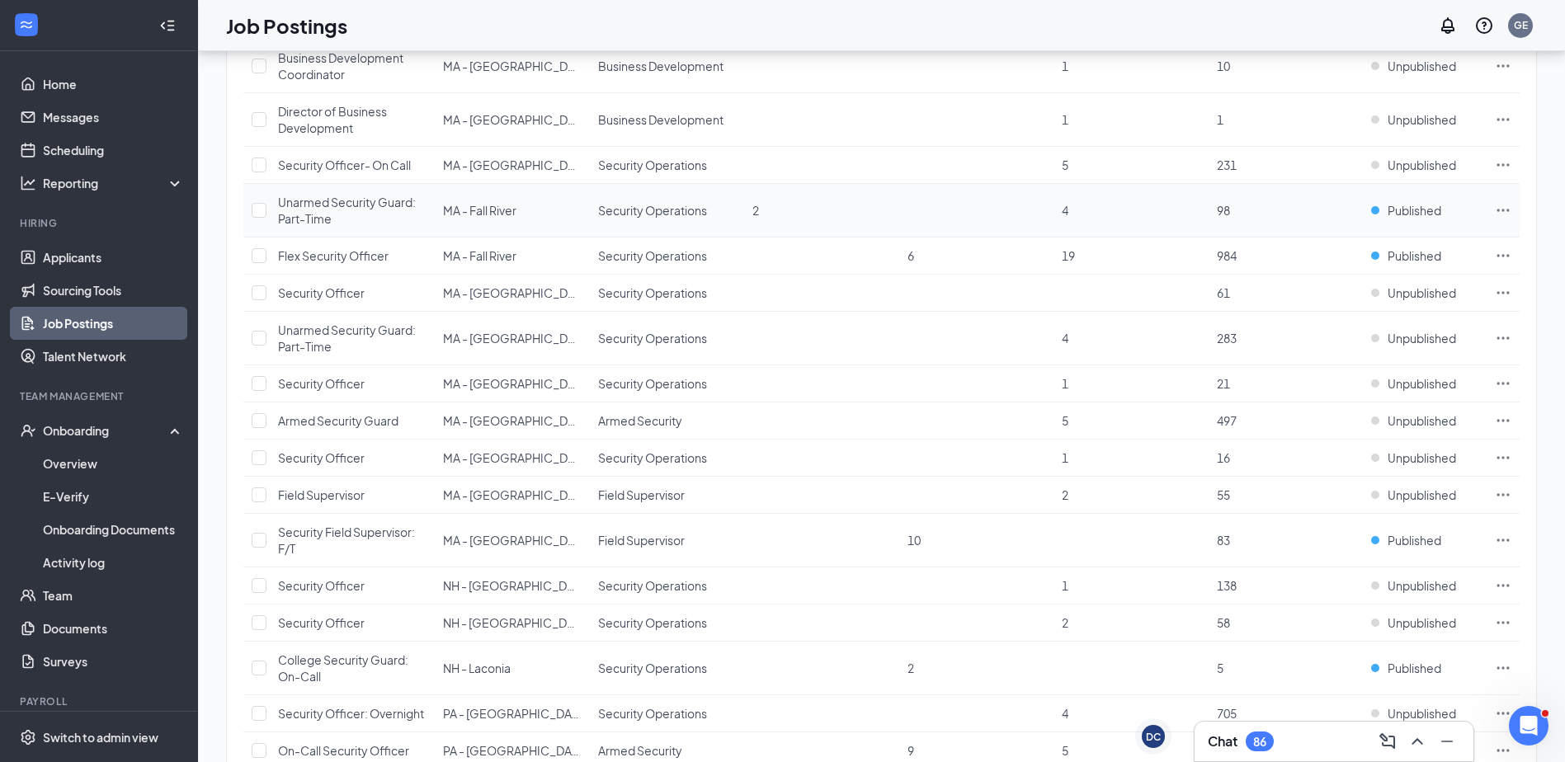
click at [1504, 213] on icon "Ellipses" at bounding box center [1503, 210] width 16 height 16
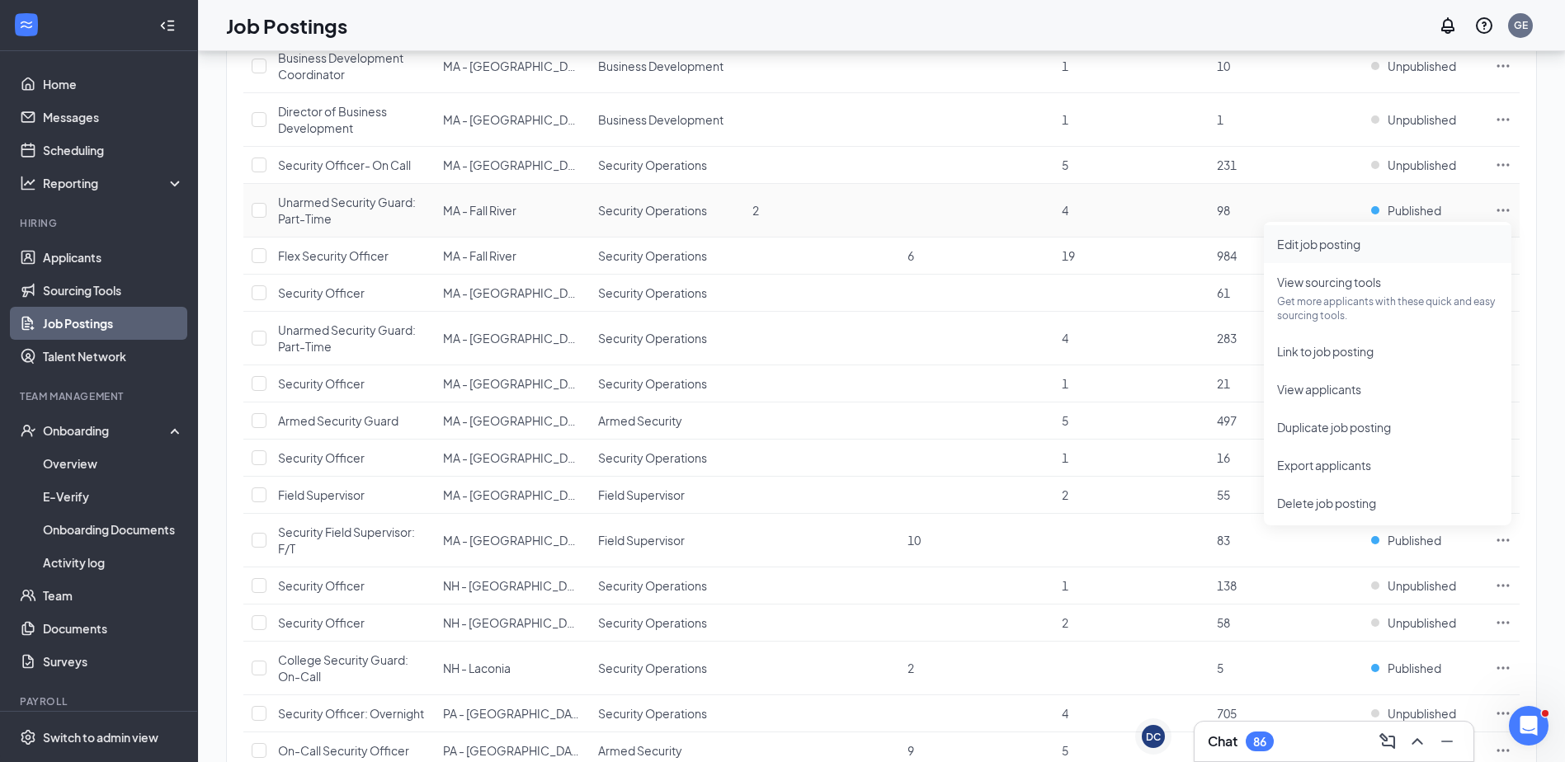
click at [1386, 256] on li "Edit job posting" at bounding box center [1387, 244] width 247 height 38
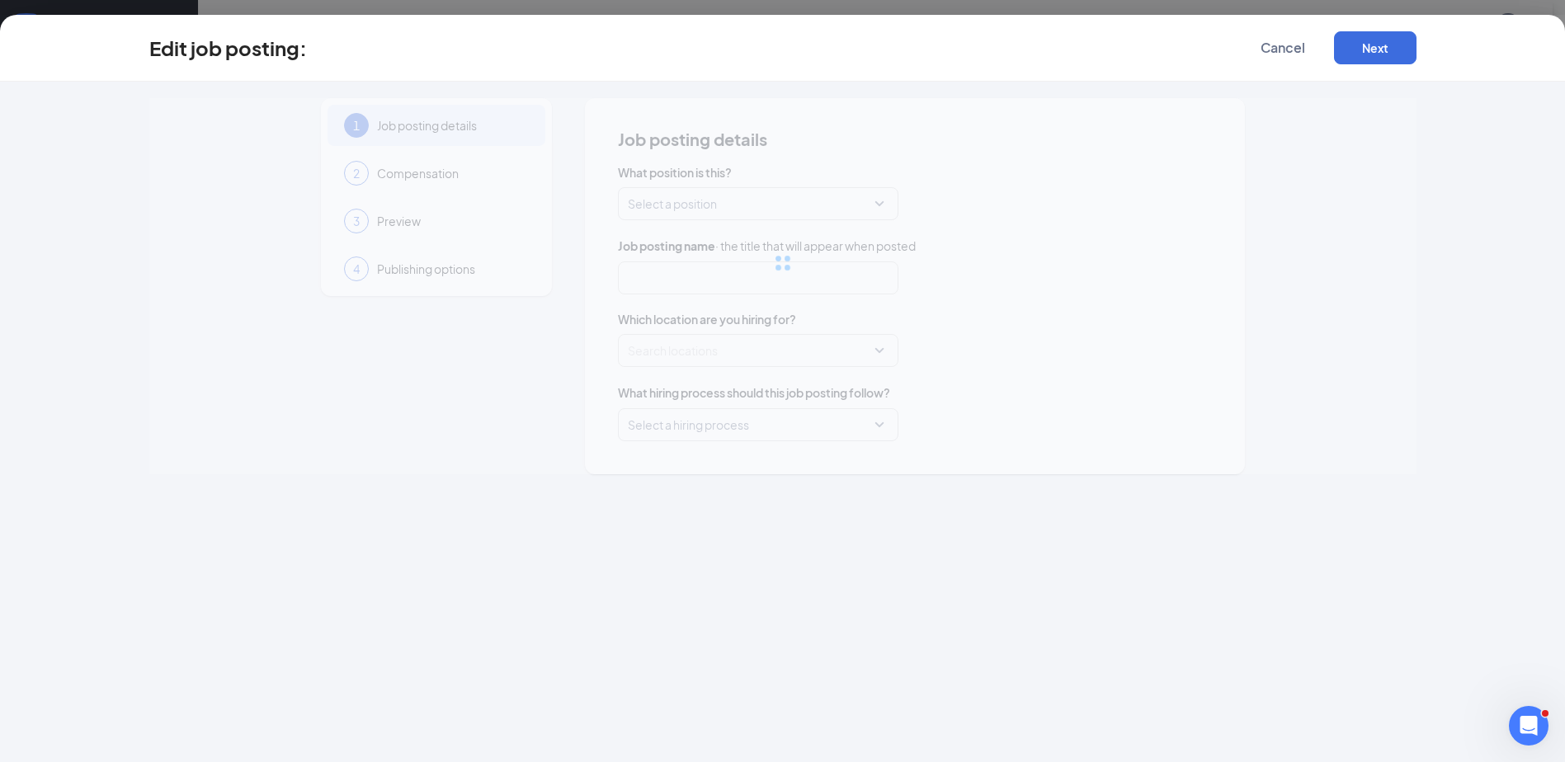
type input "Unarmed Security Guard: Part-Time"
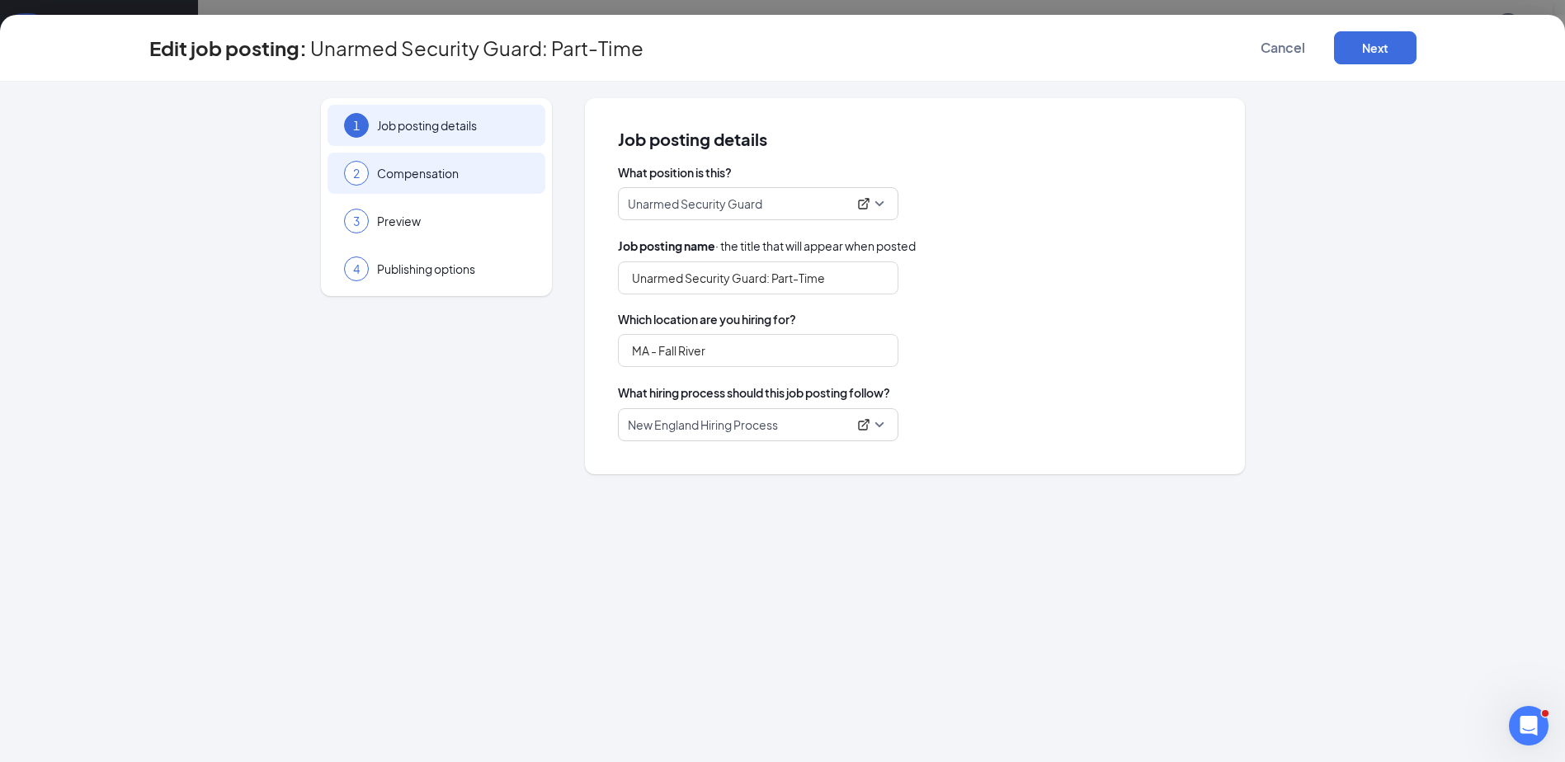
click at [487, 161] on div "2 Compensation" at bounding box center [436, 173] width 218 height 41
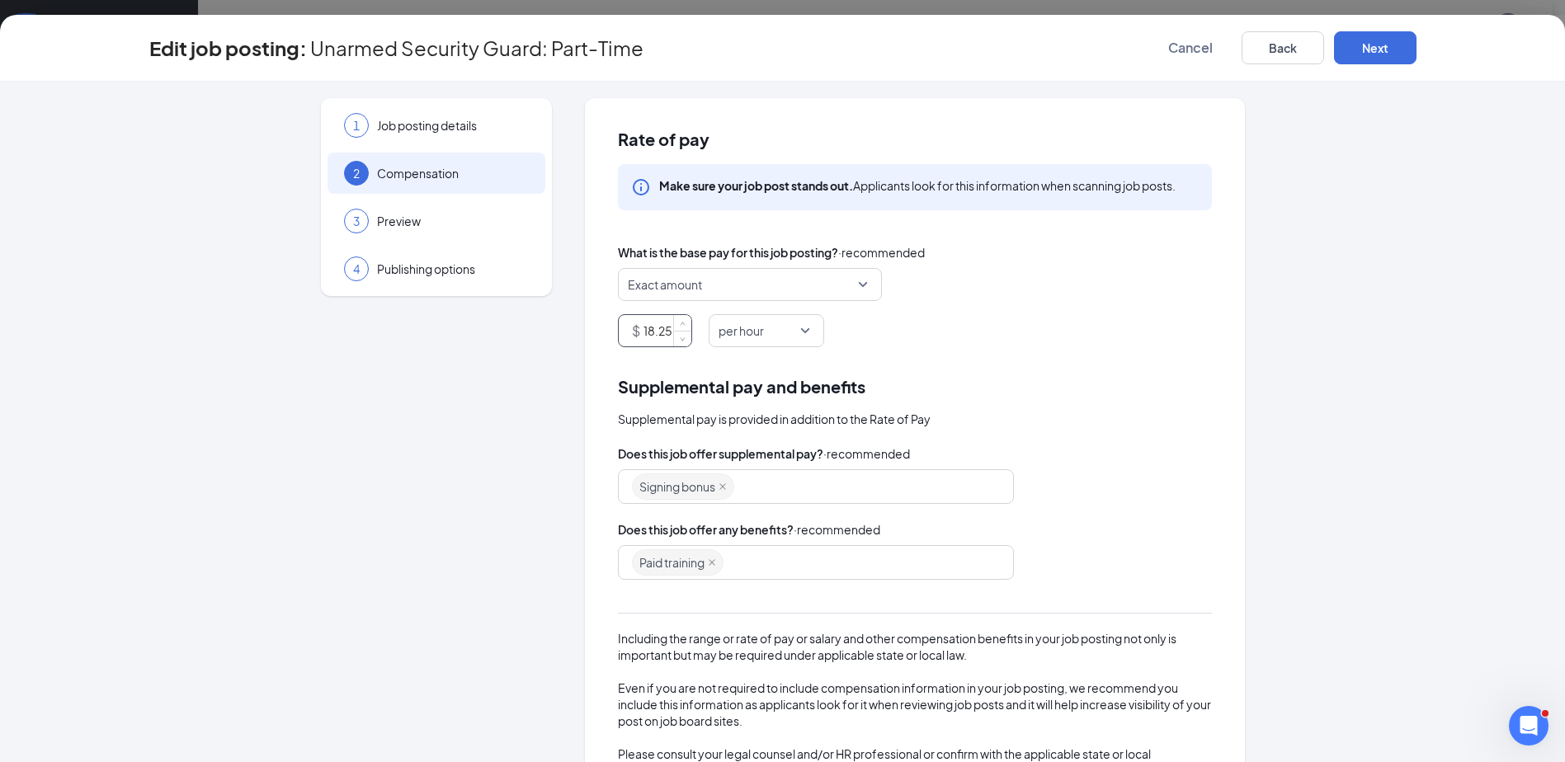
click at [661, 328] on input "18.25" at bounding box center [667, 330] width 48 height 31
type input "18.5"
click at [1362, 40] on button "Next" at bounding box center [1375, 47] width 82 height 33
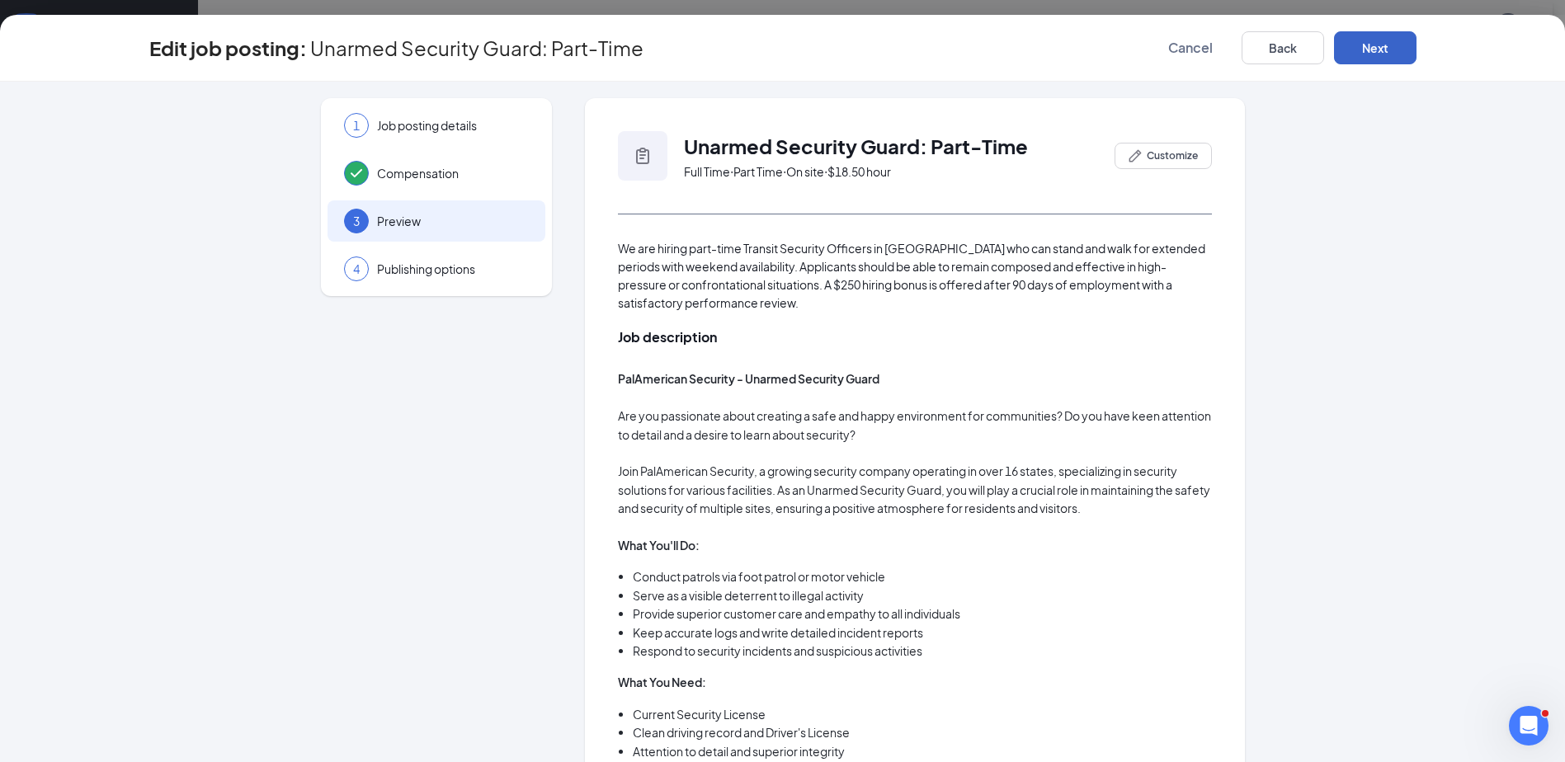
click at [1363, 42] on button "Next" at bounding box center [1375, 47] width 82 height 33
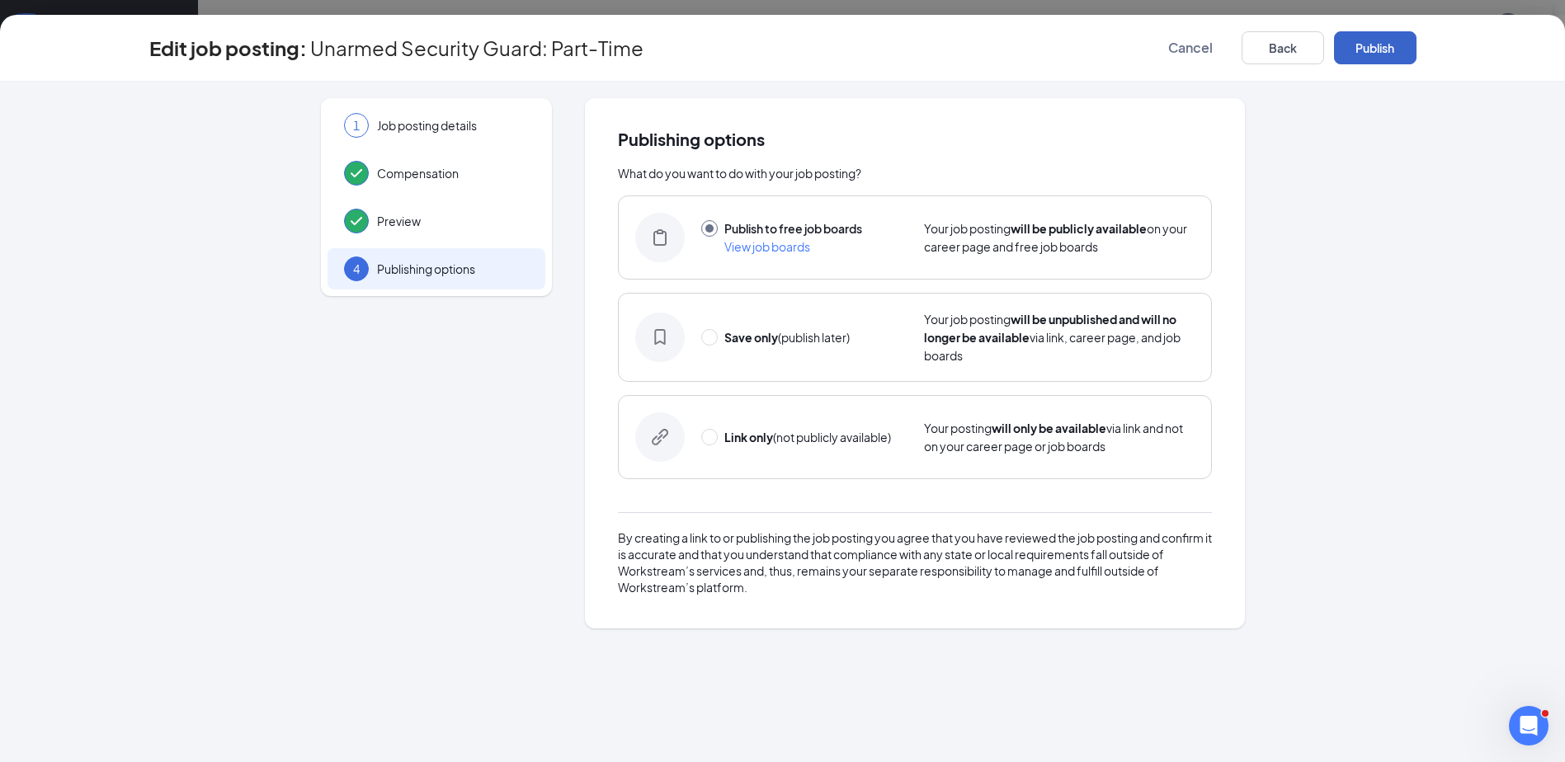
click at [1363, 42] on button "Publish" at bounding box center [1375, 47] width 82 height 33
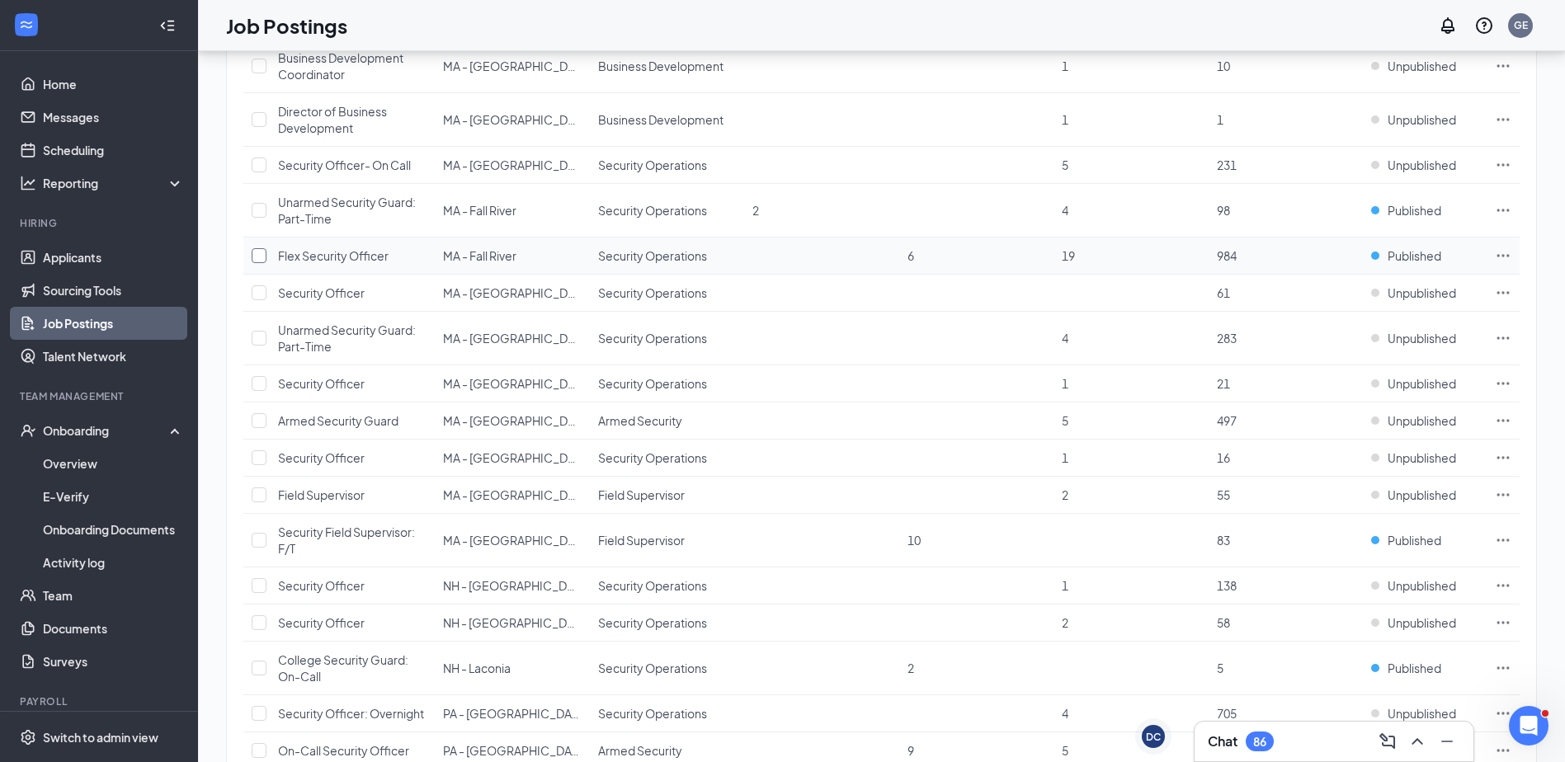
click at [254, 258] on input "checkbox" at bounding box center [259, 255] width 15 height 15
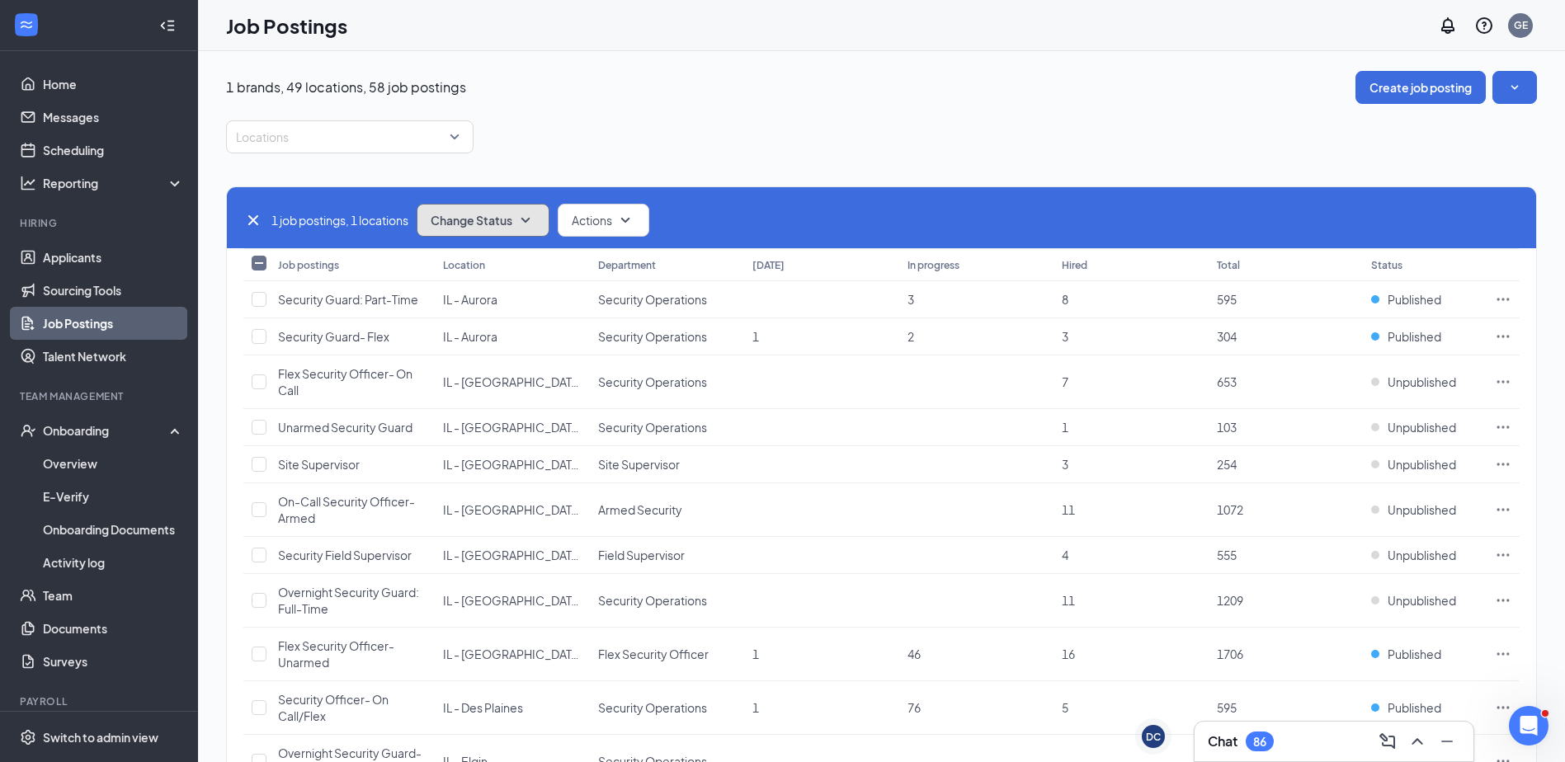
click at [473, 218] on span "Change Status" at bounding box center [472, 220] width 82 height 12
click at [548, 344] on div "Link only" at bounding box center [520, 337] width 198 height 36
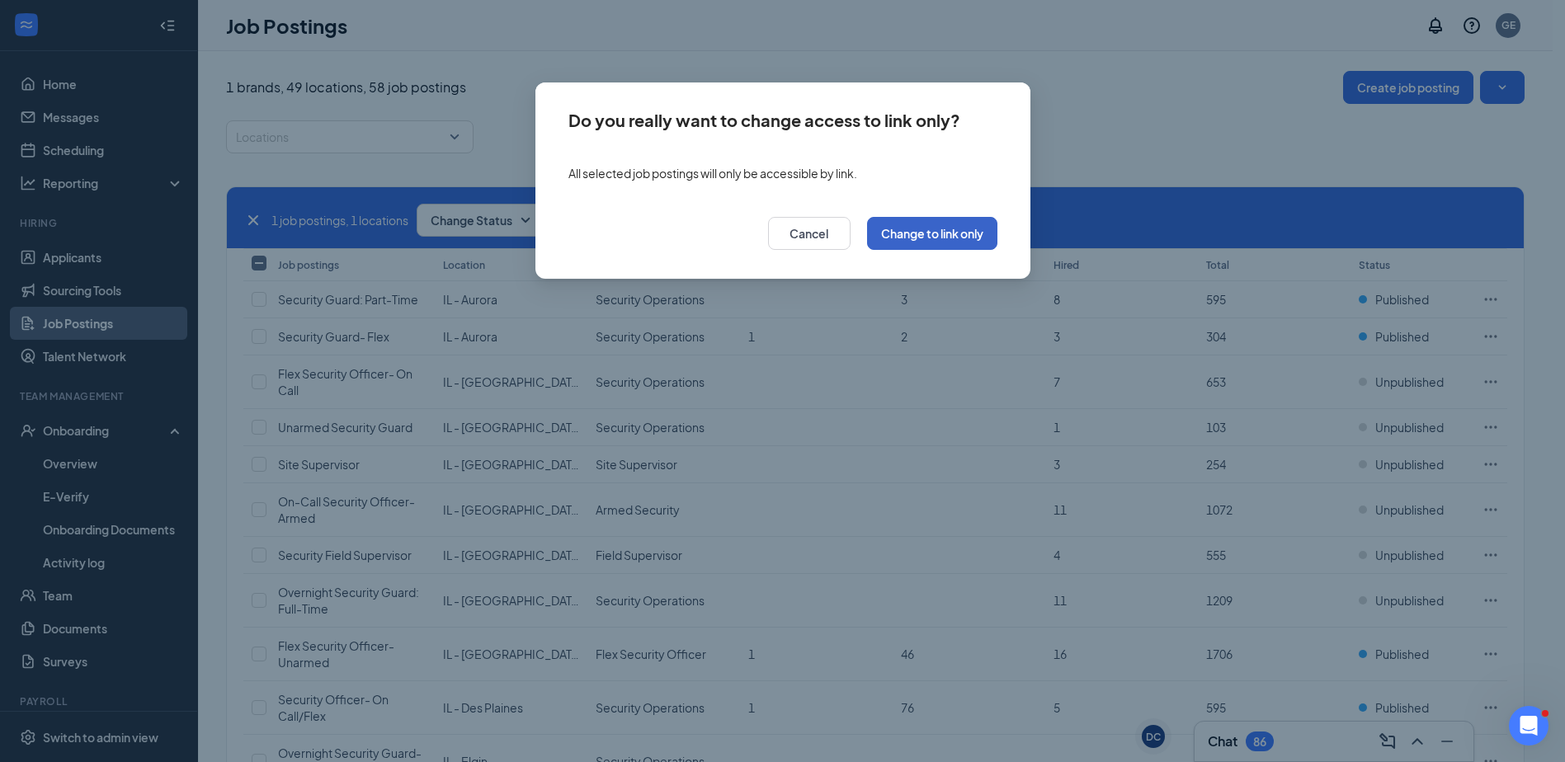
click at [926, 237] on button "Change to link only" at bounding box center [932, 233] width 130 height 33
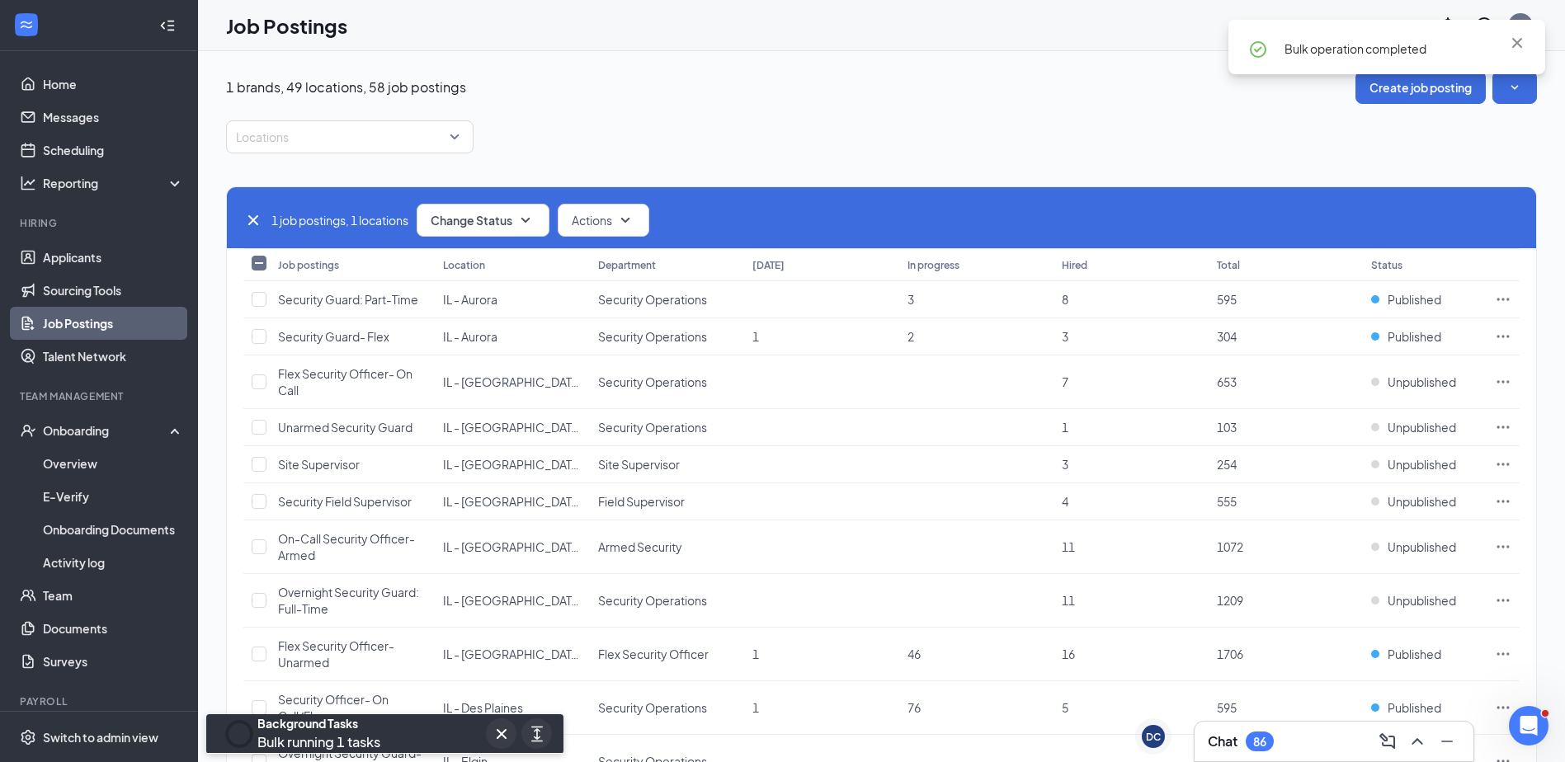
click at [236, 218] on div "1 job postings, 1 locations Change Status Actions" at bounding box center [881, 217] width 1309 height 61
click at [247, 216] on icon "Cross" at bounding box center [253, 220] width 20 height 20
checkbox input "false"
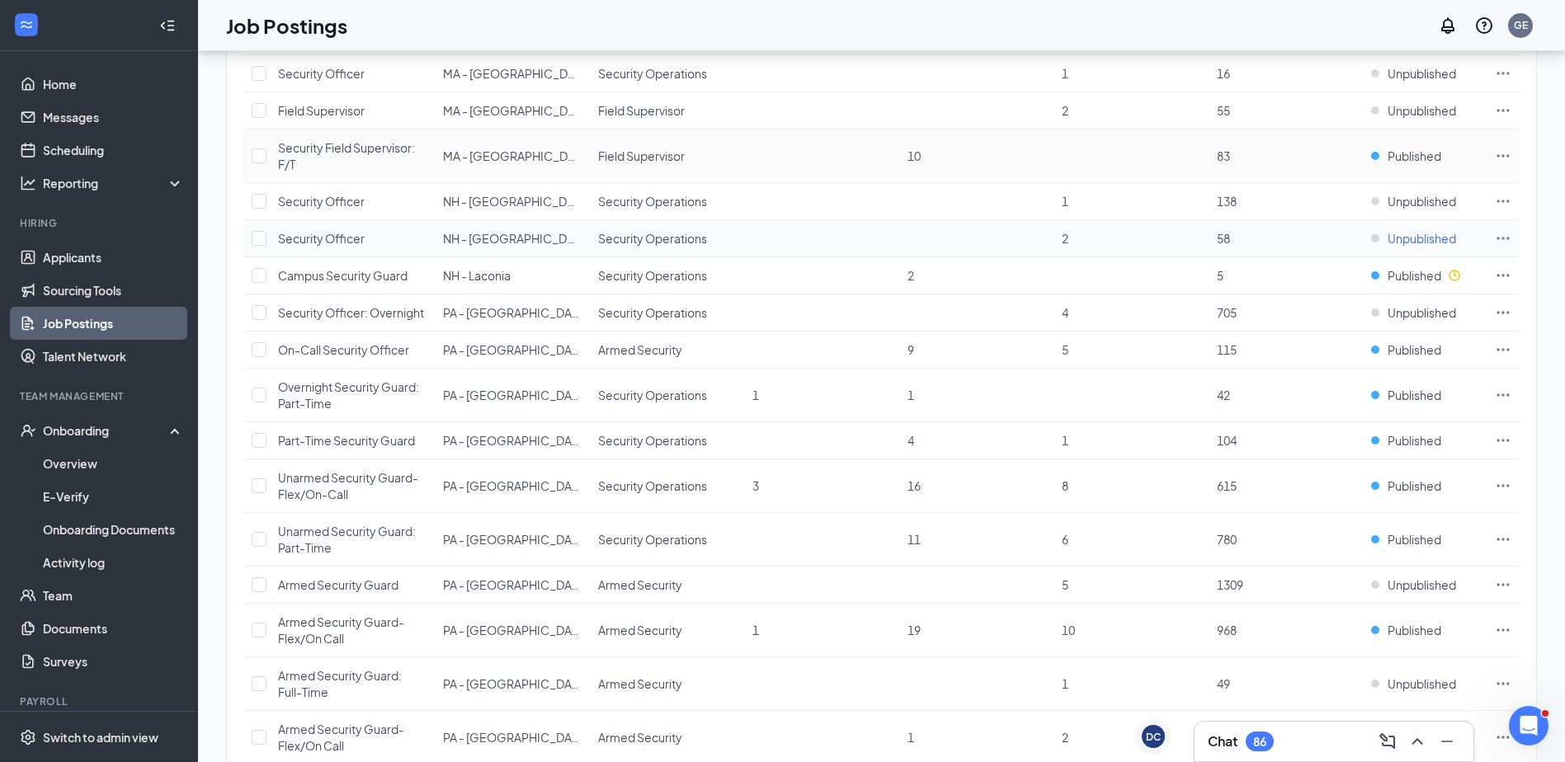
scroll to position [1961, 0]
